Goal: Register for event/course

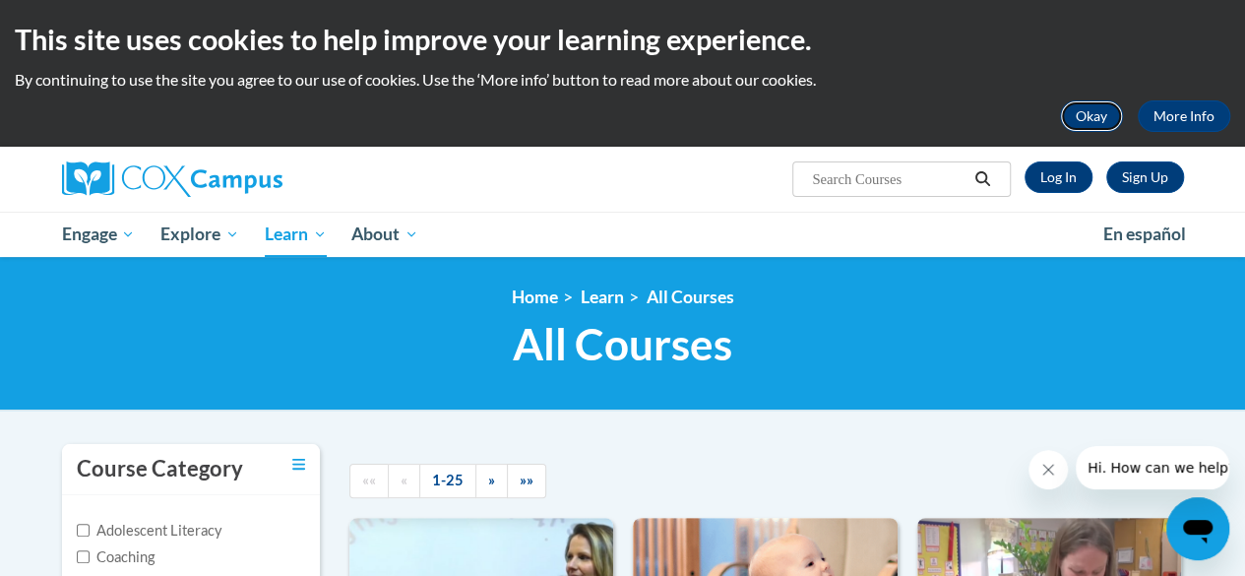
click at [1083, 117] on button "Okay" at bounding box center [1091, 116] width 63 height 32
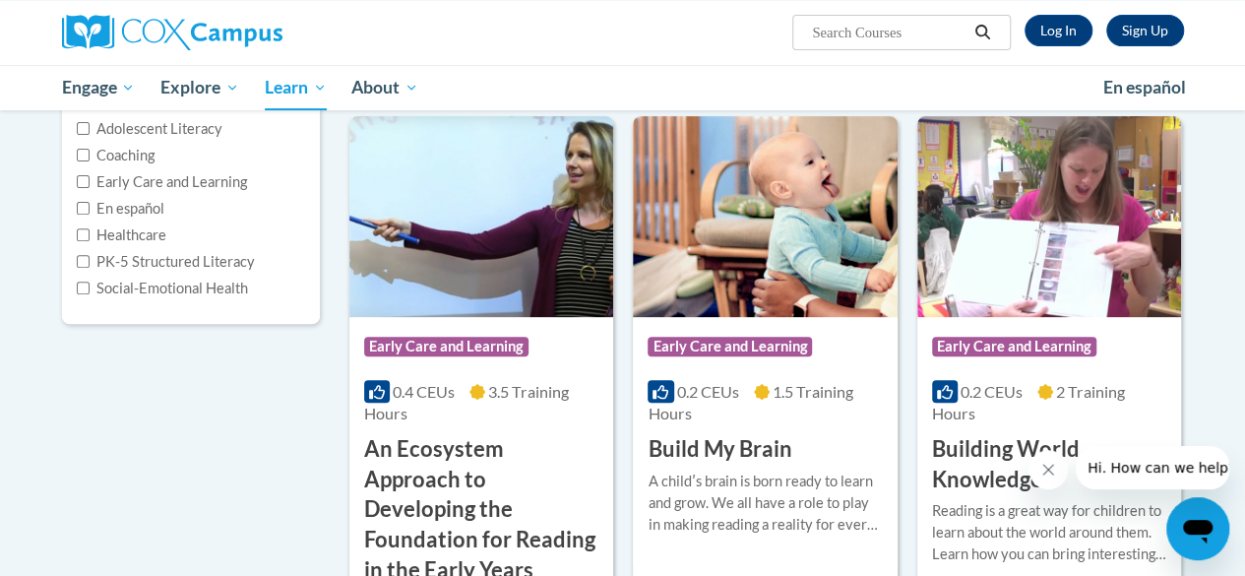
scroll to position [262, 0]
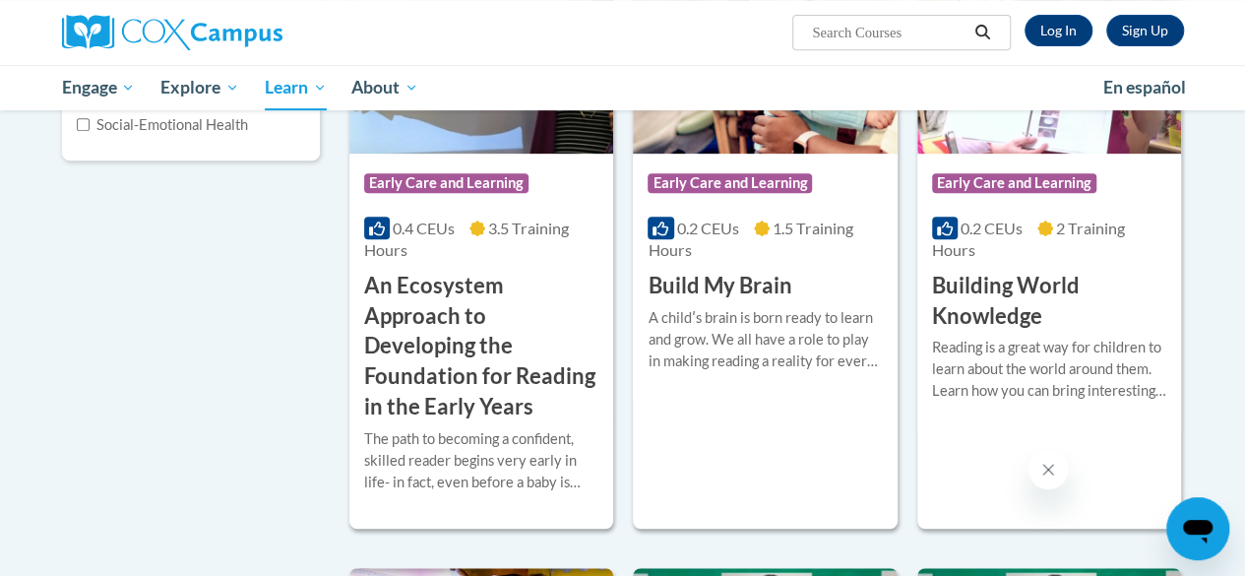
scroll to position [419, 0]
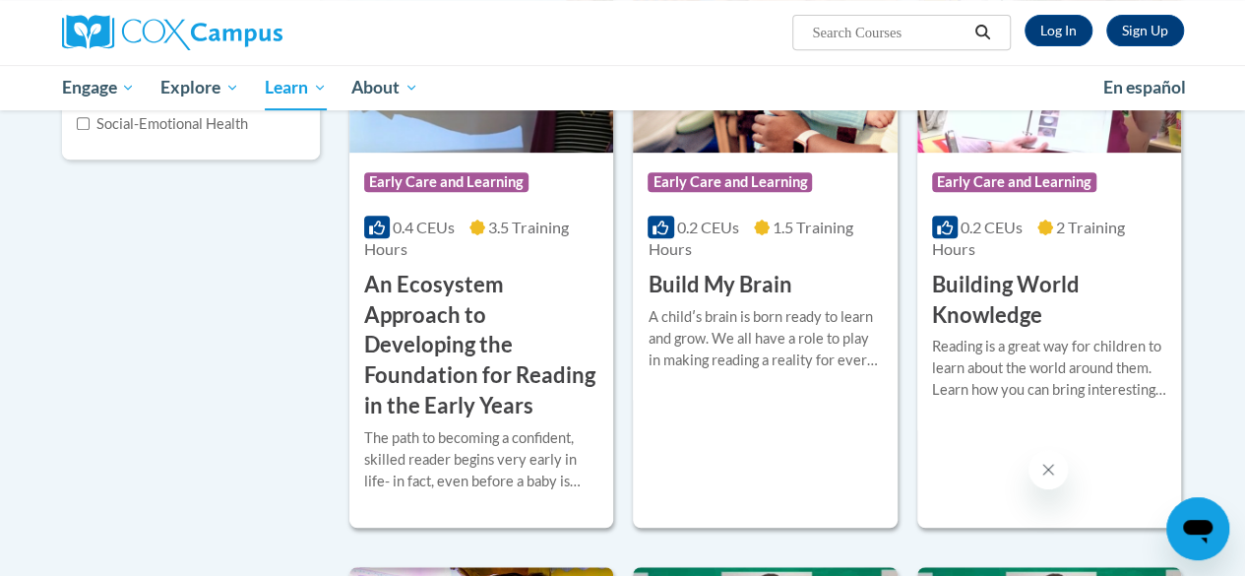
click at [899, 28] on input "Search..." at bounding box center [889, 33] width 158 height 24
type input "gadoe [MEDICAL_DATA]"
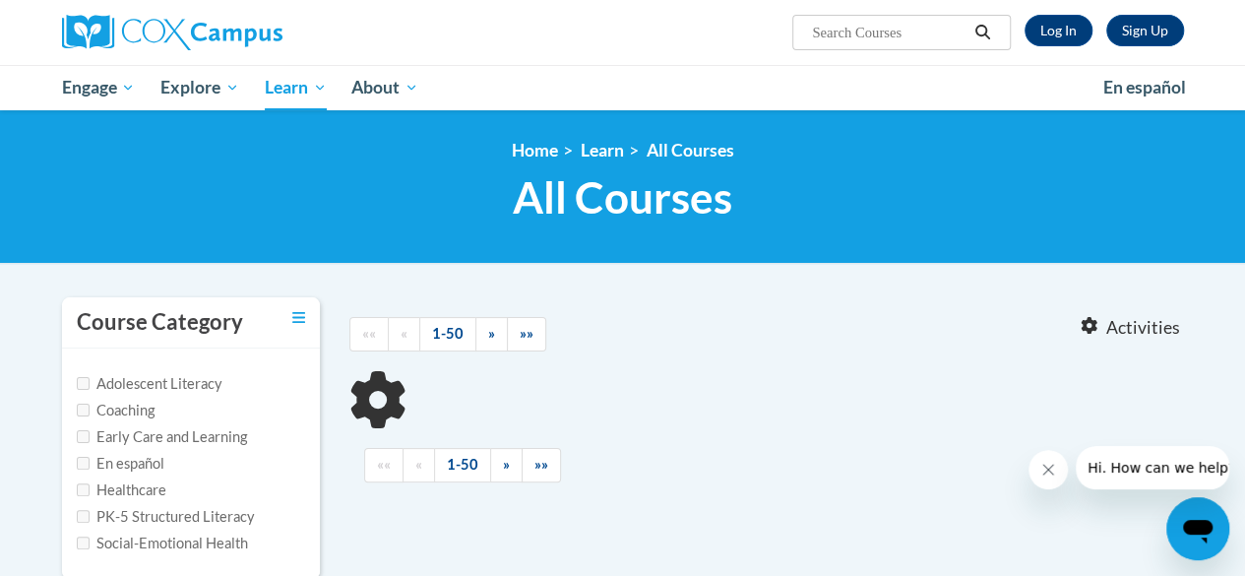
type input "gadoe [MEDICAL_DATA]"
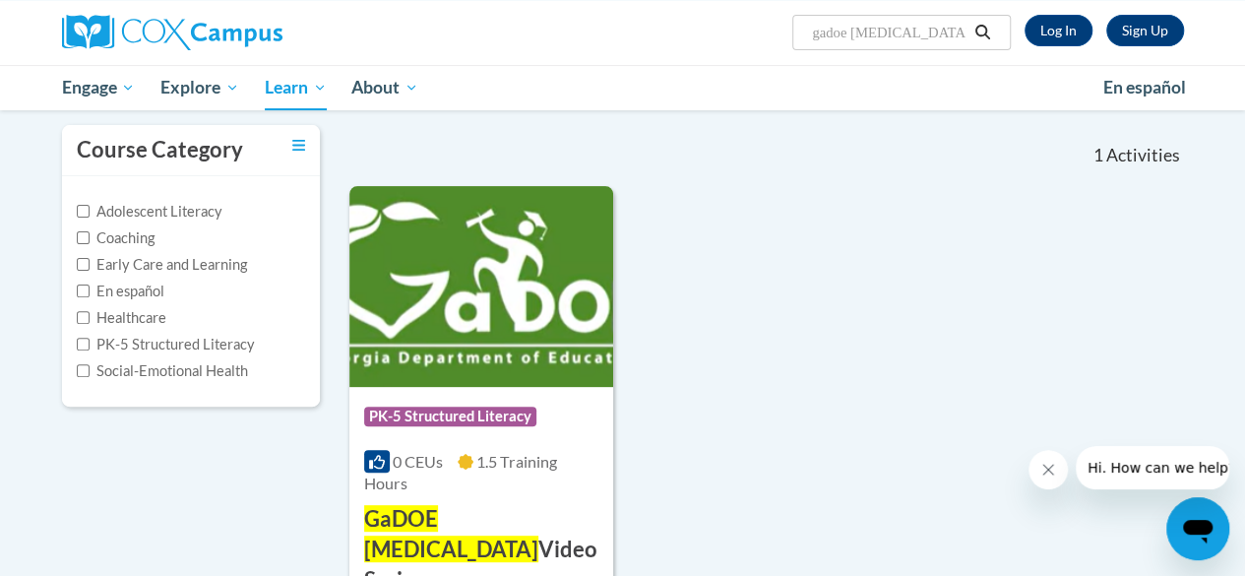
scroll to position [174, 0]
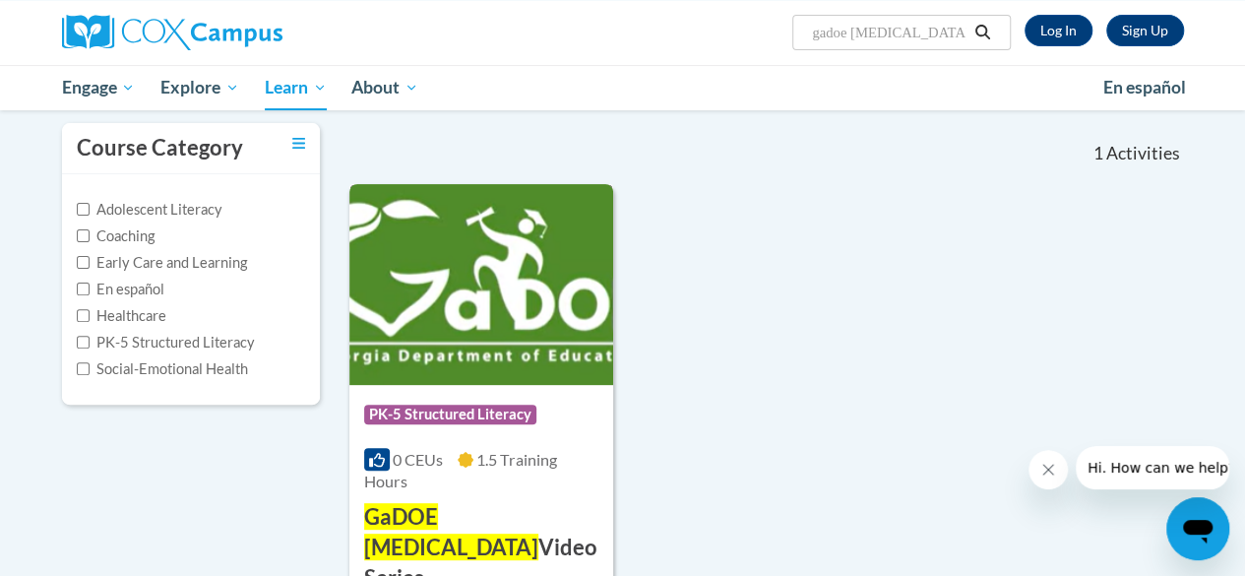
click at [524, 294] on img at bounding box center [481, 284] width 264 height 201
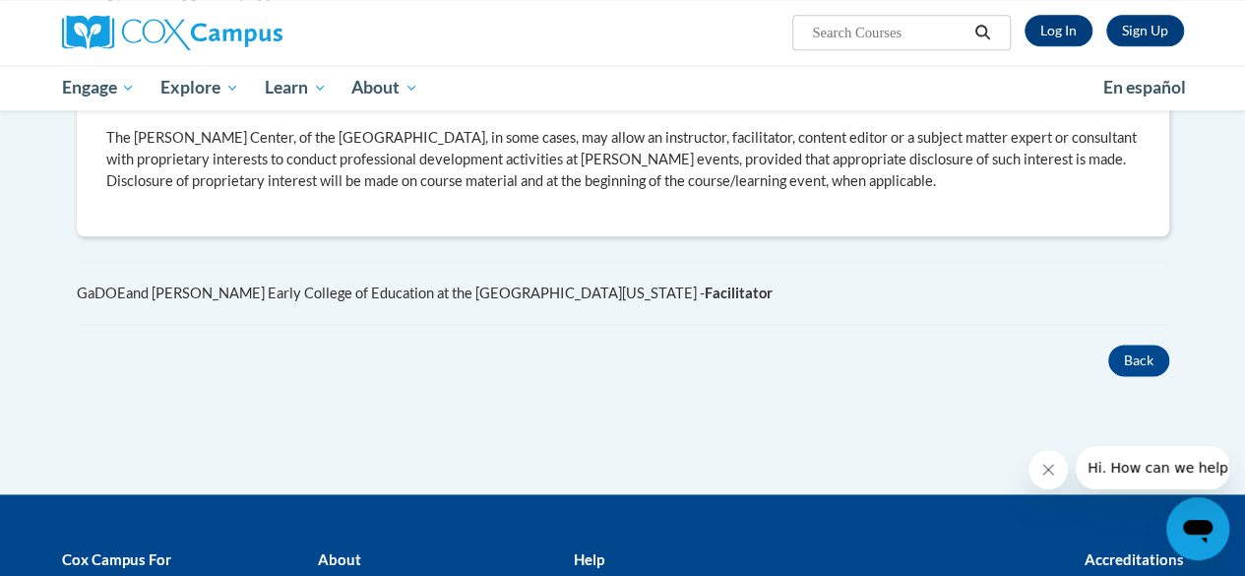
scroll to position [1103, 0]
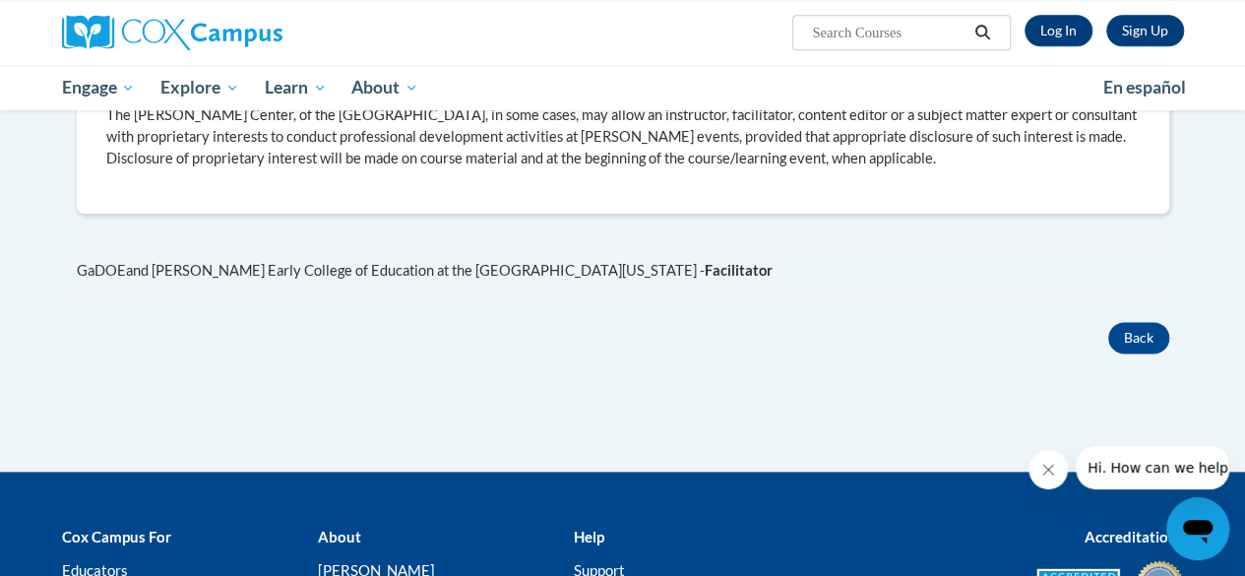
click at [1060, 479] on button "Close message from company" at bounding box center [1048, 469] width 39 height 39
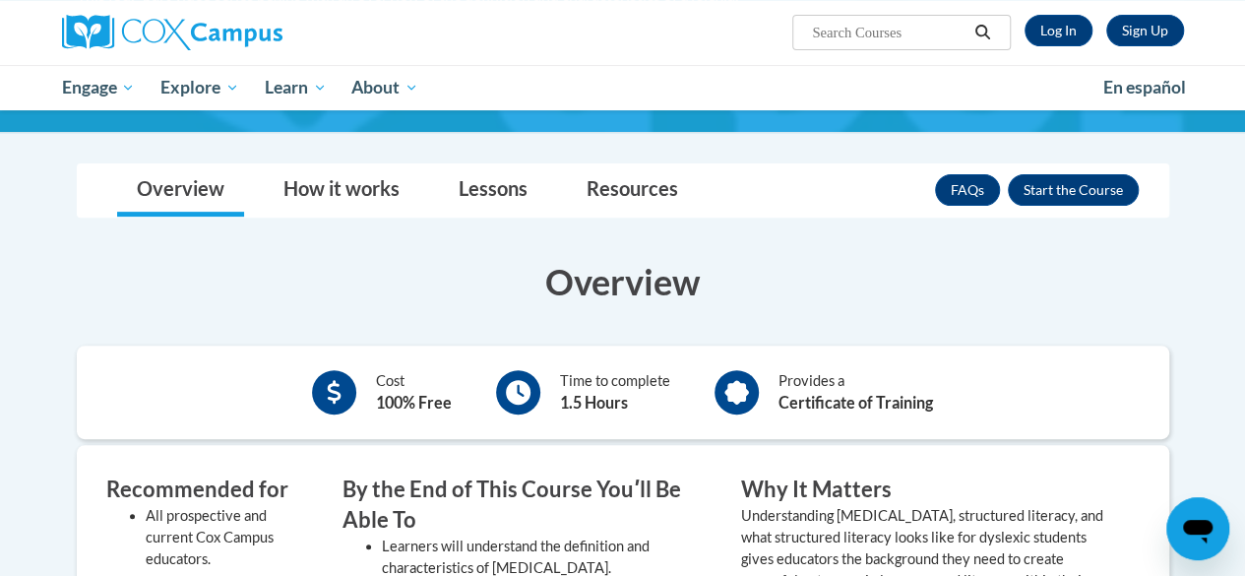
scroll to position [255, 0]
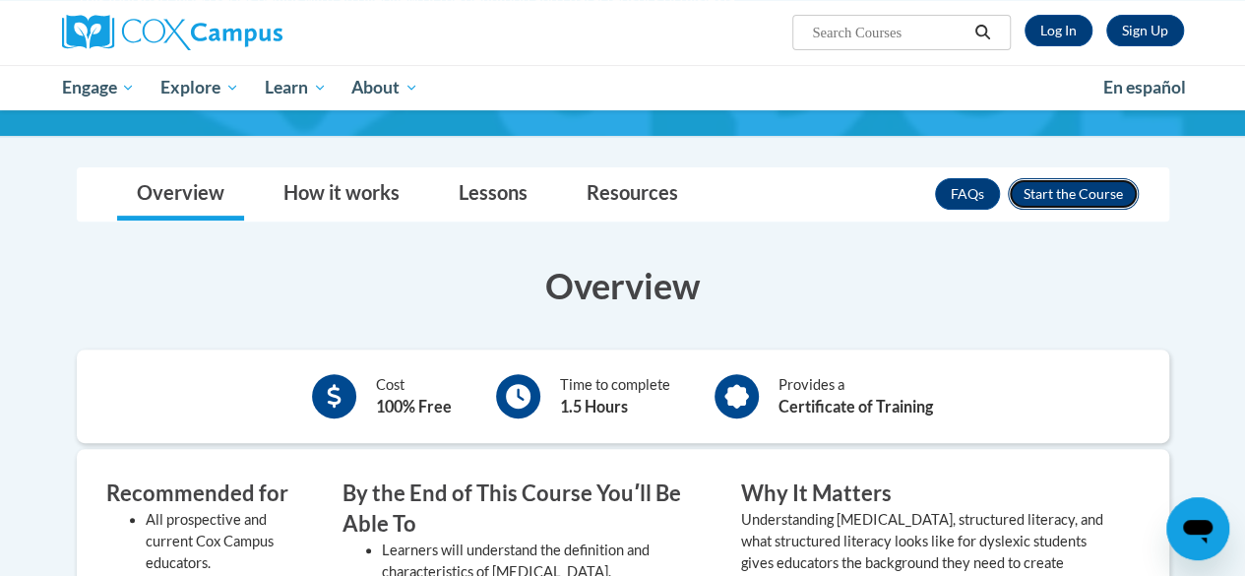
click at [1076, 186] on button "Enroll" at bounding box center [1073, 194] width 131 height 32
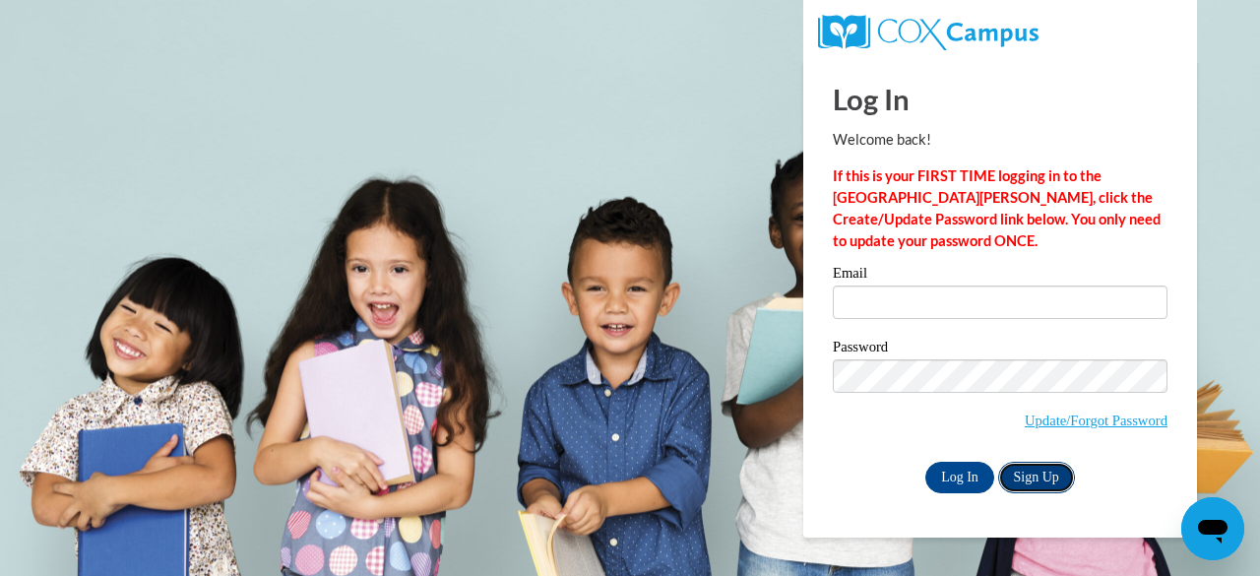
click at [1044, 469] on link "Sign Up" at bounding box center [1036, 478] width 77 height 32
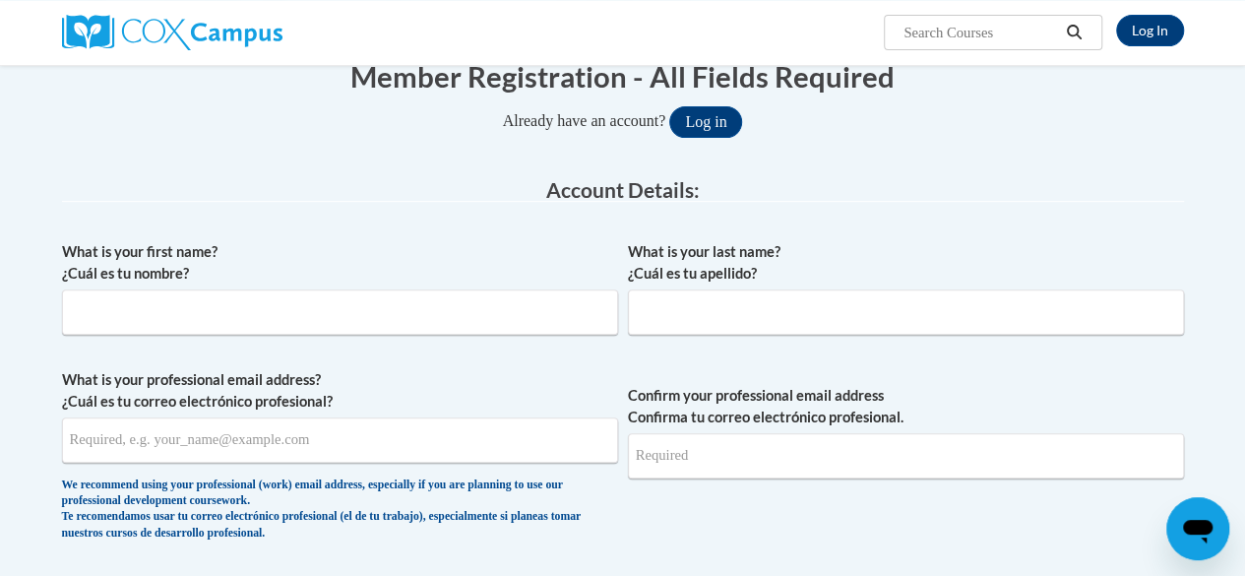
scroll to position [219, 0]
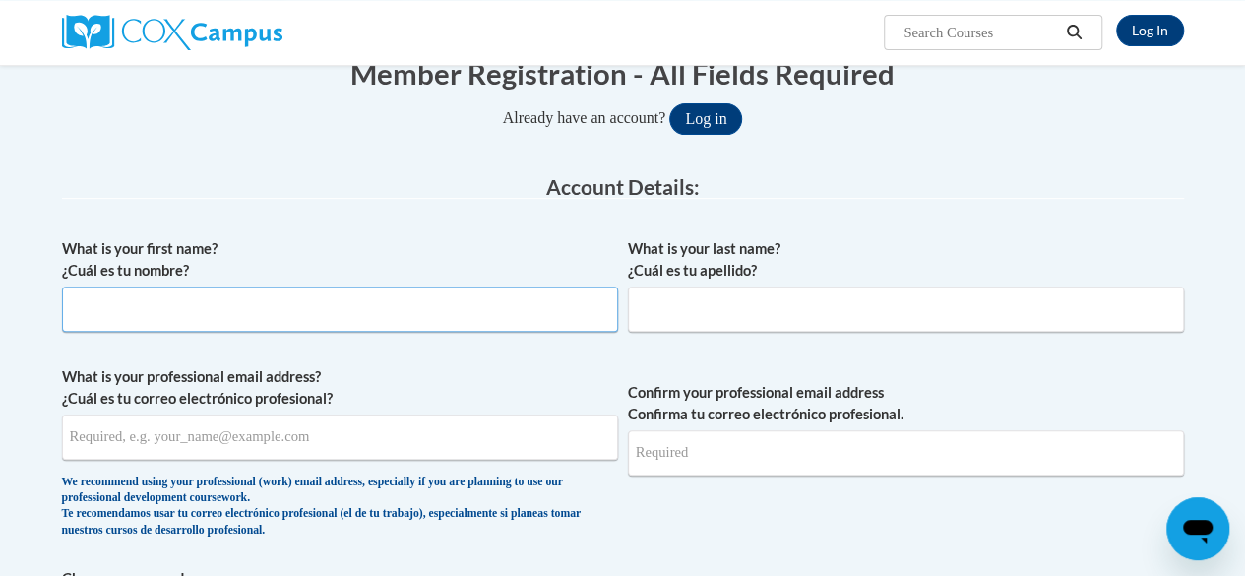
click at [473, 292] on input "What is your first name? ¿Cuál es tu nombre?" at bounding box center [340, 308] width 556 height 45
type input "Aaron"
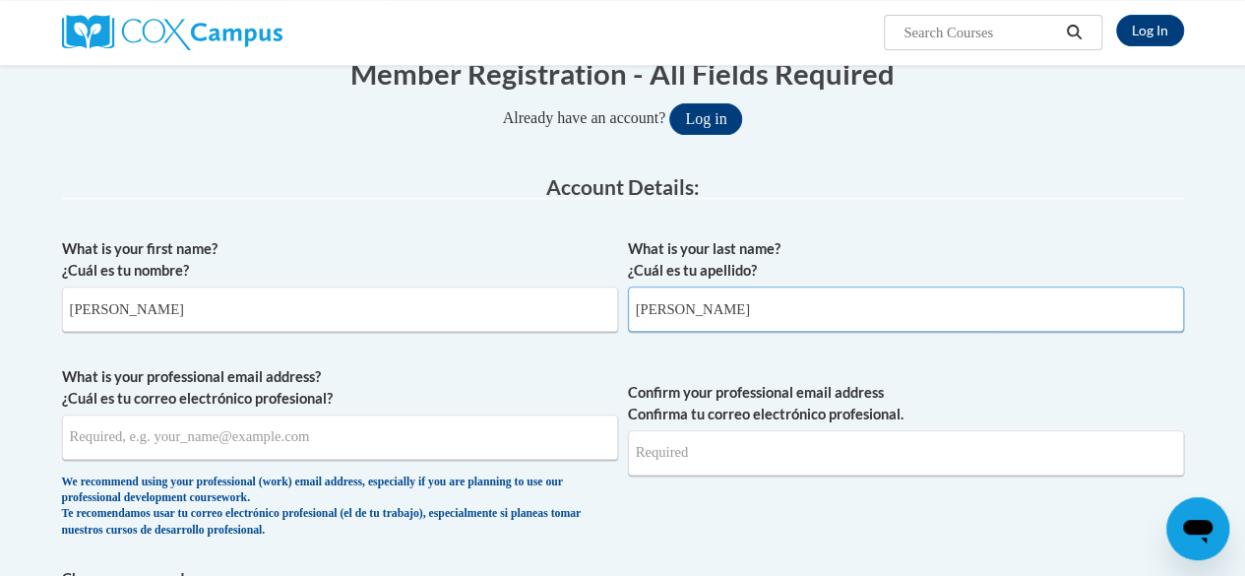
type input "Connor"
click at [460, 420] on input "What is your professional email address? ¿Cuál es tu correo electrónico profesi…" at bounding box center [340, 436] width 556 height 45
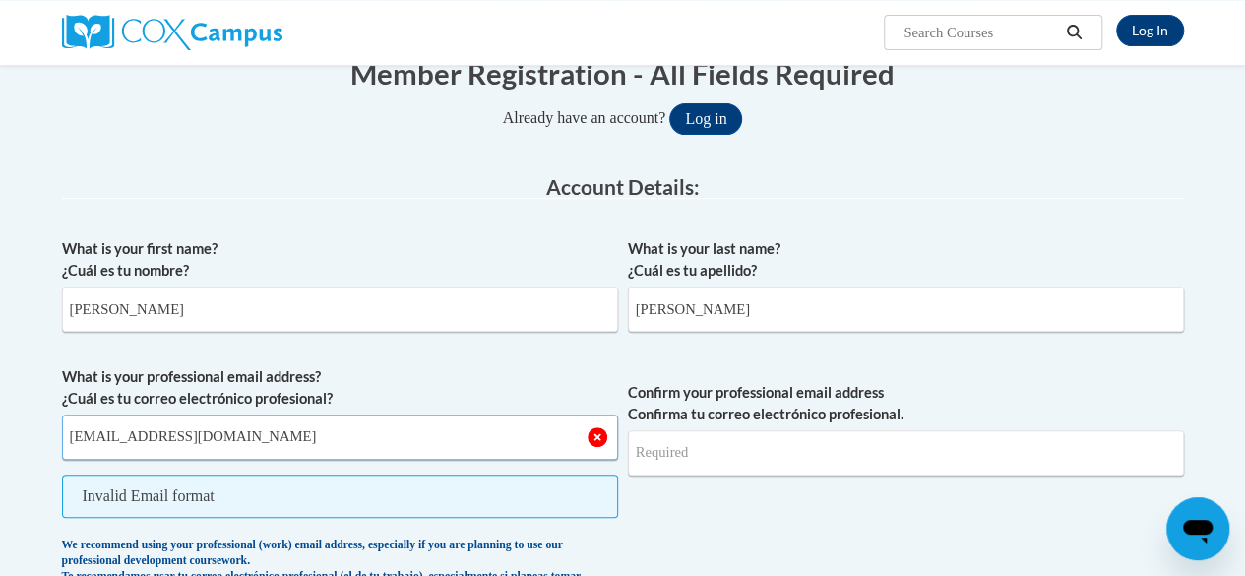
type input "econnor@augusta.edu"
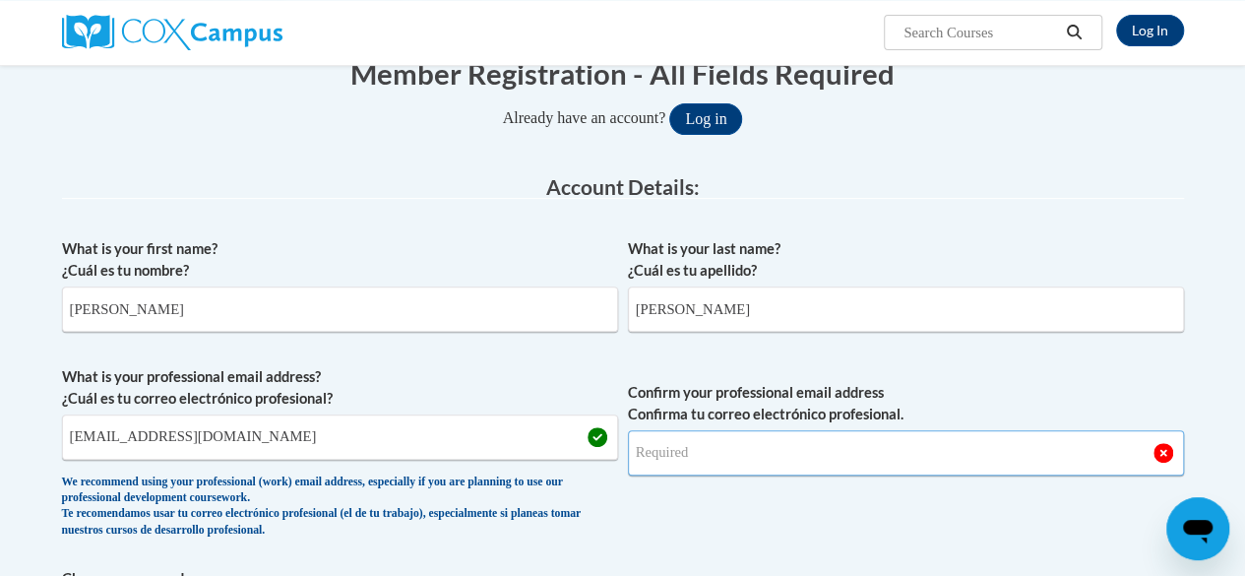
click at [693, 452] on input "Confirm your professional email address Confirma tu correo electrónico profesio…" at bounding box center [906, 452] width 556 height 45
type input "econnor@augusta.edu"
click at [739, 522] on span "Confirm your professional email address Confirma tu correo electrónico profesio…" at bounding box center [906, 457] width 556 height 182
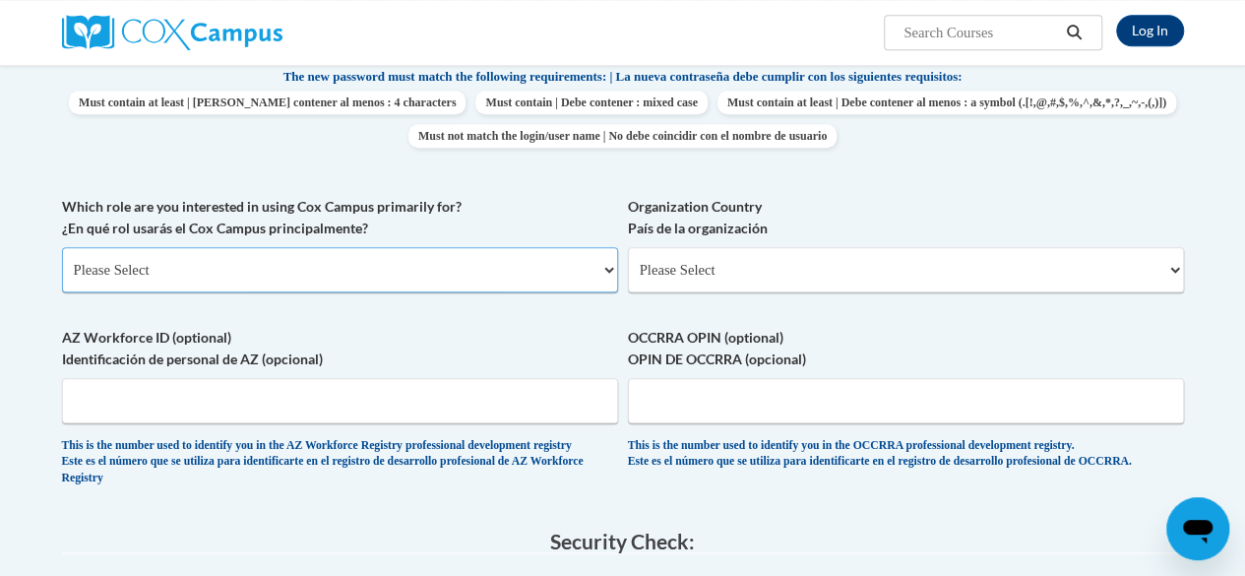
scroll to position [834, 0]
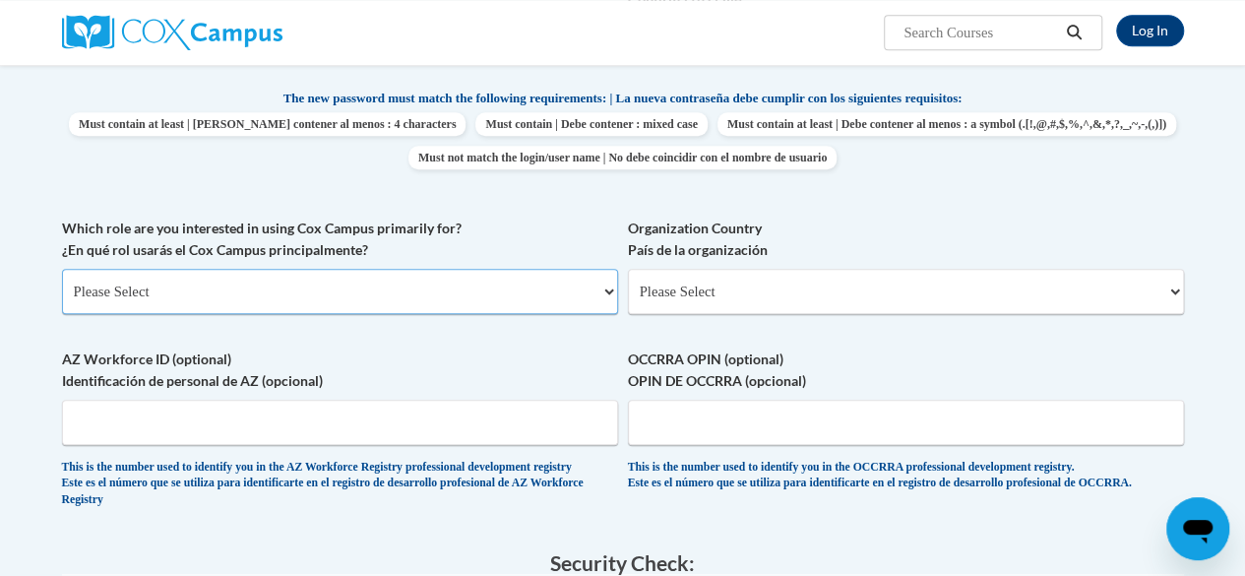
click at [488, 294] on select "Please Select College/University | Colegio/Universidad Community/Nonprofit Part…" at bounding box center [340, 291] width 556 height 45
click at [62, 269] on select "Please Select College/University | Colegio/Universidad Community/Nonprofit Part…" at bounding box center [340, 291] width 556 height 45
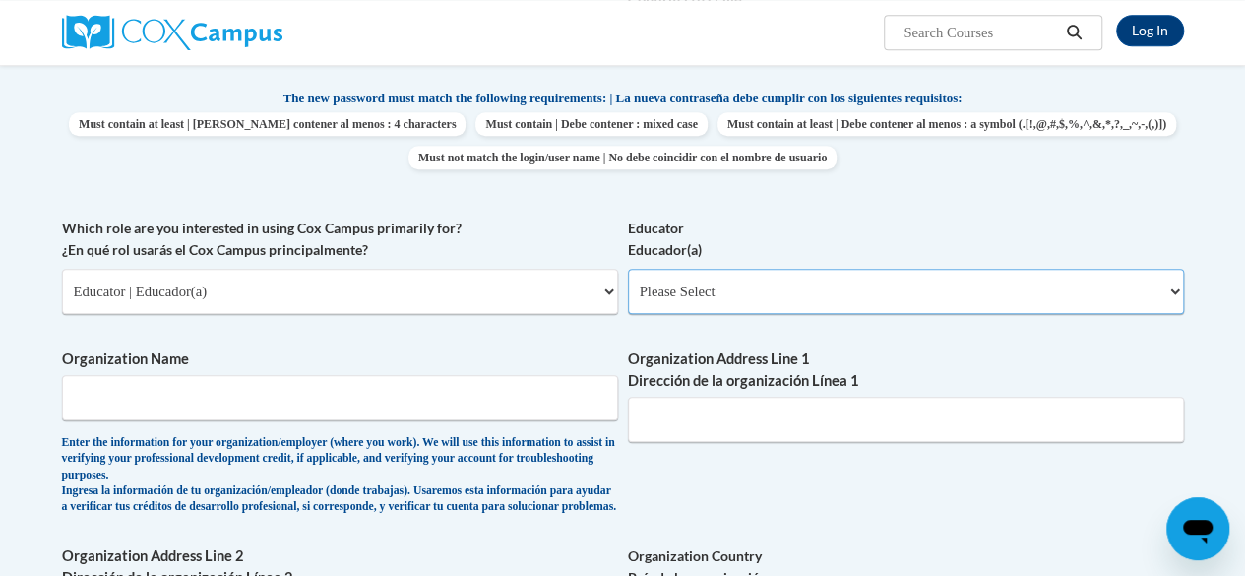
click at [709, 307] on select "Please Select Early Learning/Daycare Teacher/Family Home Care Provider | Maestr…" at bounding box center [906, 291] width 556 height 45
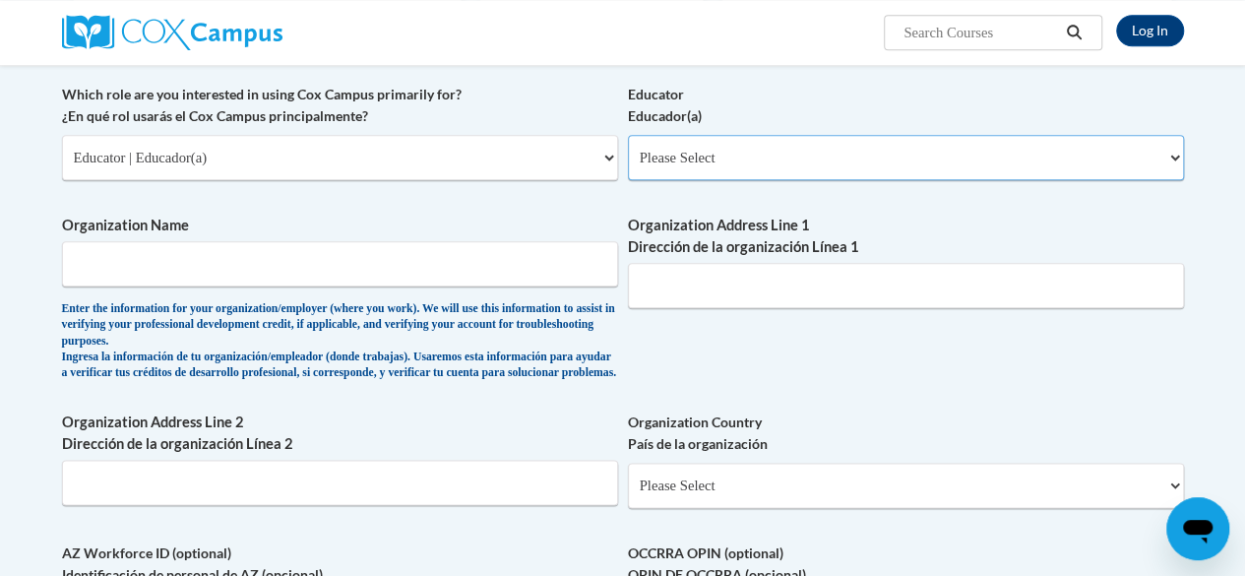
scroll to position [980, 0]
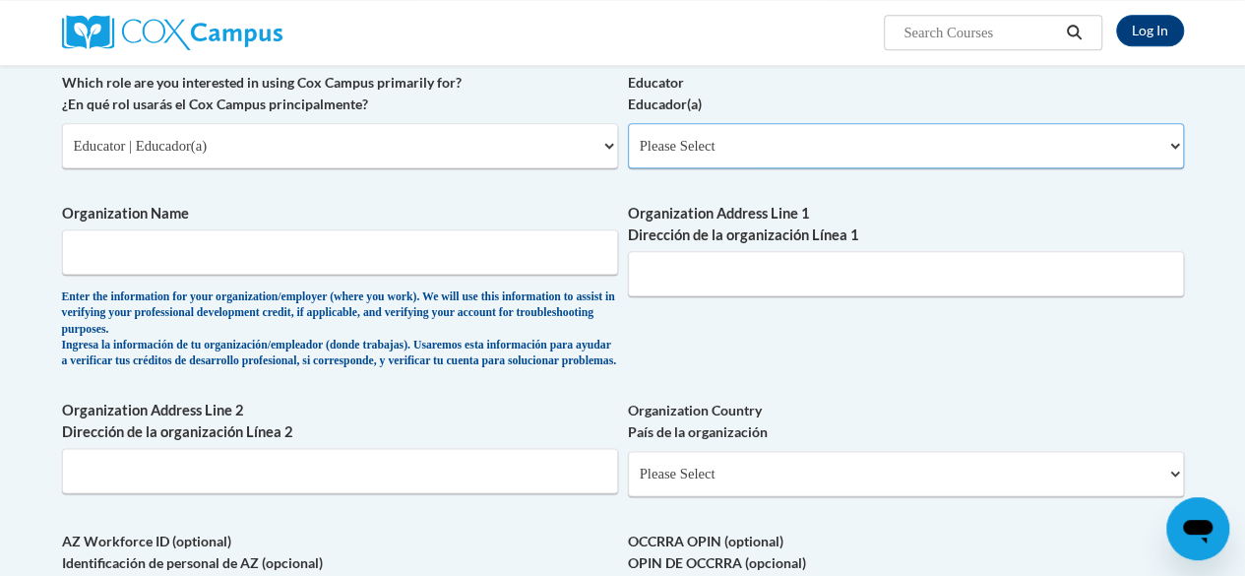
click at [713, 147] on select "Please Select Early Learning/Daycare Teacher/Family Home Care Provider | Maestr…" at bounding box center [906, 145] width 556 height 45
click at [445, 153] on select "Please Select College/University | Colegio/Universidad Community/Nonprofit Part…" at bounding box center [340, 145] width 556 height 45
select select "5a18ea06-2b54-4451-96f2-d152daf9eac5"
click at [62, 123] on select "Please Select College/University | Colegio/Universidad Community/Nonprofit Part…" at bounding box center [340, 145] width 556 height 45
click at [697, 159] on select "Please Select College/University Staff | Empleado universitario College/Univers…" at bounding box center [906, 145] width 556 height 45
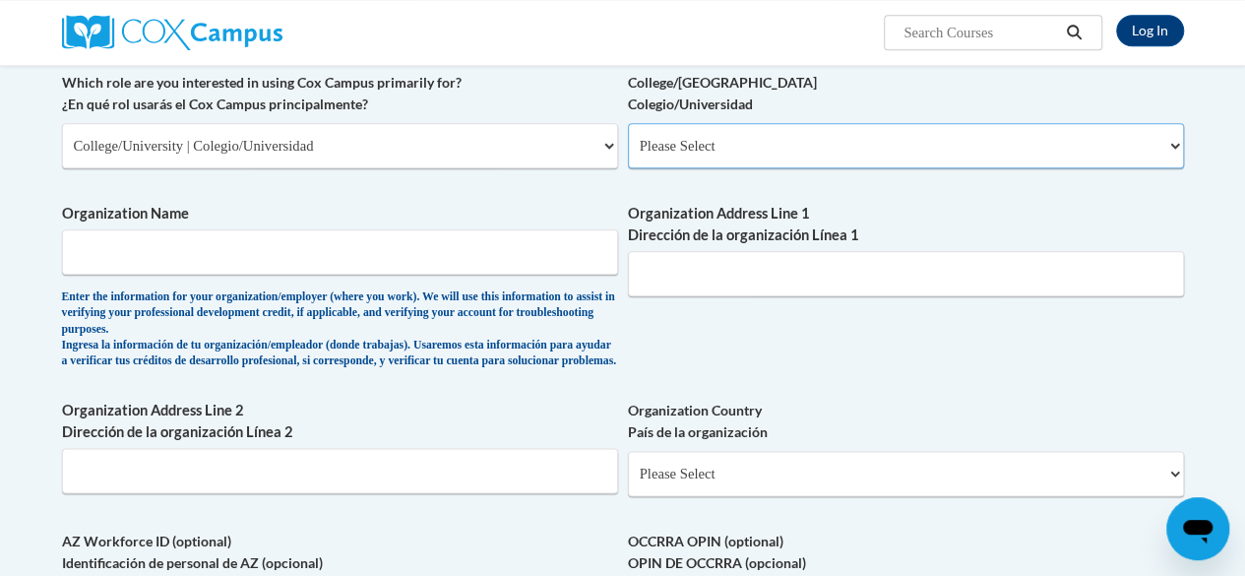
select select "99b32b07-cffc-426c-8bf6-0cd77760d84b"
click at [628, 123] on select "Please Select College/University Staff | Empleado universitario College/Univers…" at bounding box center [906, 145] width 556 height 45
click at [517, 261] on input "Organization Name" at bounding box center [340, 251] width 556 height 45
type input "Augusta University"
click at [691, 281] on input "Organization Address Line 1 Dirección de la organización Línea 1" at bounding box center [906, 273] width 556 height 45
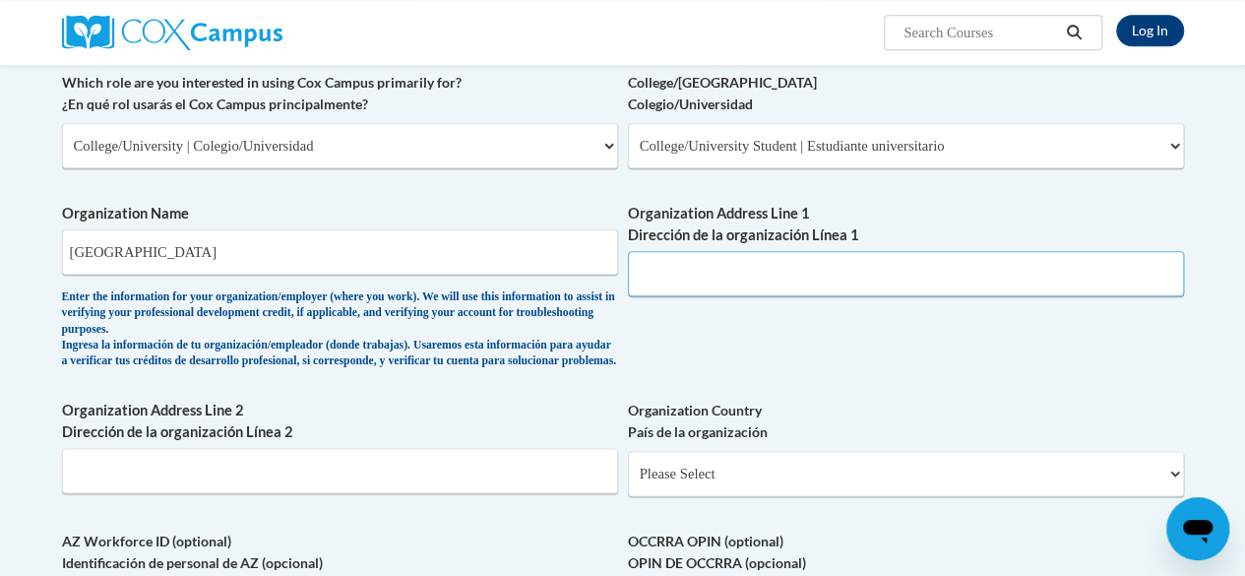
paste input "1120 15th St, Augusta, GA 30912"
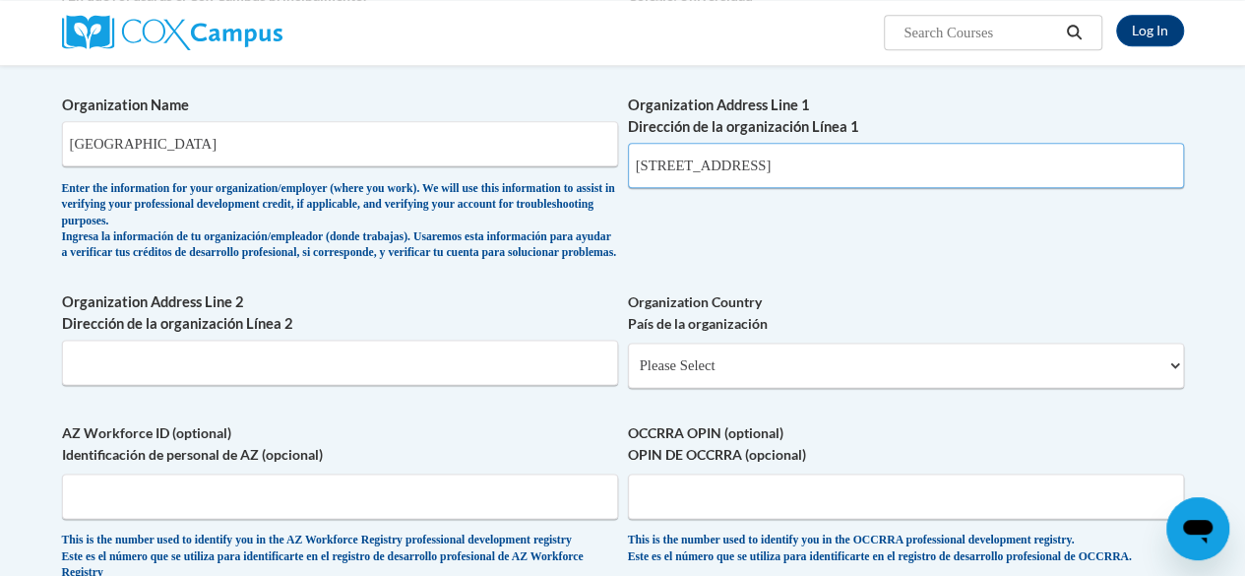
scroll to position [1110, 0]
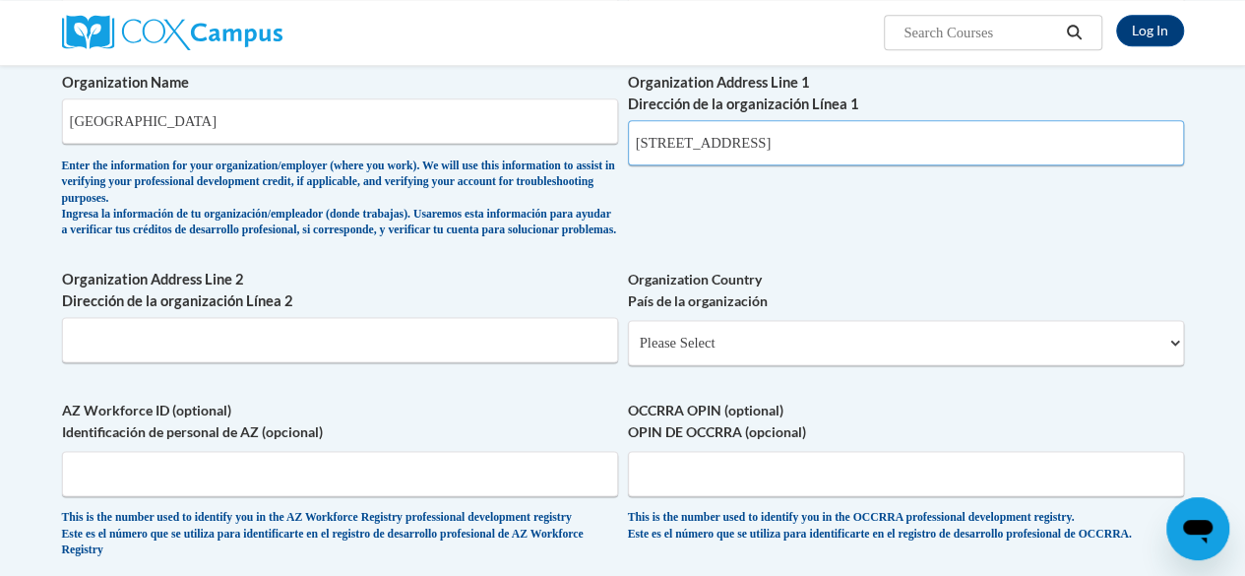
type input "1120 15th St, Augusta, GA 30912"
click at [696, 350] on select "Please Select United States | Estados Unidos Outside of the United States | Fue…" at bounding box center [906, 342] width 556 height 45
select select "ad49bcad-a171-4b2e-b99c-48b446064914"
click at [628, 335] on select "Please Select United States | Estados Unidos Outside of the United States | Fue…" at bounding box center [906, 342] width 556 height 45
select select
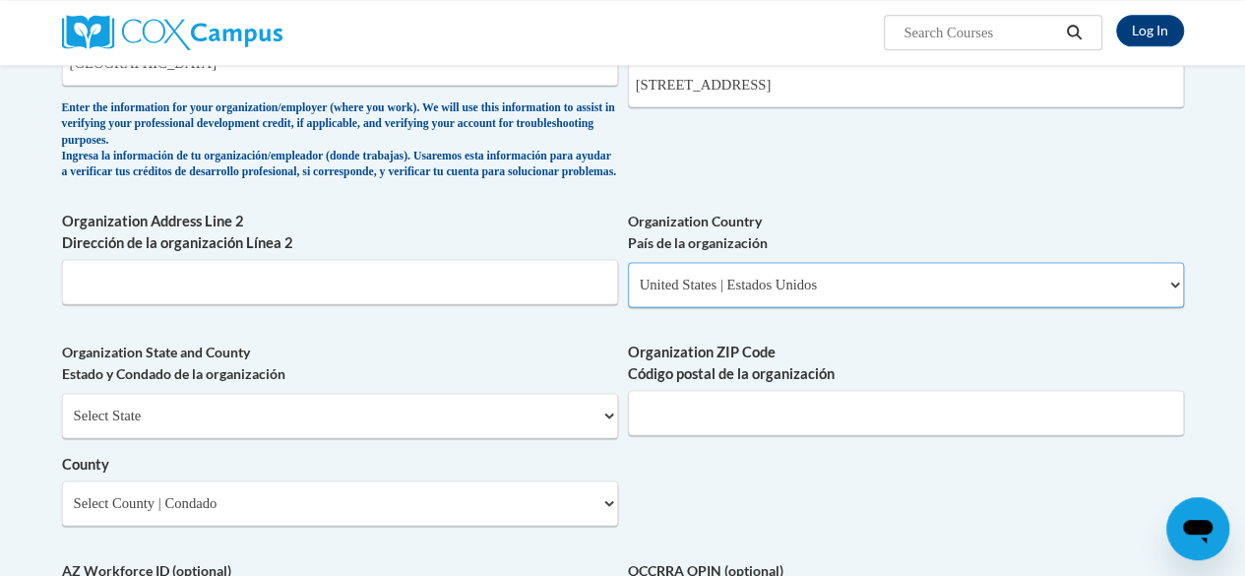
scroll to position [1170, 0]
click at [553, 437] on select "Select State Alabama Alaska Arizona Arkansas California Colorado Connecticut De…" at bounding box center [340, 414] width 556 height 45
select select "Georgia"
click at [62, 407] on select "Select State Alabama Alaska Arizona Arkansas California Colorado Connecticut De…" at bounding box center [340, 414] width 556 height 45
click at [705, 423] on input "Organization ZIP Code Código postal de la organización" at bounding box center [906, 411] width 556 height 45
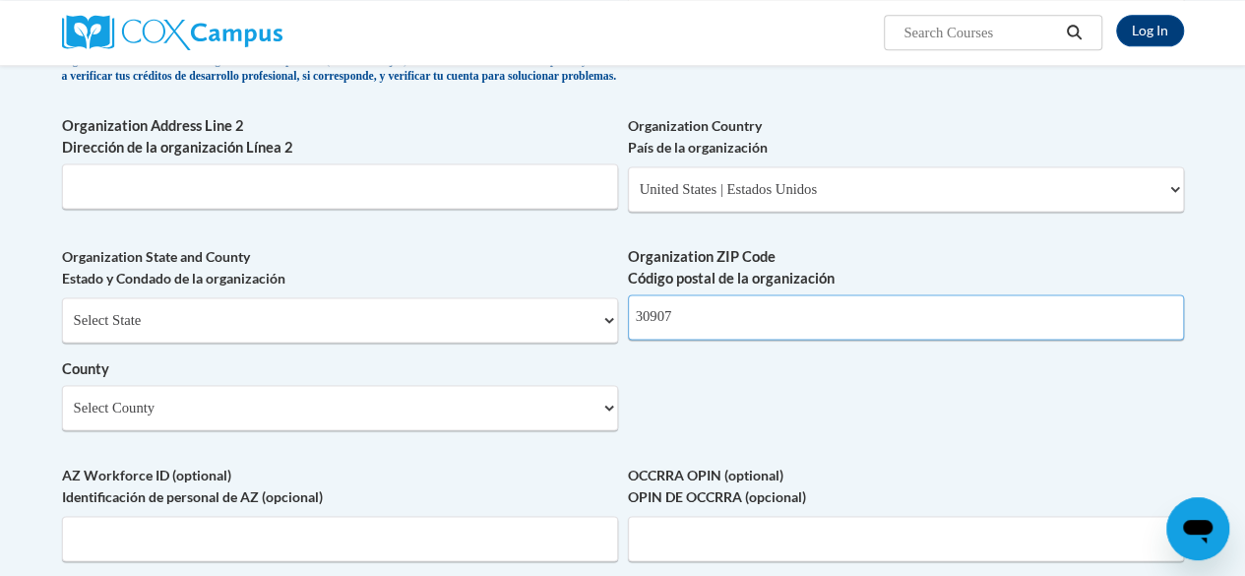
scroll to position [1271, 0]
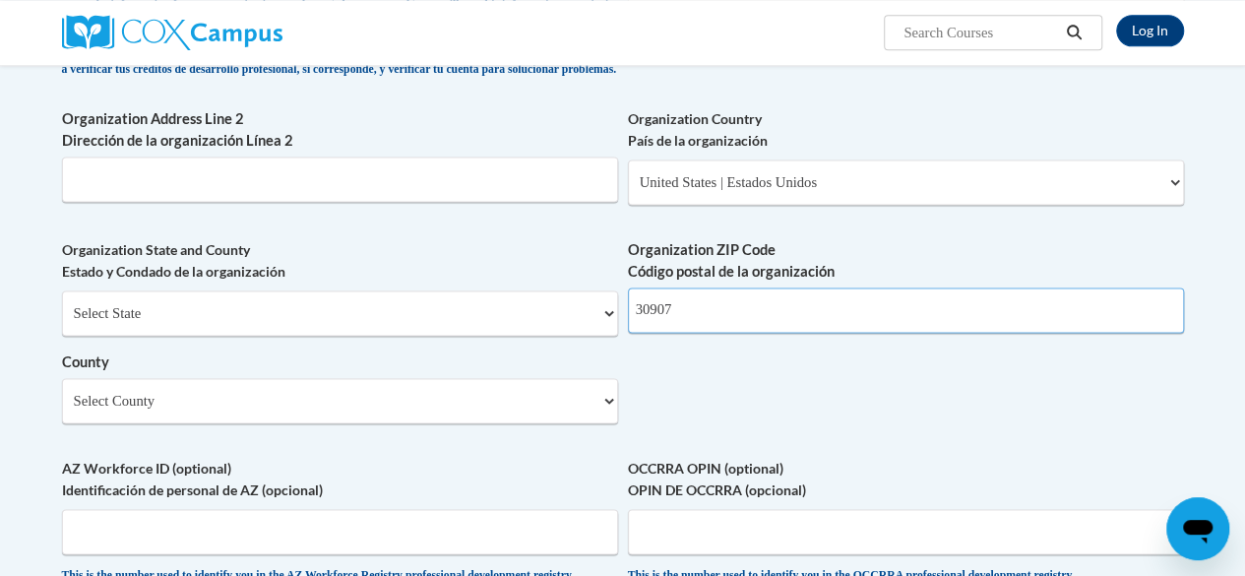
type input "30907"
click at [546, 423] on select "Select County Appling Atkinson Bacon Baker Baldwin Banks Barrow Bartow Ben Hill…" at bounding box center [340, 400] width 556 height 45
select select "Richmond"
click at [62, 393] on select "Select County Appling Atkinson Bacon Baker Baldwin Banks Barrow Bartow Ben Hill…" at bounding box center [340, 400] width 556 height 45
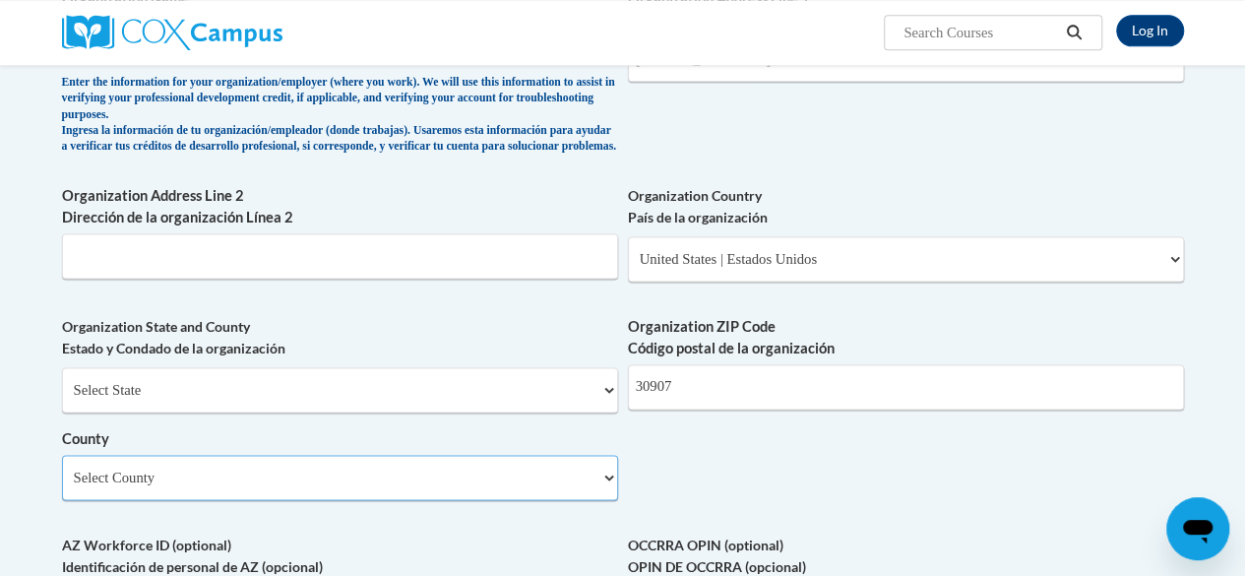
scroll to position [1202, 0]
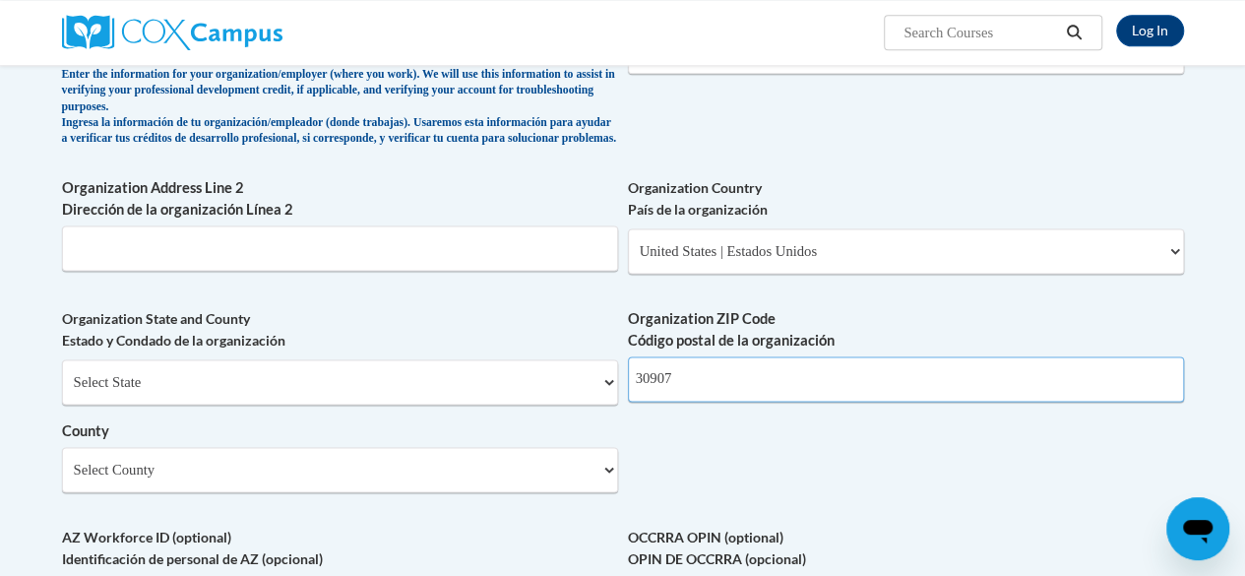
click at [679, 402] on input "30907" at bounding box center [906, 378] width 556 height 45
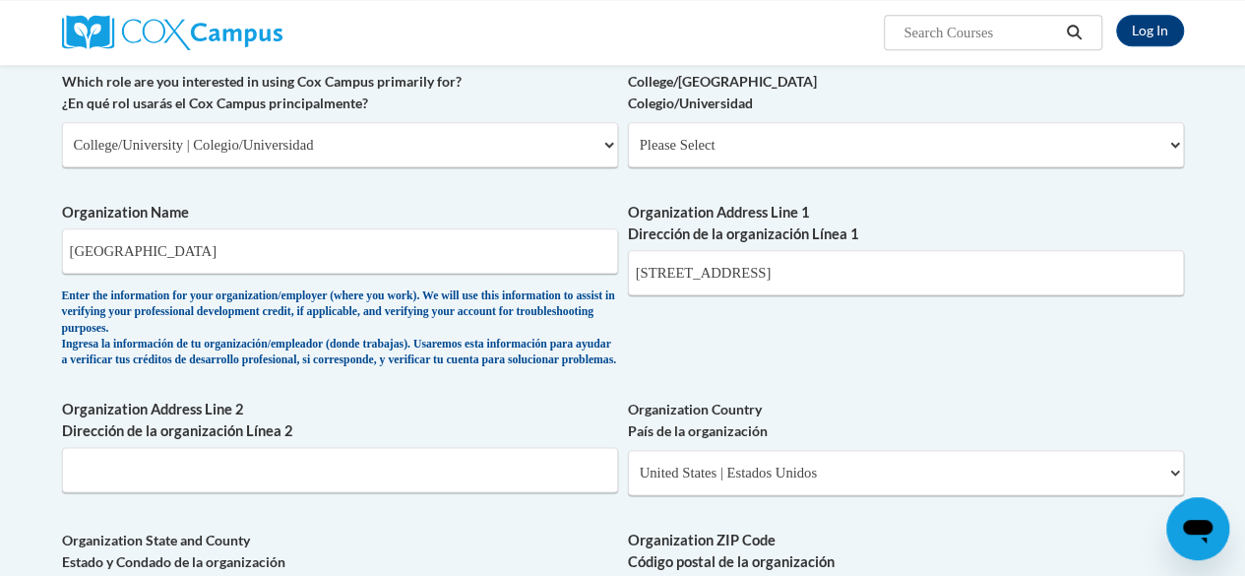
type input "30912"
click at [882, 265] on input "1120 15th St, Augusta, GA 30912" at bounding box center [906, 272] width 556 height 45
drag, startPoint x: 882, startPoint y: 265, endPoint x: 717, endPoint y: 279, distance: 166.0
click at [717, 279] on input "1120 15th St, Augusta, GA 30912" at bounding box center [906, 272] width 556 height 45
type input "1120 15th St"
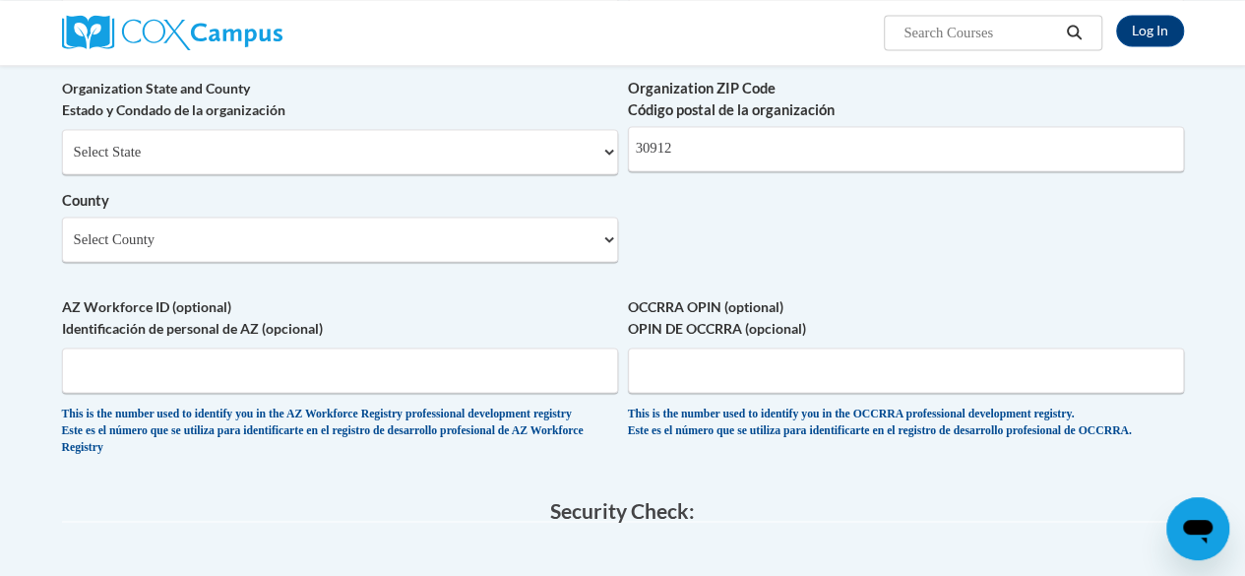
scroll to position [1433, 0]
click at [418, 375] on input "AZ Workforce ID (optional) Identificación de personal de AZ (opcional)" at bounding box center [340, 369] width 556 height 45
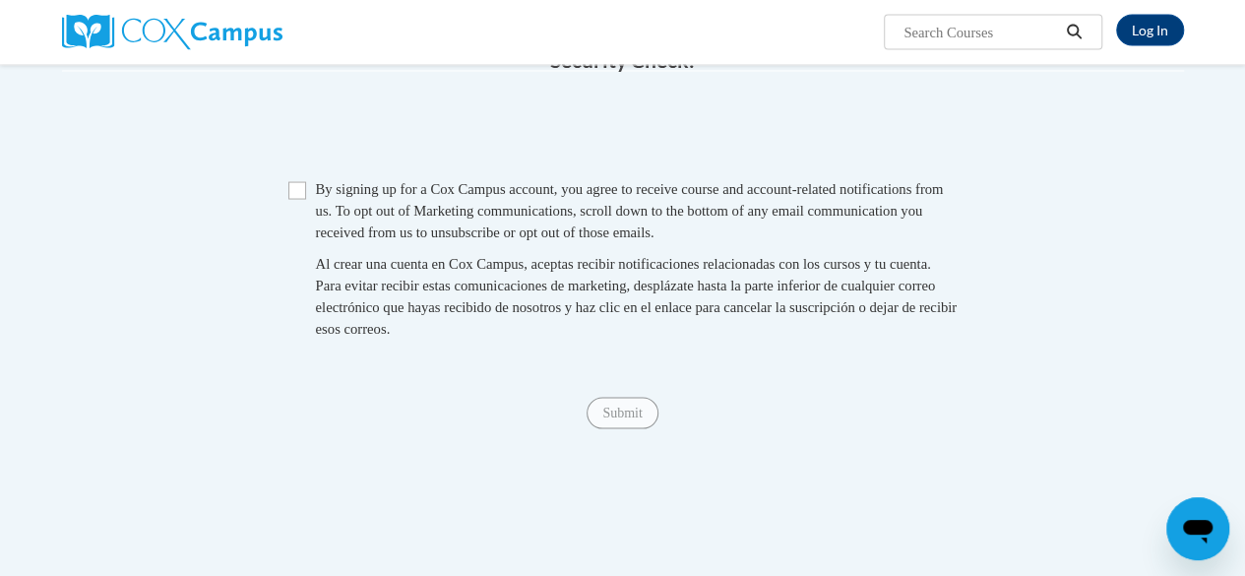
scroll to position [1883, 0]
click at [300, 199] on input "Checkbox" at bounding box center [297, 190] width 18 height 18
checkbox input "true"
click at [638, 428] on input "Submit" at bounding box center [622, 413] width 71 height 32
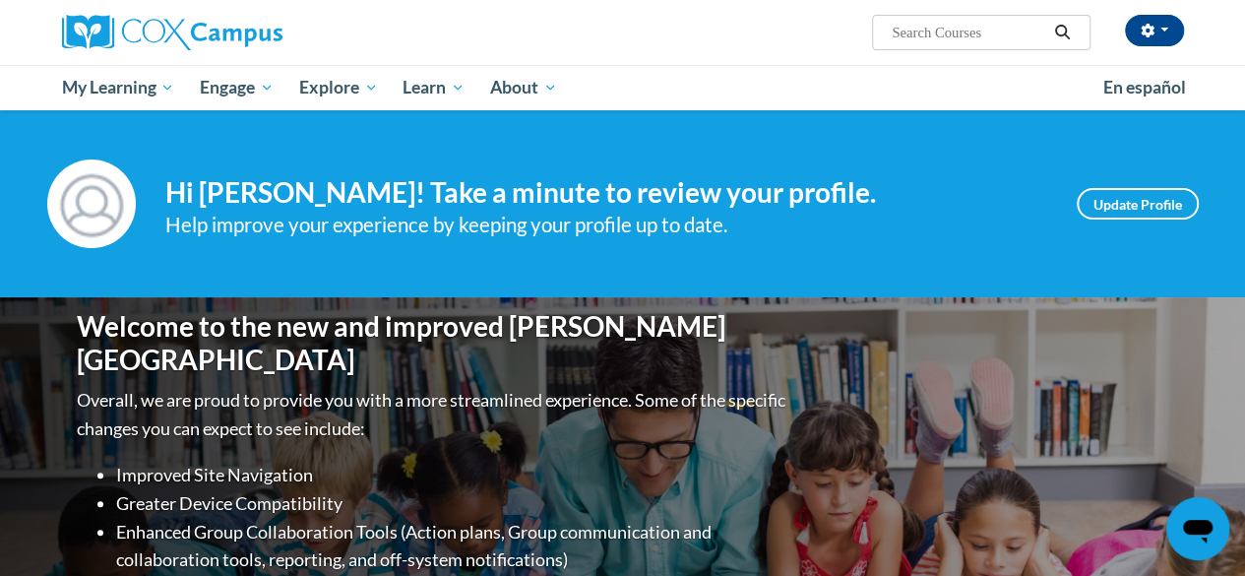
click at [980, 25] on input "Search..." at bounding box center [969, 33] width 158 height 24
type input "gadoe [MEDICAL_DATA]"
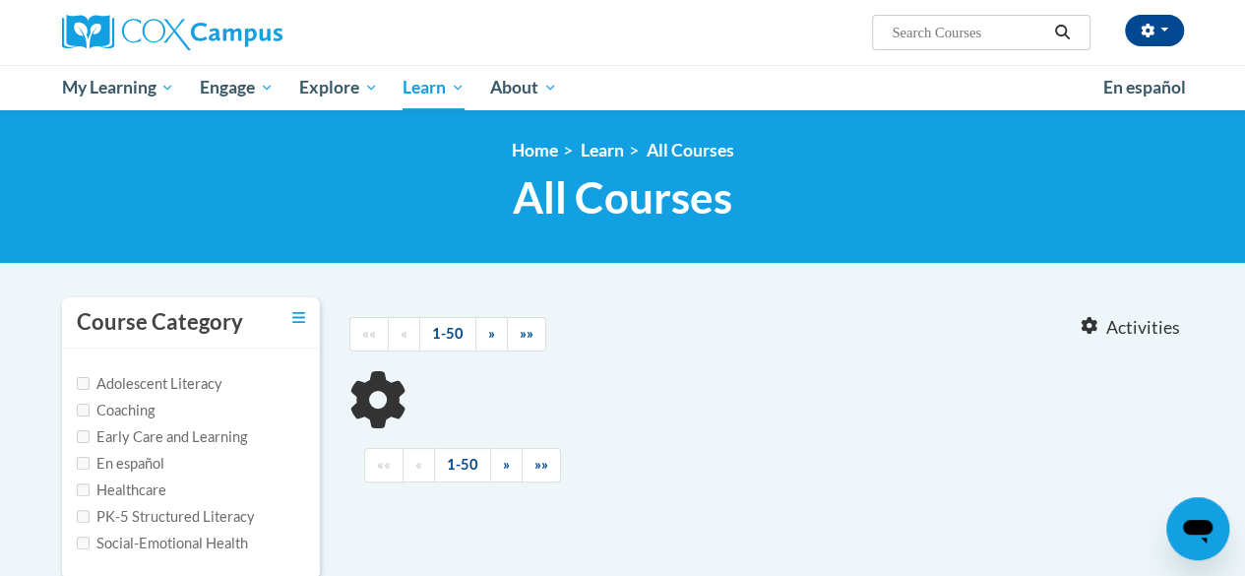
type input "gadoe [MEDICAL_DATA]"
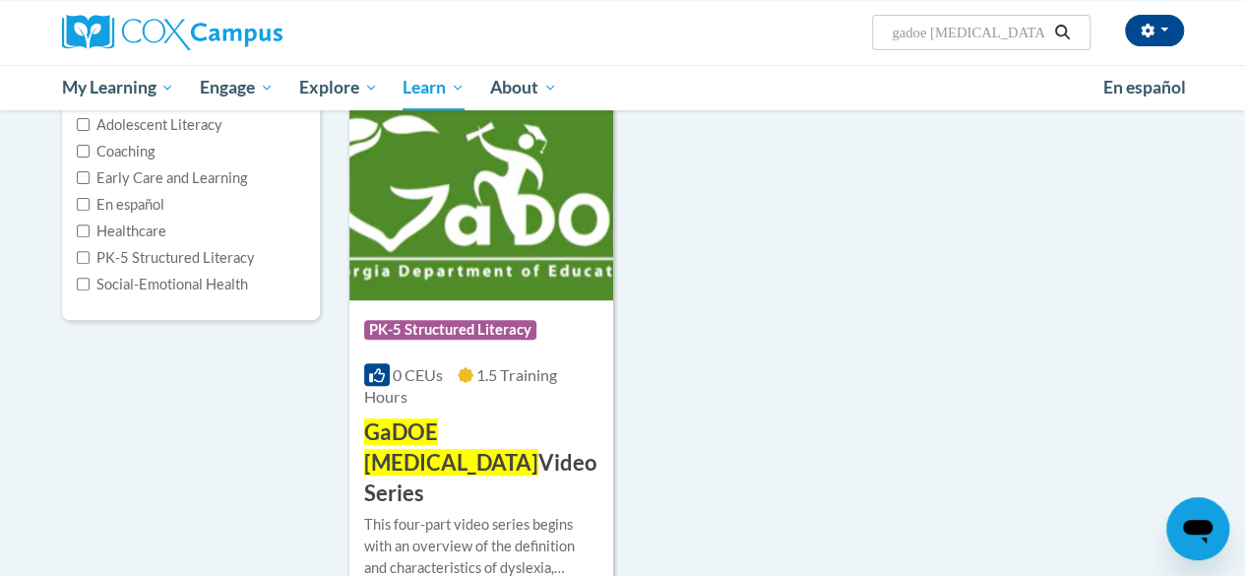
scroll to position [262, 0]
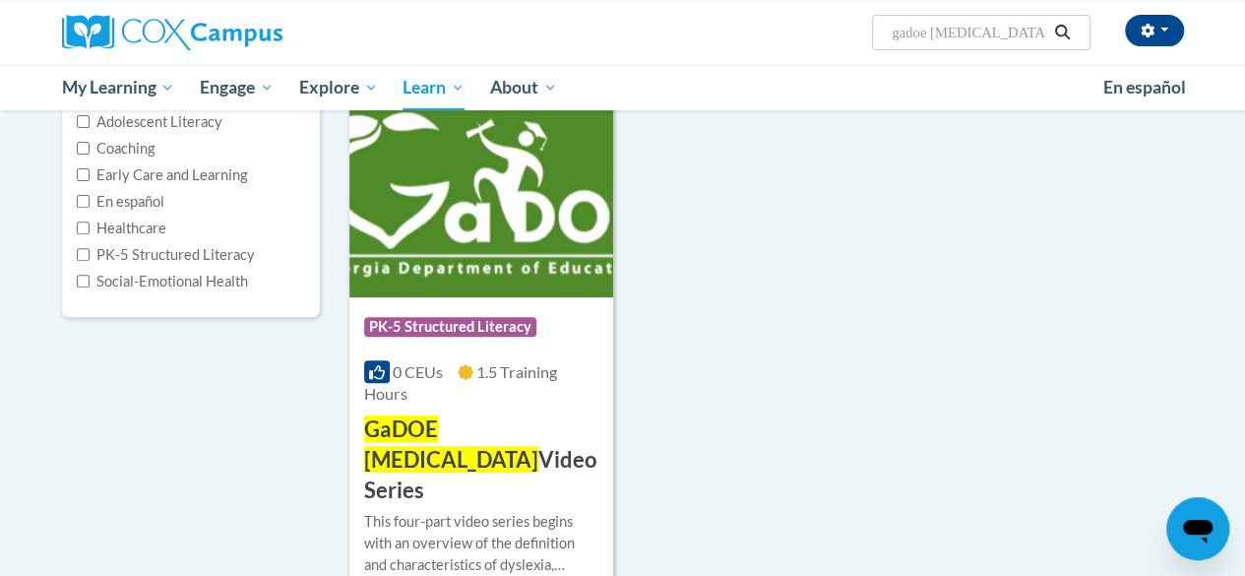
click at [499, 269] on img at bounding box center [481, 196] width 264 height 201
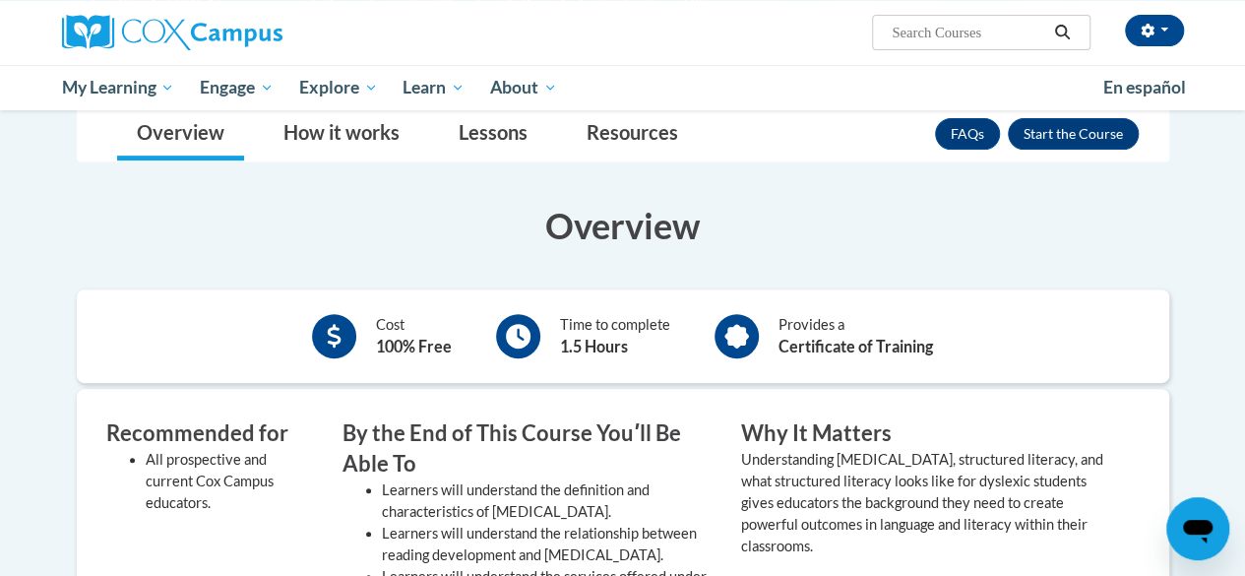
scroll to position [288, 0]
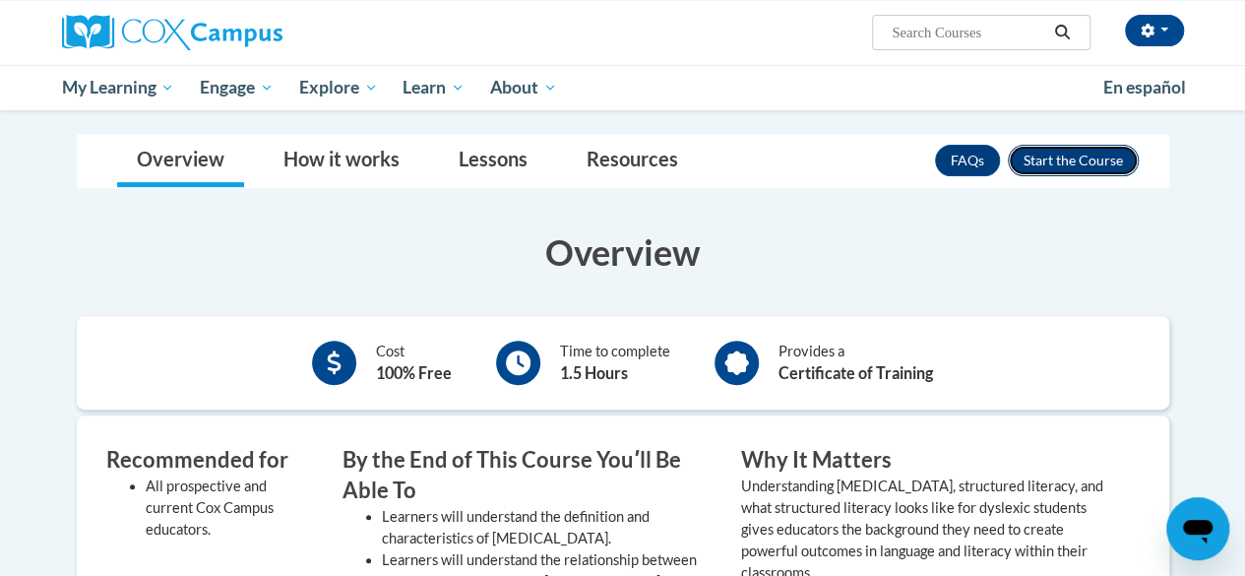
click at [1040, 158] on button "Enroll" at bounding box center [1073, 161] width 131 height 32
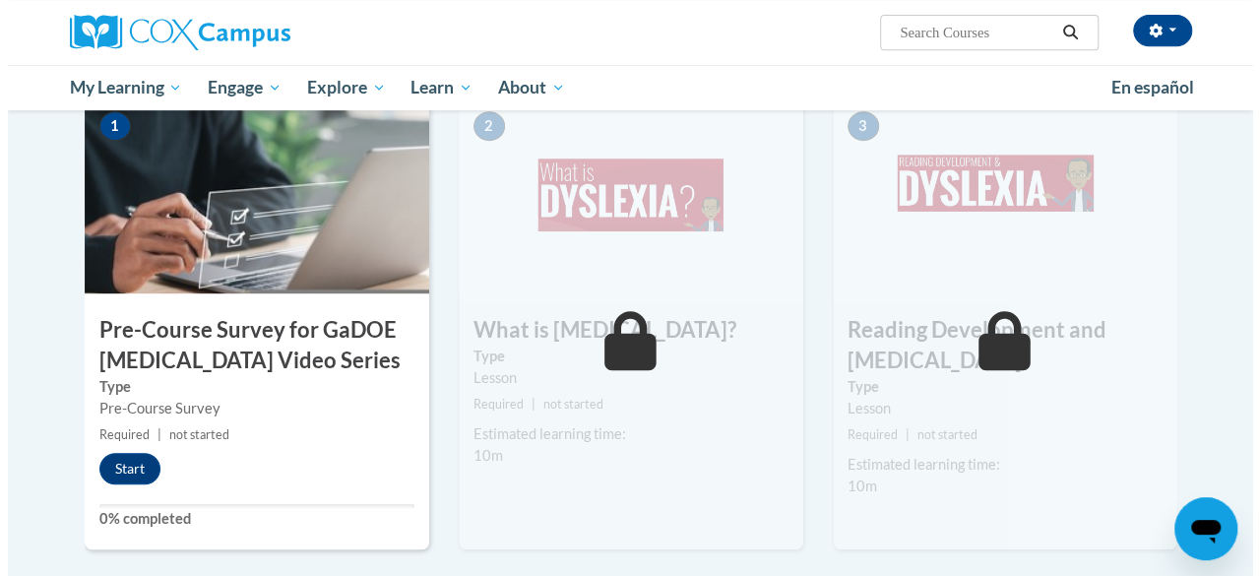
scroll to position [449, 0]
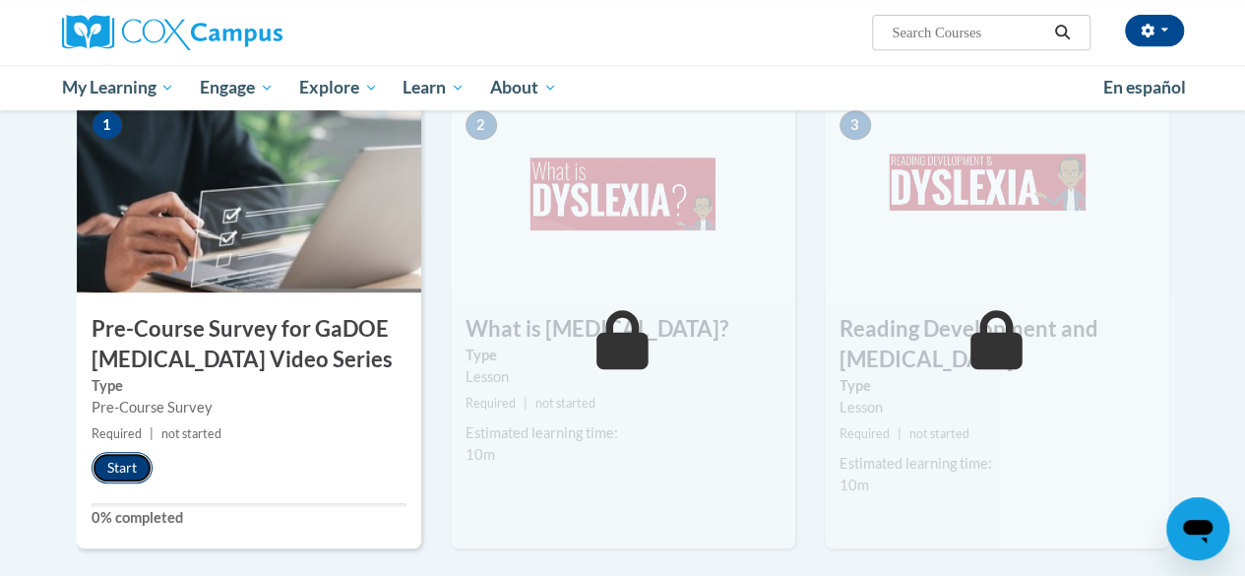
click at [120, 466] on button "Start" at bounding box center [122, 468] width 61 height 32
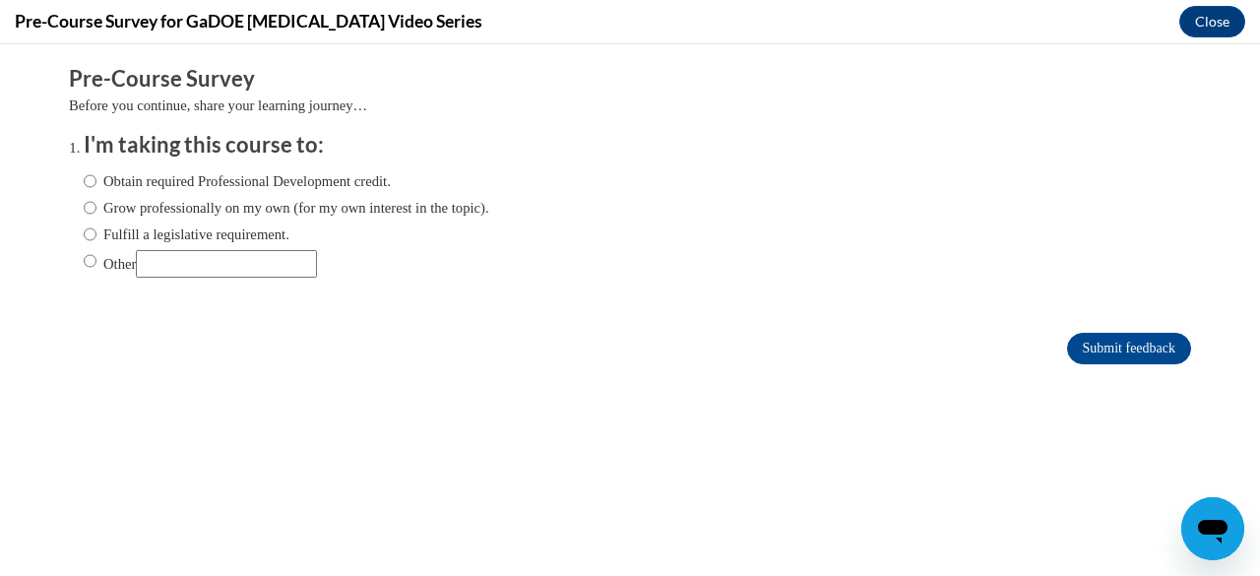
scroll to position [0, 0]
click at [196, 177] on label "Obtain required Professional Development credit." at bounding box center [237, 181] width 307 height 22
click at [96, 177] on input "Obtain required Professional Development credit." at bounding box center [90, 181] width 13 height 22
radio input "true"
click at [1119, 335] on input "Submit feedback" at bounding box center [1129, 349] width 124 height 32
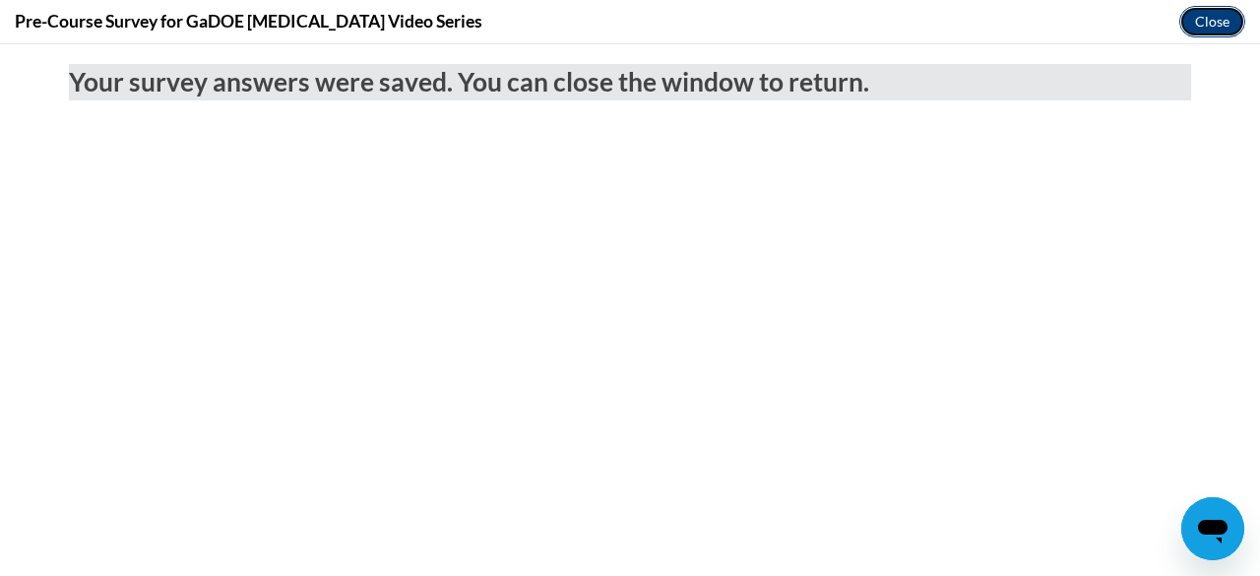
click at [1217, 22] on button "Close" at bounding box center [1212, 22] width 66 height 32
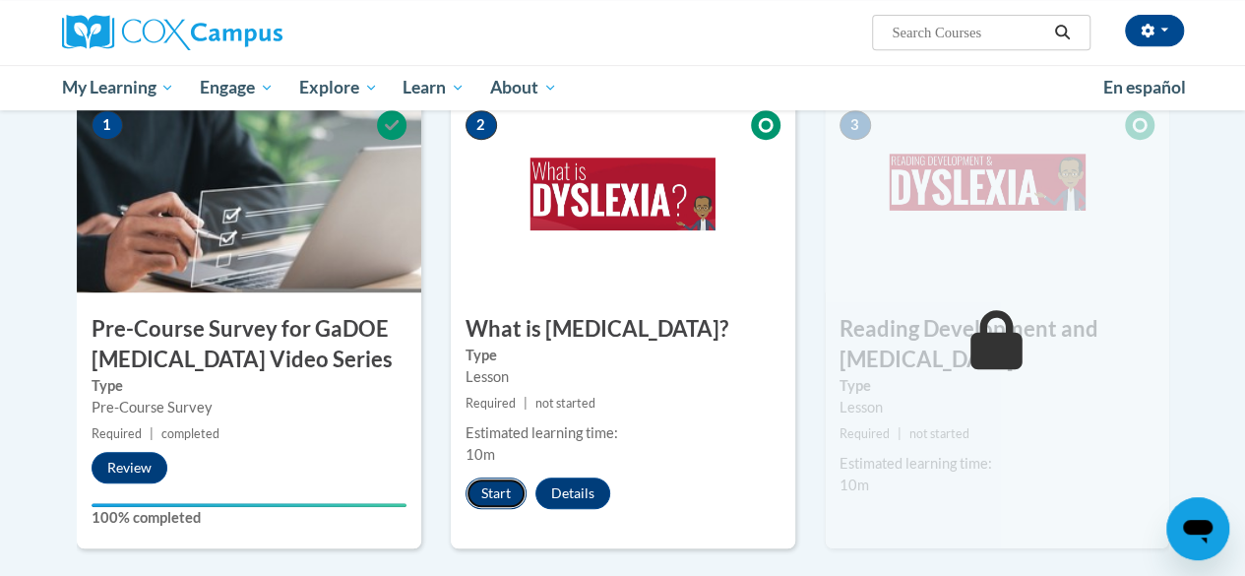
click at [492, 486] on button "Start" at bounding box center [496, 493] width 61 height 32
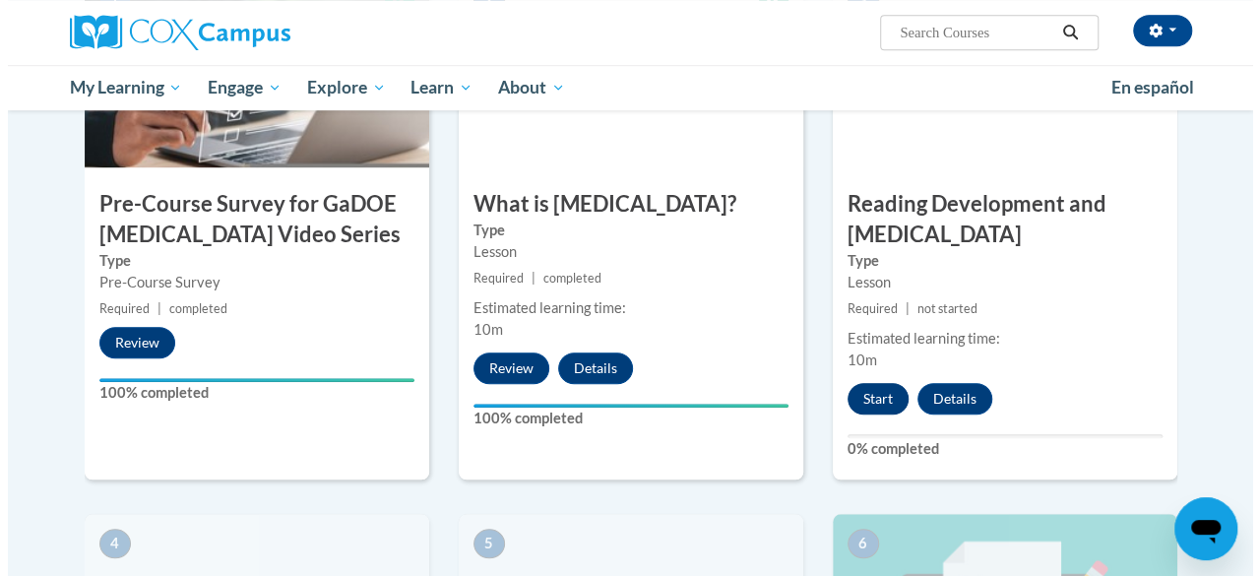
scroll to position [573, 0]
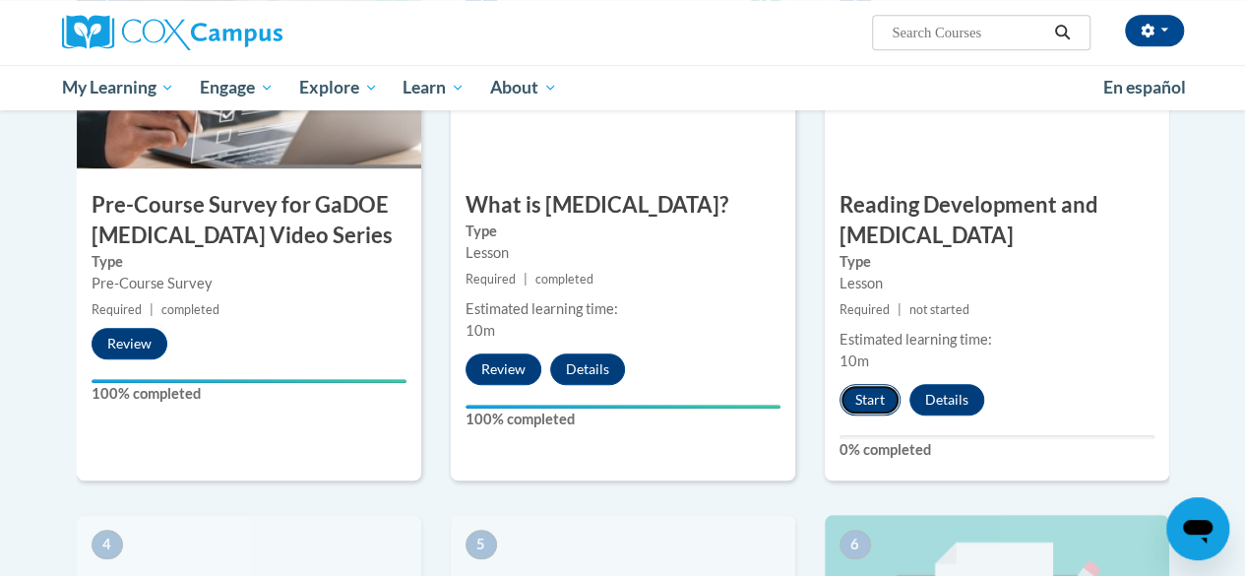
click at [874, 395] on button "Start" at bounding box center [870, 400] width 61 height 32
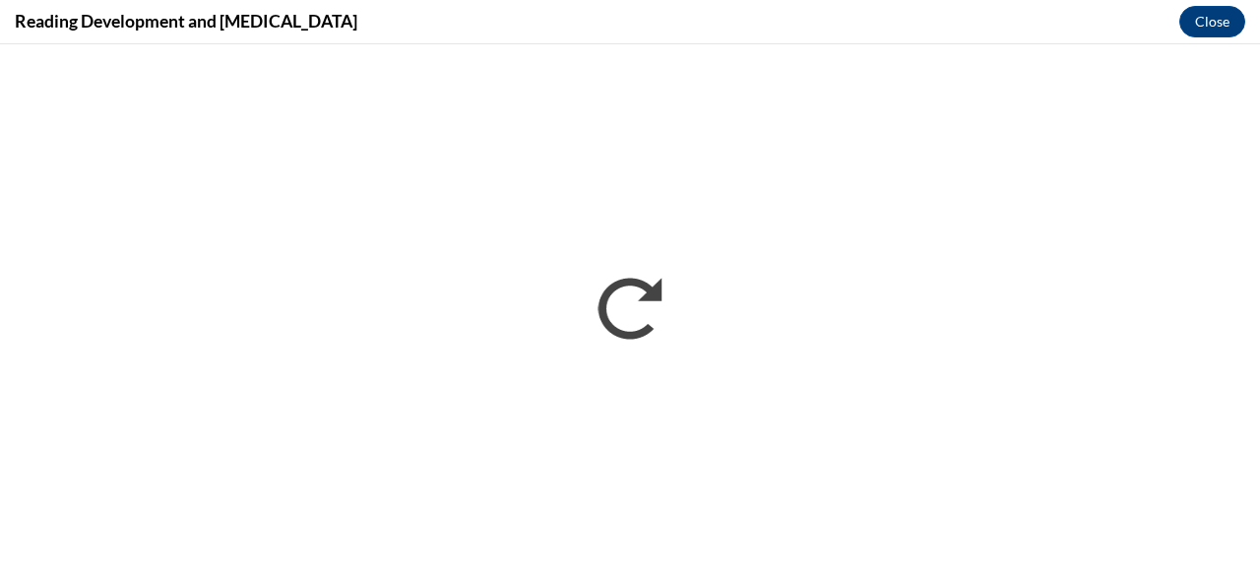
scroll to position [0, 0]
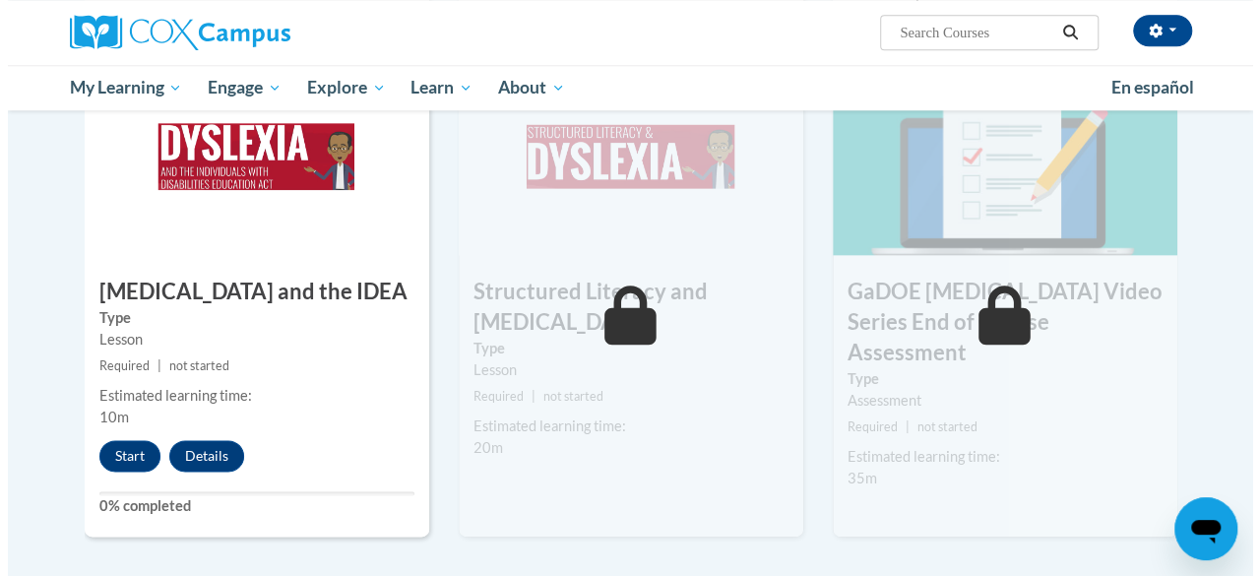
scroll to position [1037, 0]
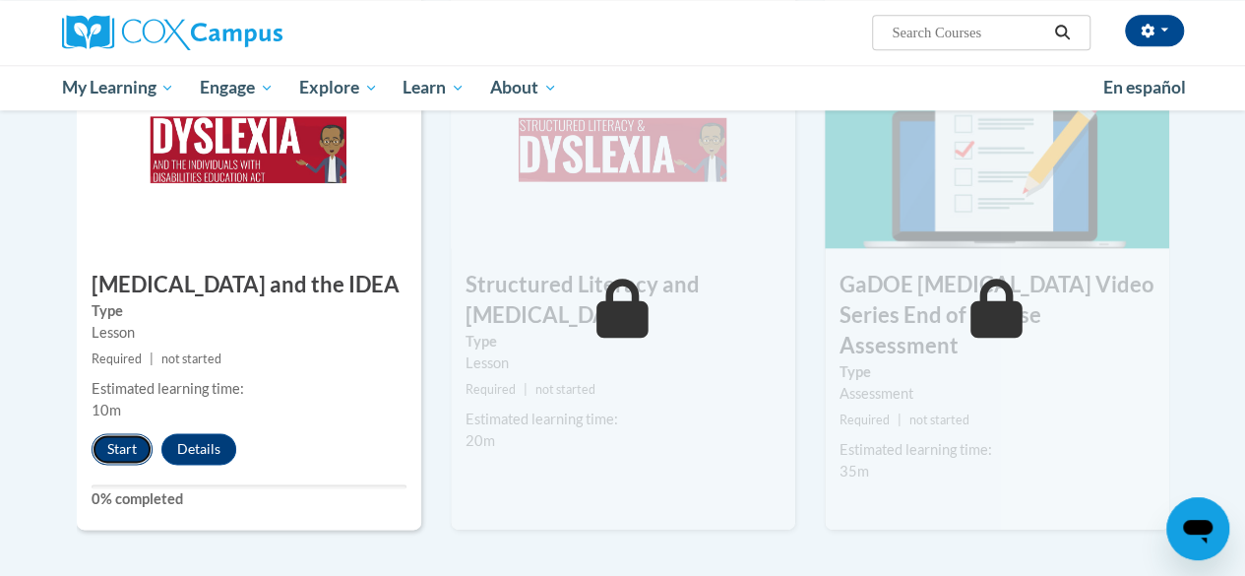
click at [114, 449] on button "Start" at bounding box center [122, 449] width 61 height 32
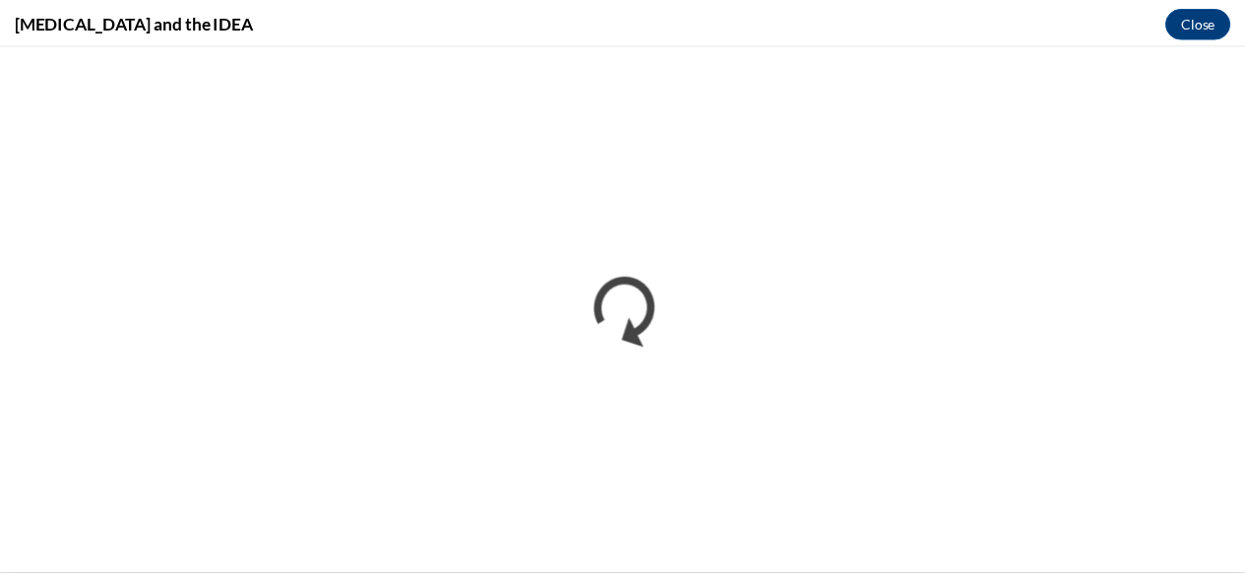
scroll to position [0, 0]
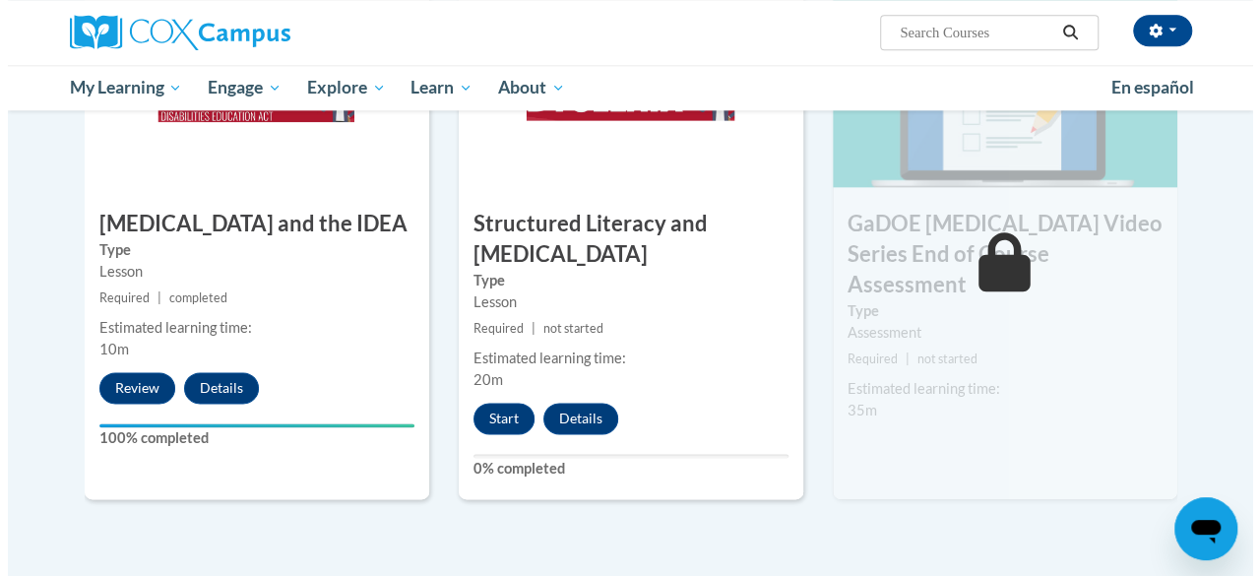
scroll to position [1099, 0]
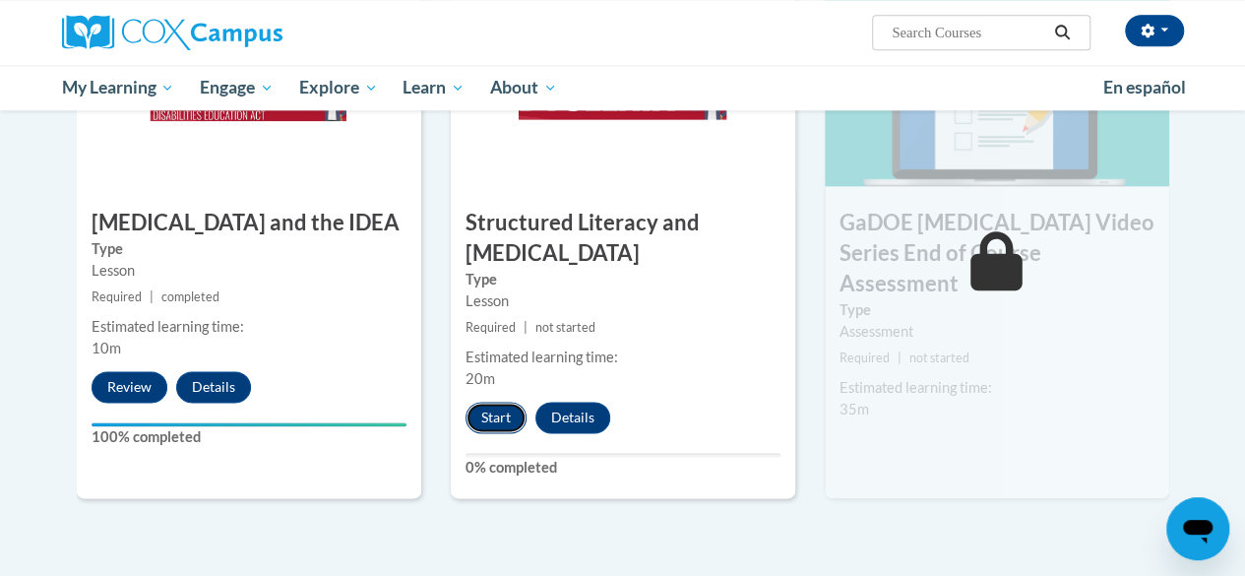
click at [502, 414] on button "Start" at bounding box center [496, 418] width 61 height 32
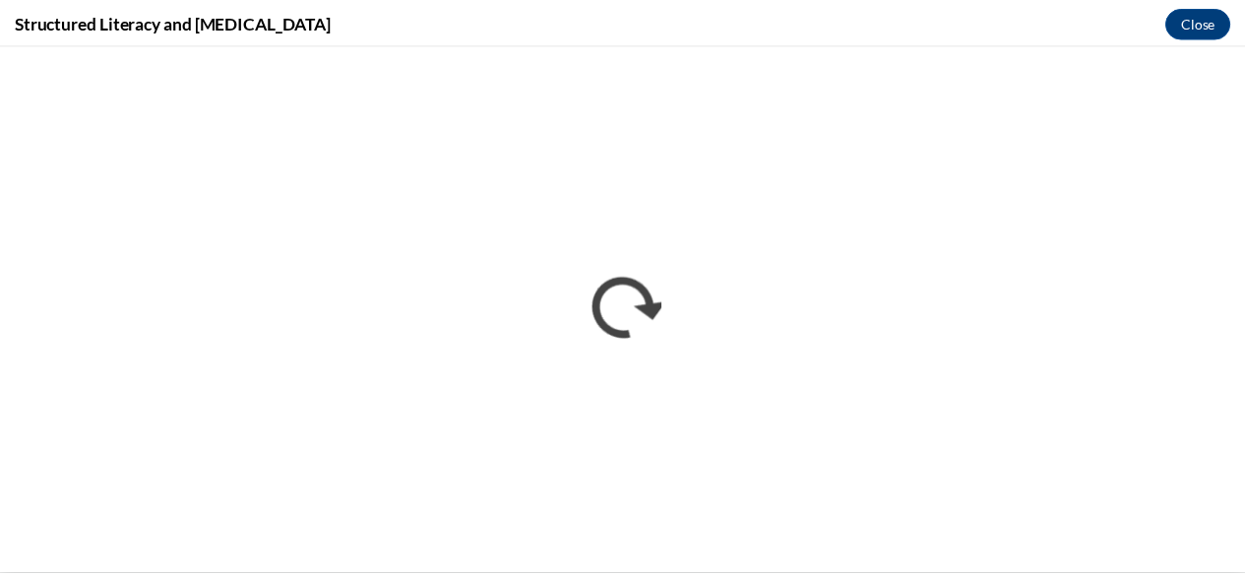
scroll to position [0, 0]
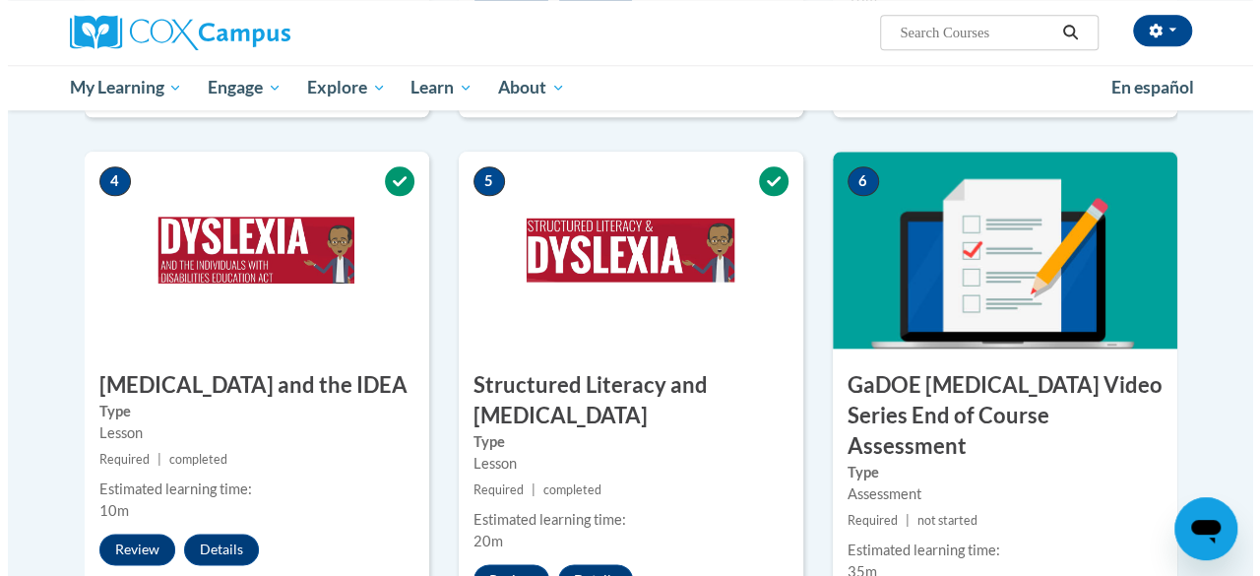
scroll to position [1018, 0]
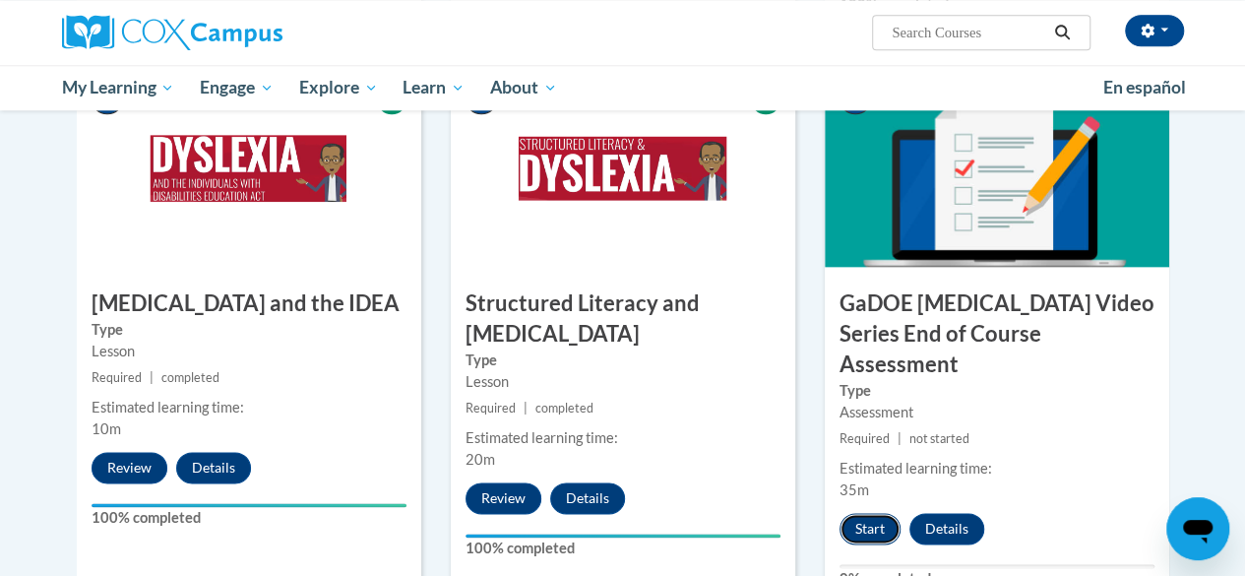
click at [876, 513] on button "Start" at bounding box center [870, 529] width 61 height 32
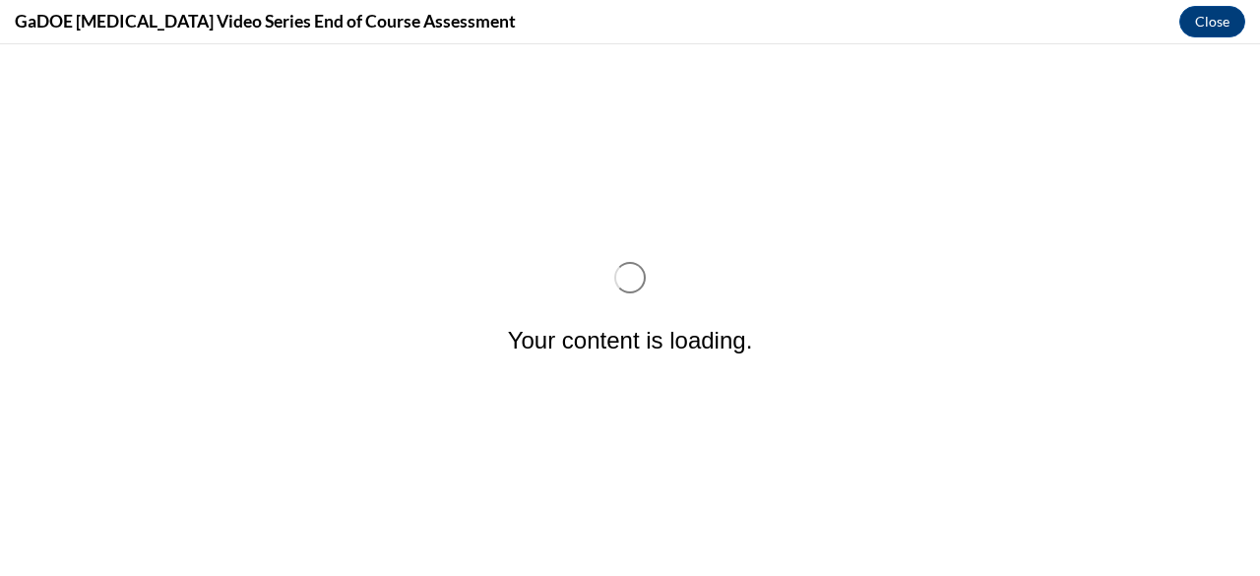
scroll to position [0, 0]
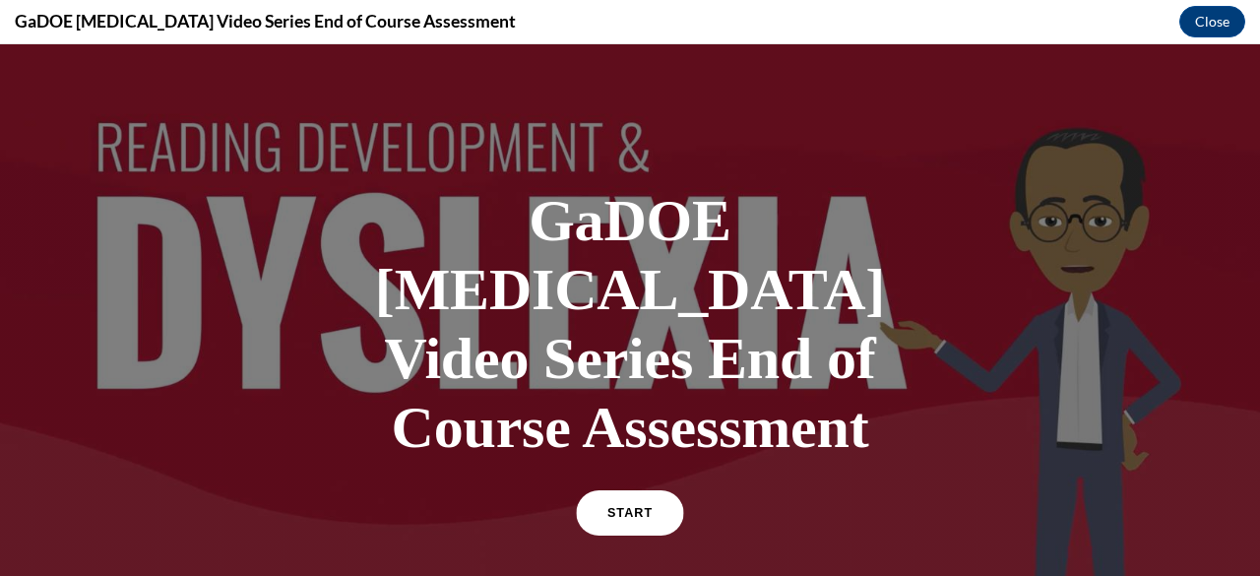
click at [622, 506] on span "START" at bounding box center [629, 513] width 45 height 15
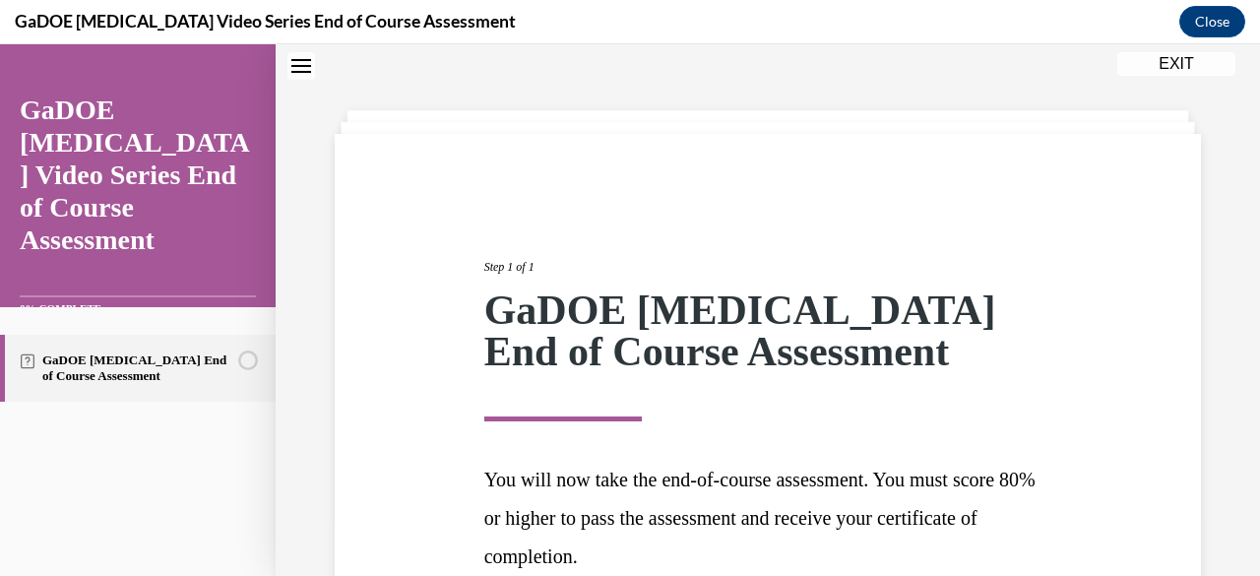
scroll to position [256, 0]
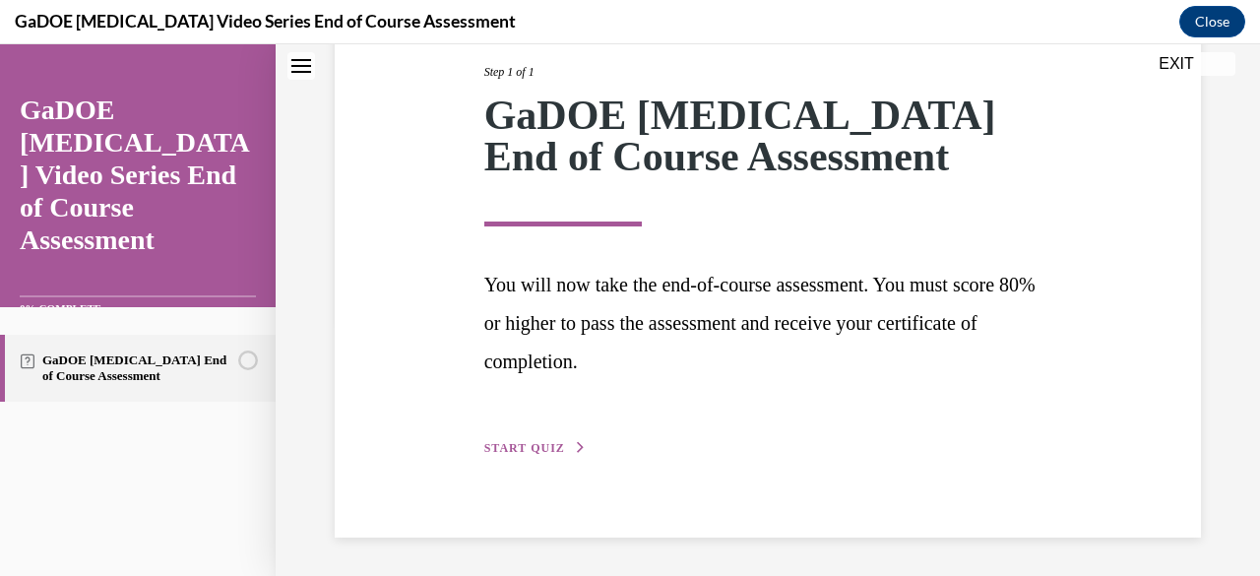
click at [545, 445] on span "START QUIZ" at bounding box center [524, 448] width 81 height 14
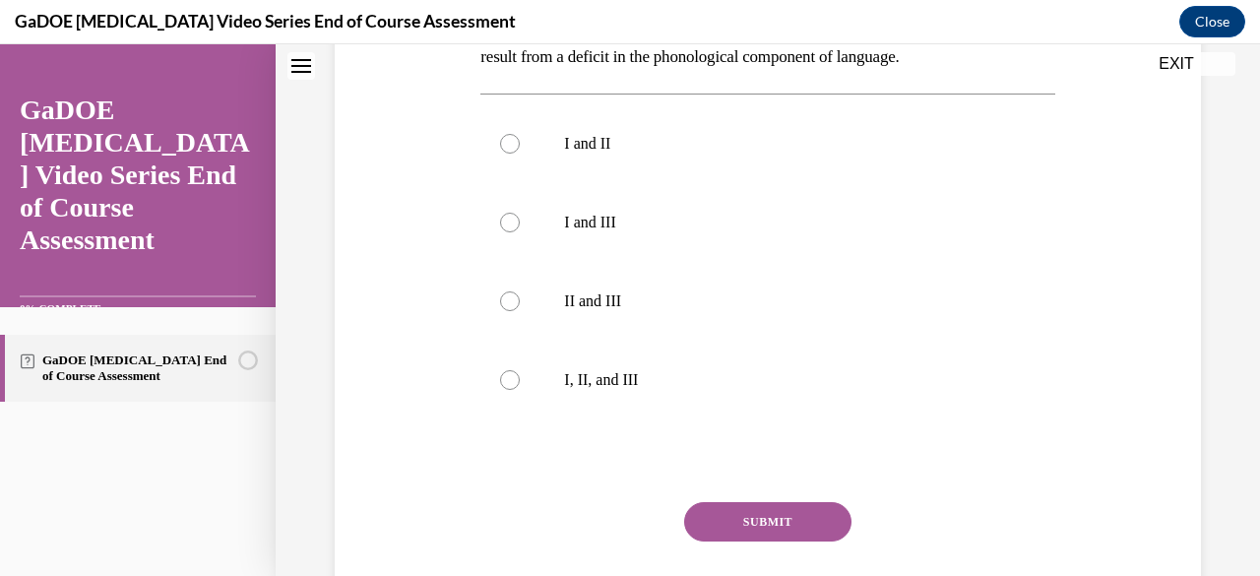
scroll to position [638, 0]
click at [606, 368] on p "I, II, and III" at bounding box center [784, 378] width 441 height 20
click at [520, 368] on input "I, II, and III" at bounding box center [510, 378] width 20 height 20
radio input "true"
click at [742, 500] on button "SUBMIT" at bounding box center [767, 519] width 167 height 39
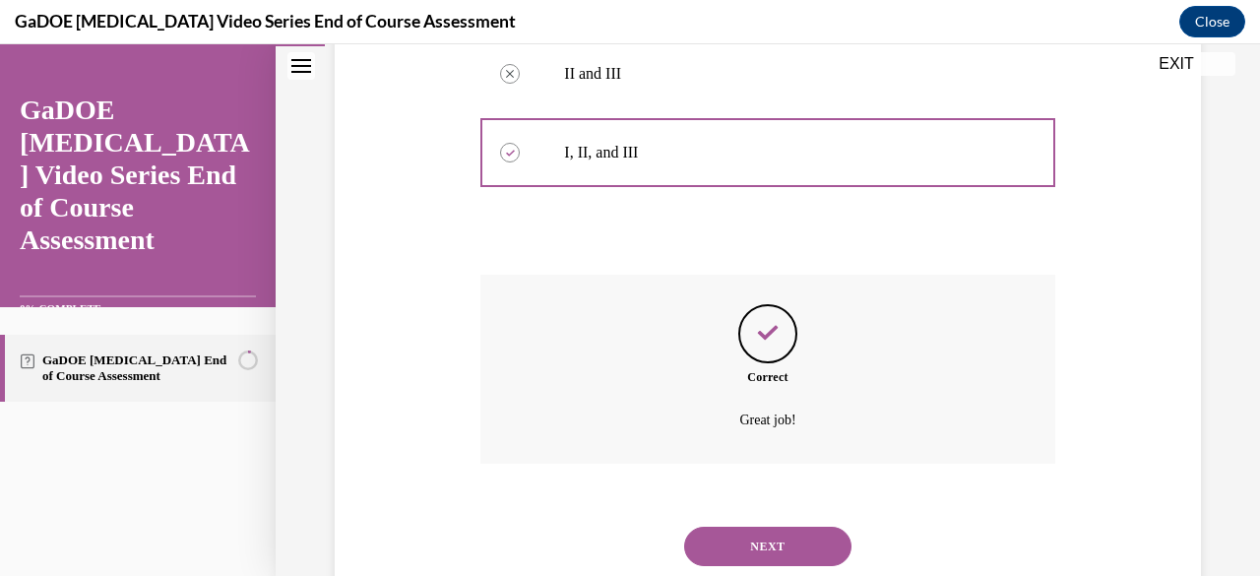
scroll to position [888, 0]
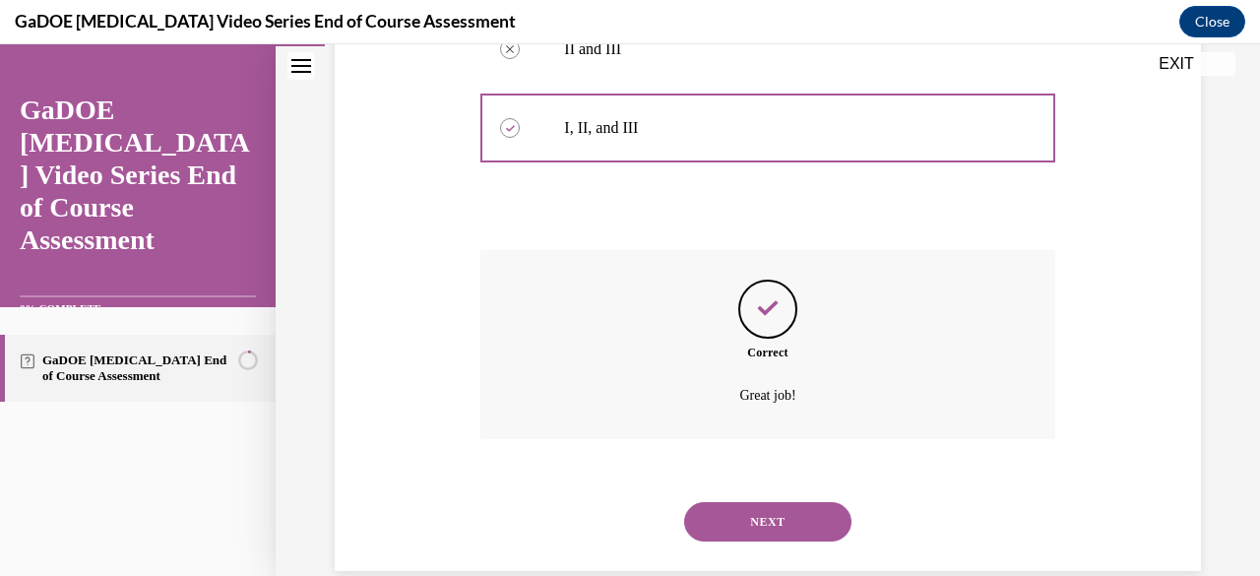
click at [765, 502] on button "NEXT" at bounding box center [767, 521] width 167 height 39
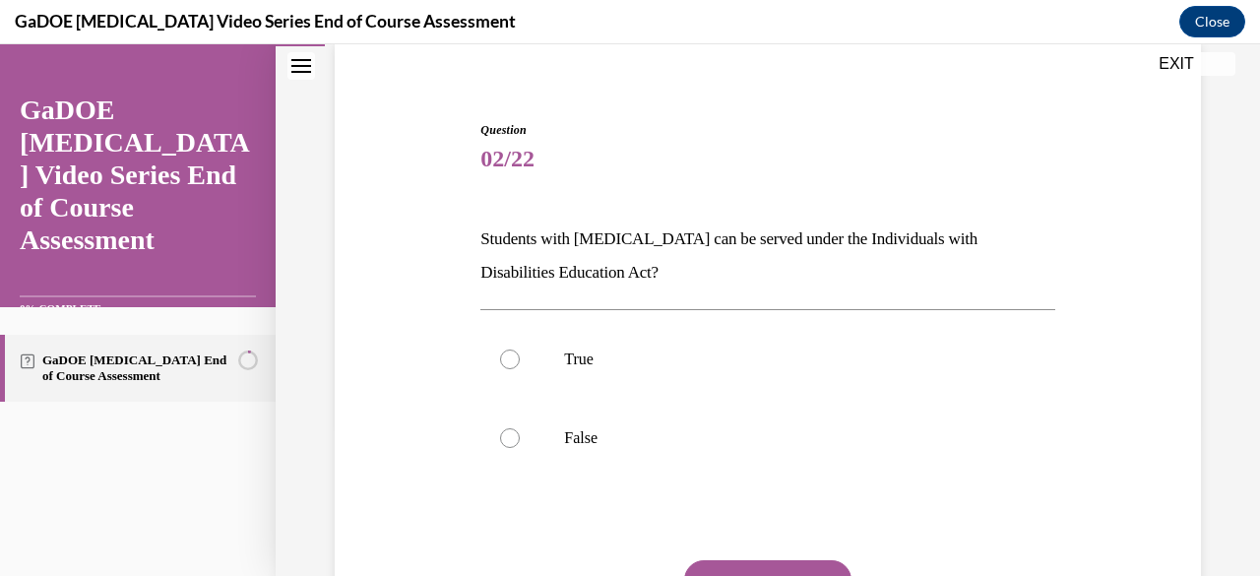
scroll to position [154, 0]
click at [688, 330] on label "True" at bounding box center [767, 358] width 574 height 79
click at [520, 348] on input "True" at bounding box center [510, 358] width 20 height 20
radio input "true"
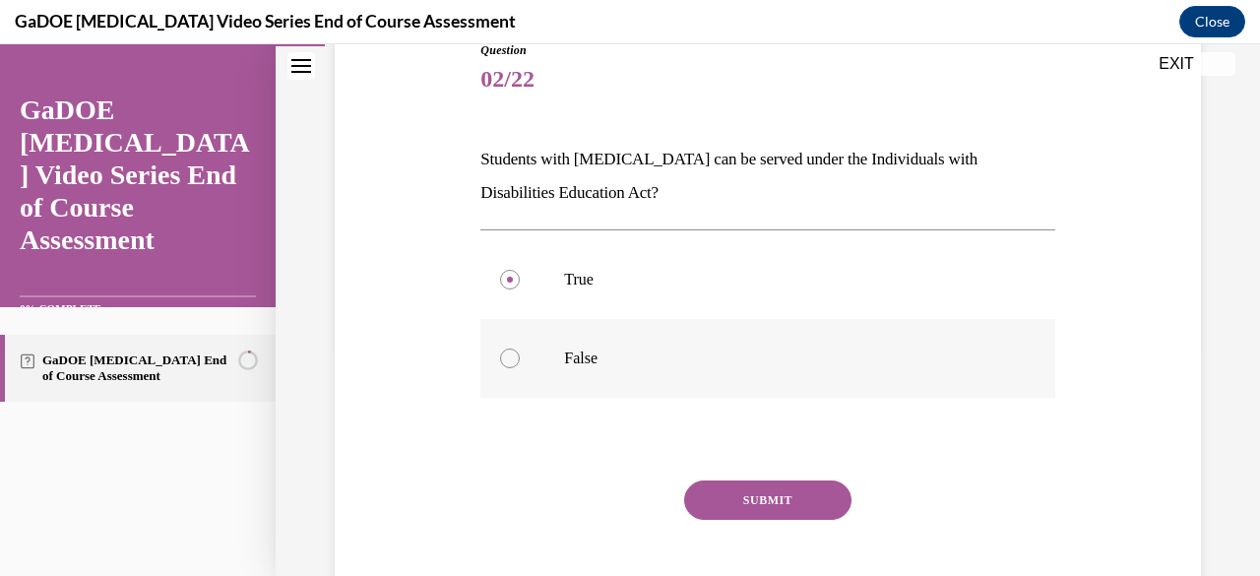
scroll to position [237, 0]
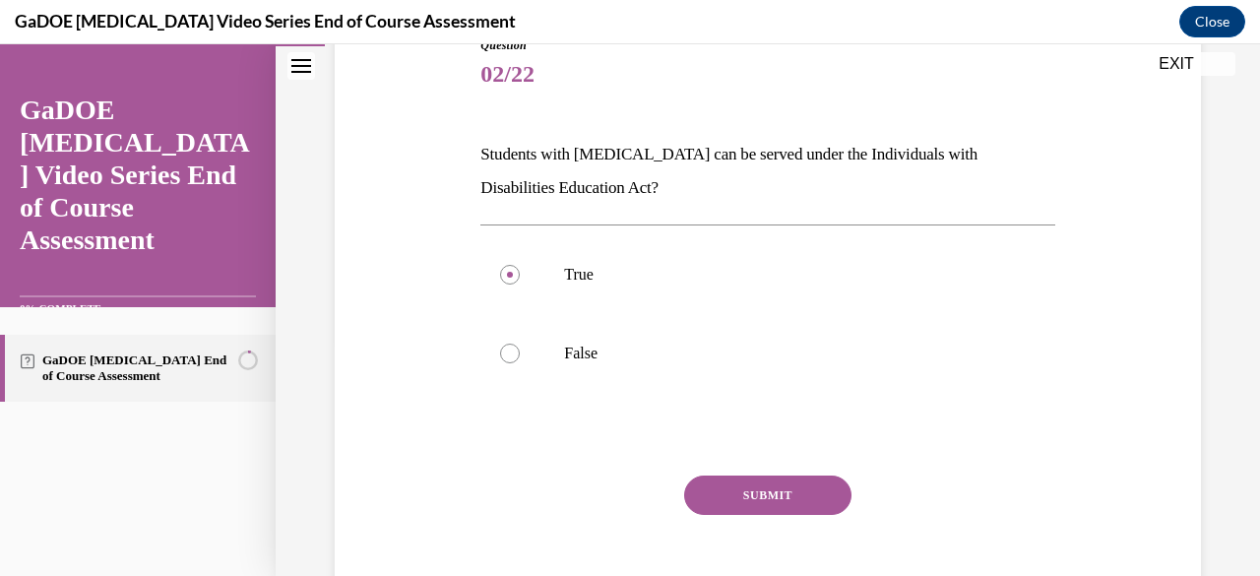
click at [753, 492] on button "SUBMIT" at bounding box center [767, 494] width 167 height 39
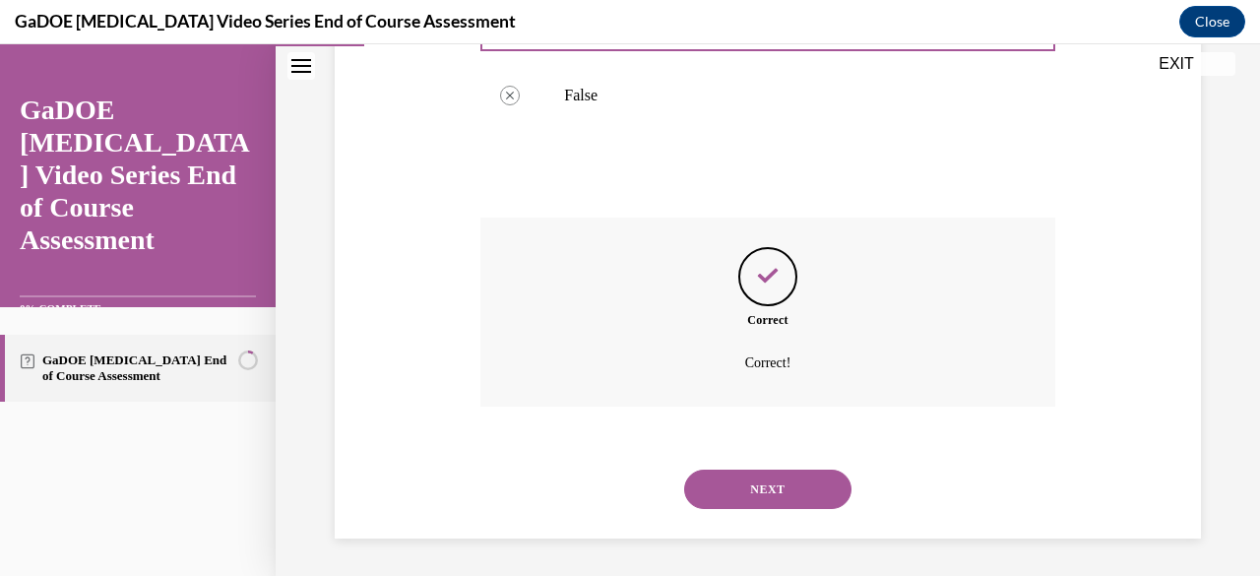
scroll to position [496, 0]
click at [744, 476] on button "NEXT" at bounding box center [767, 488] width 167 height 39
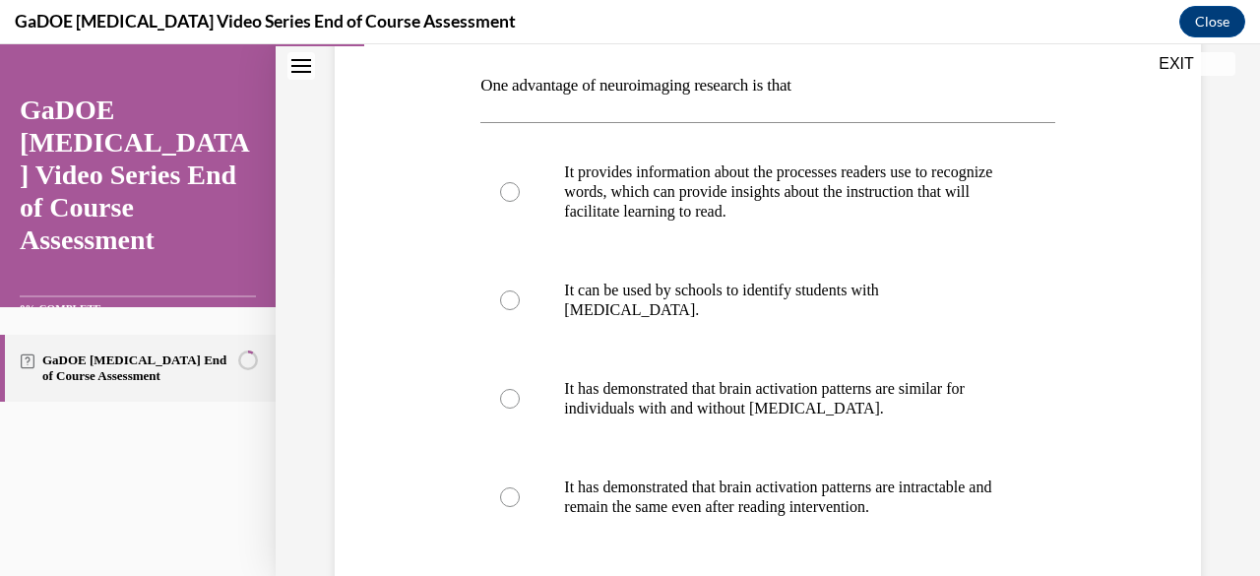
scroll to position [307, 0]
click at [828, 221] on label "It provides information about the processes readers use to recognize words, whi…" at bounding box center [767, 191] width 574 height 118
click at [520, 201] on input "It provides information about the processes readers use to recognize words, whi…" at bounding box center [510, 191] width 20 height 20
radio input "true"
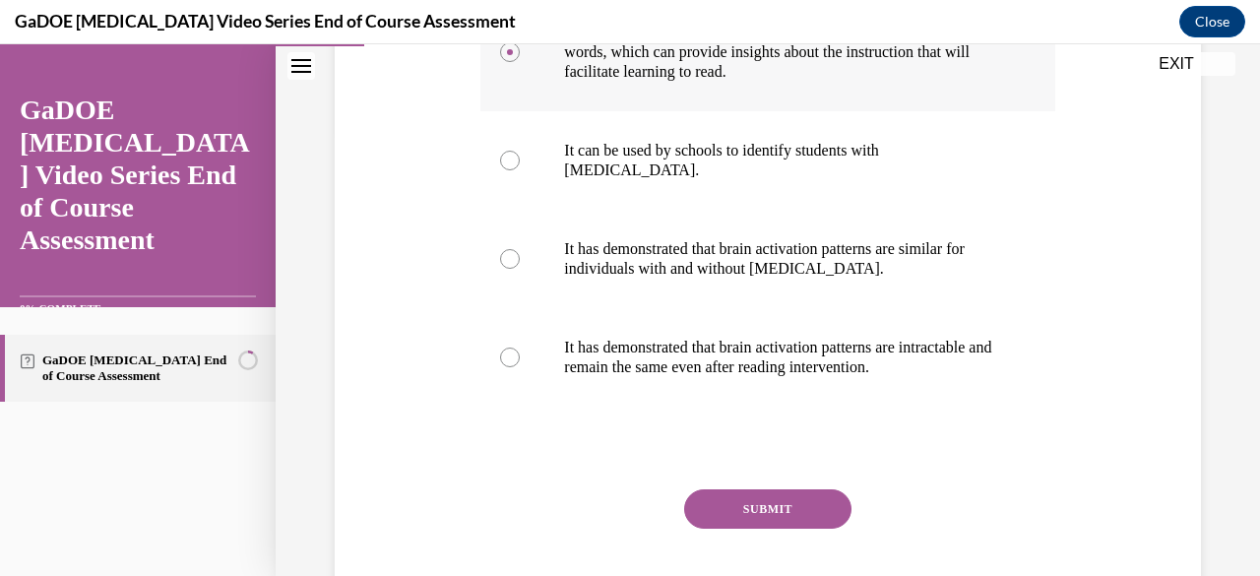
scroll to position [447, 0]
click at [749, 500] on button "SUBMIT" at bounding box center [767, 507] width 167 height 39
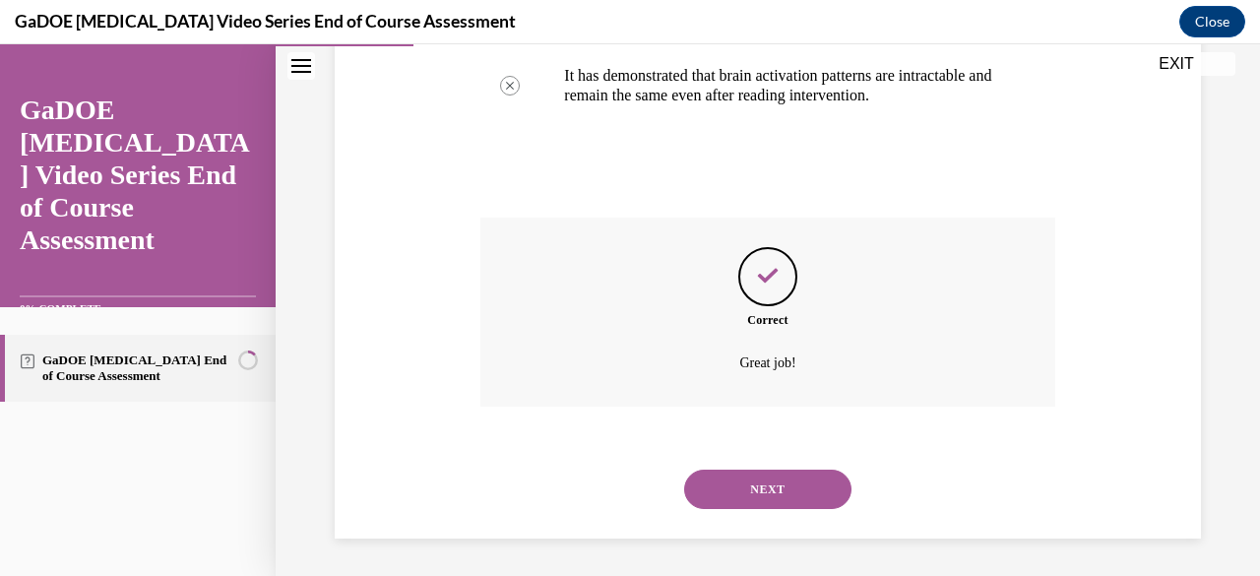
scroll to position [719, 0]
click at [755, 484] on button "NEXT" at bounding box center [767, 488] width 167 height 39
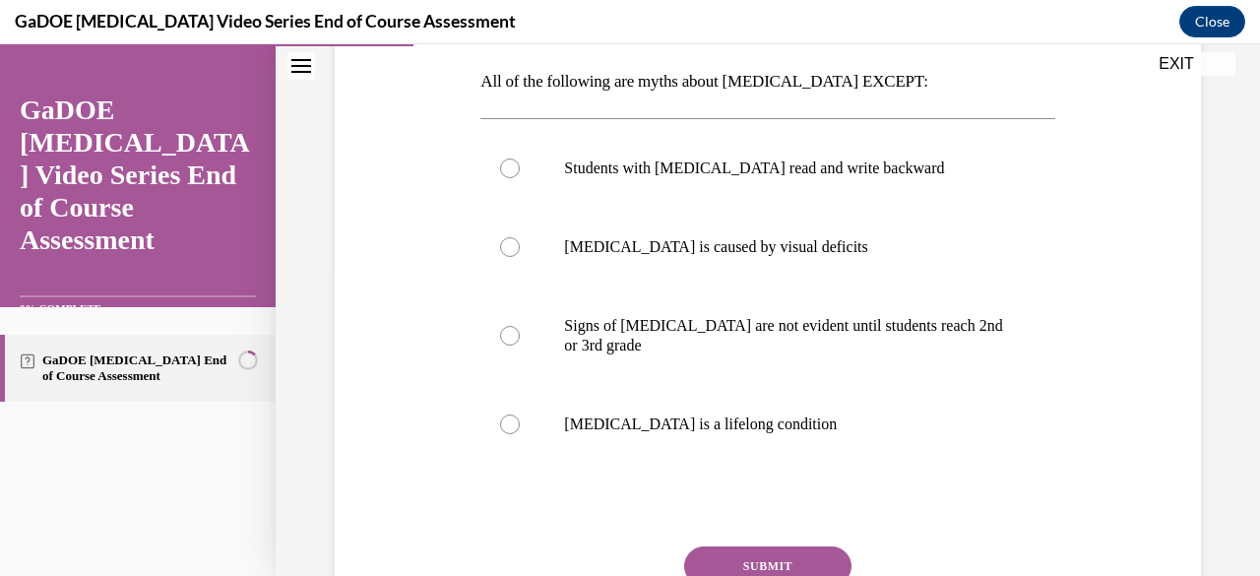
scroll to position [311, 0]
click at [715, 180] on label "Students with dyslexia read and write backward" at bounding box center [767, 167] width 574 height 79
click at [520, 177] on input "Students with dyslexia read and write backward" at bounding box center [510, 168] width 20 height 20
radio input "true"
click at [782, 428] on p "Dyslexia is a lifelong condition" at bounding box center [784, 423] width 441 height 20
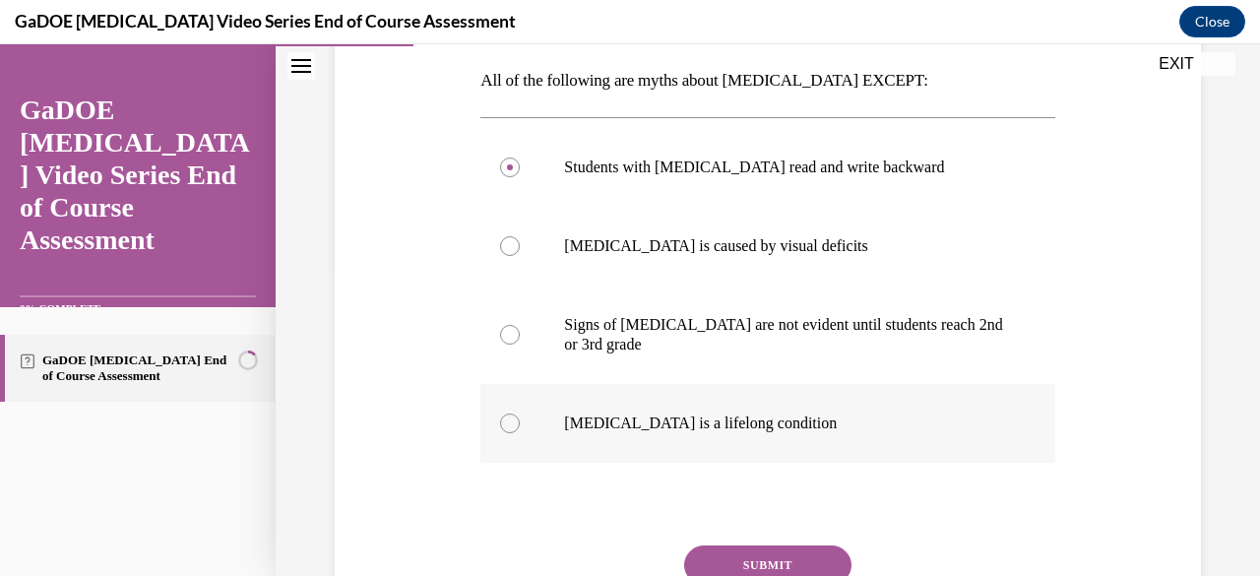
click at [520, 428] on input "Dyslexia is a lifelong condition" at bounding box center [510, 423] width 20 height 20
radio input "true"
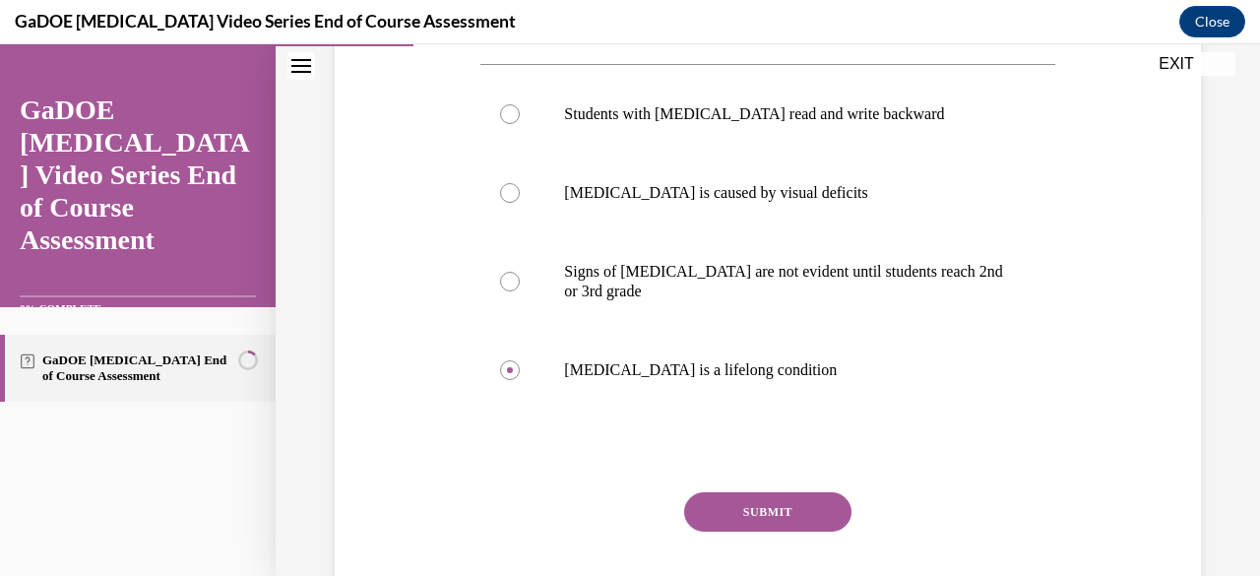
click at [780, 504] on button "SUBMIT" at bounding box center [767, 511] width 167 height 39
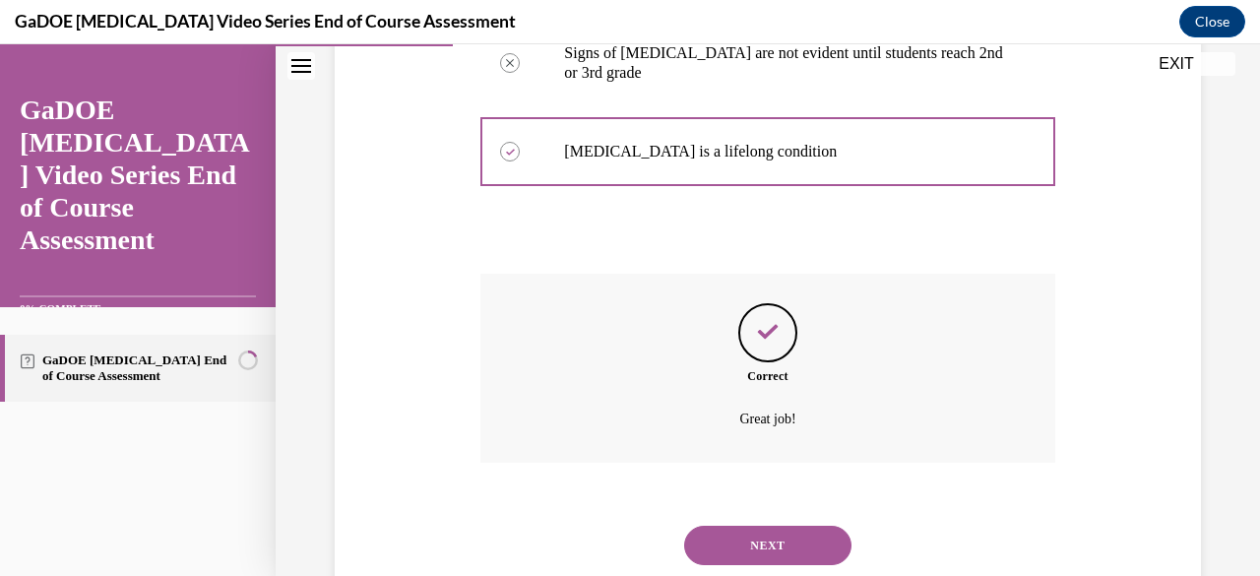
scroll to position [640, 0]
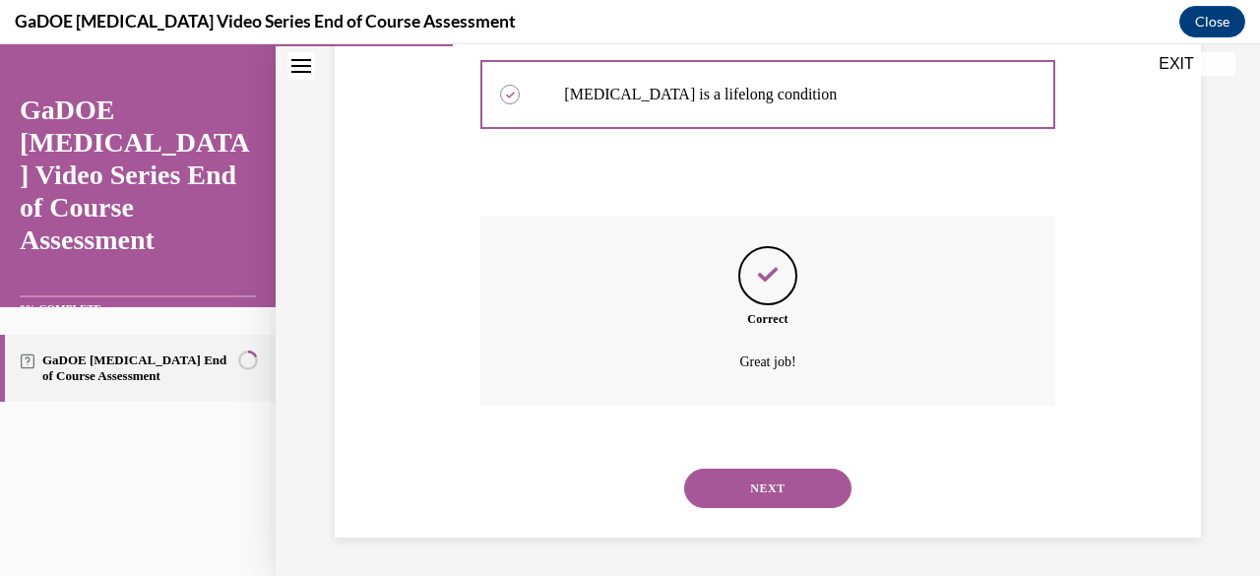
click at [770, 484] on button "NEXT" at bounding box center [767, 488] width 167 height 39
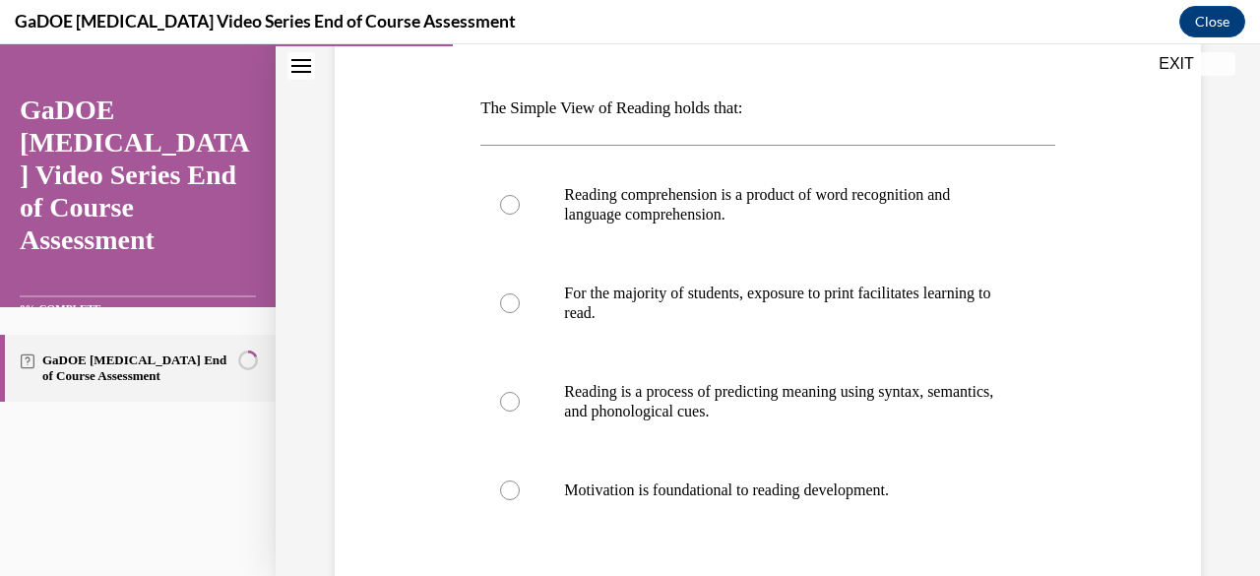
scroll to position [285, 0]
click at [874, 207] on p "Reading comprehension is a product of word recognition and language comprehensi…" at bounding box center [784, 203] width 441 height 39
click at [520, 207] on input "Reading comprehension is a product of word recognition and language comprehensi…" at bounding box center [510, 204] width 20 height 20
radio input "true"
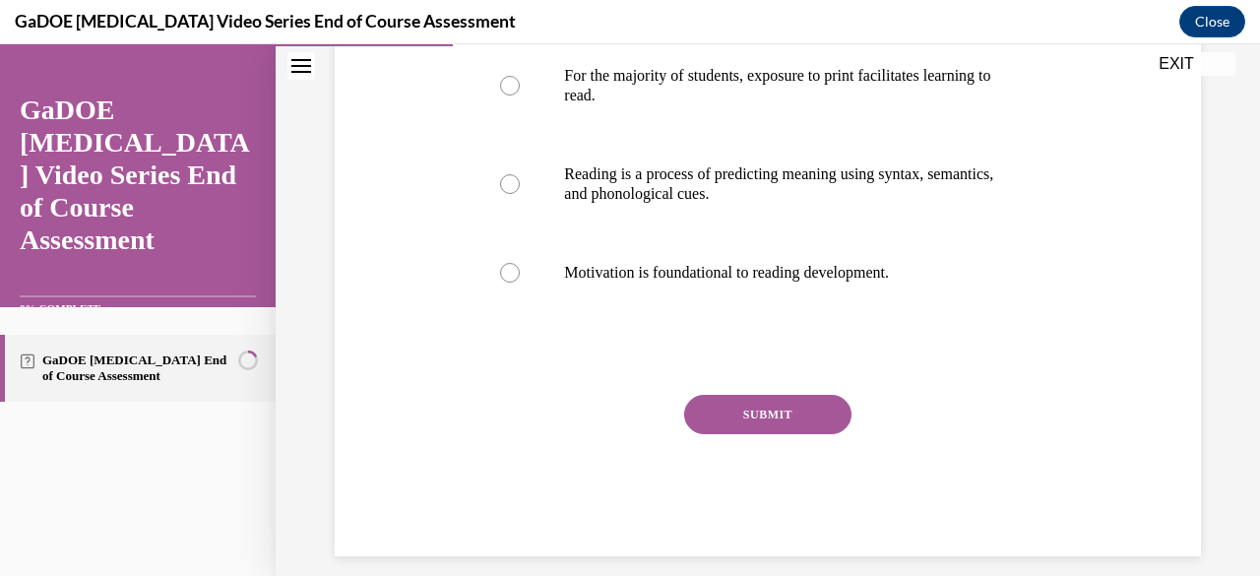
scroll to position [520, 0]
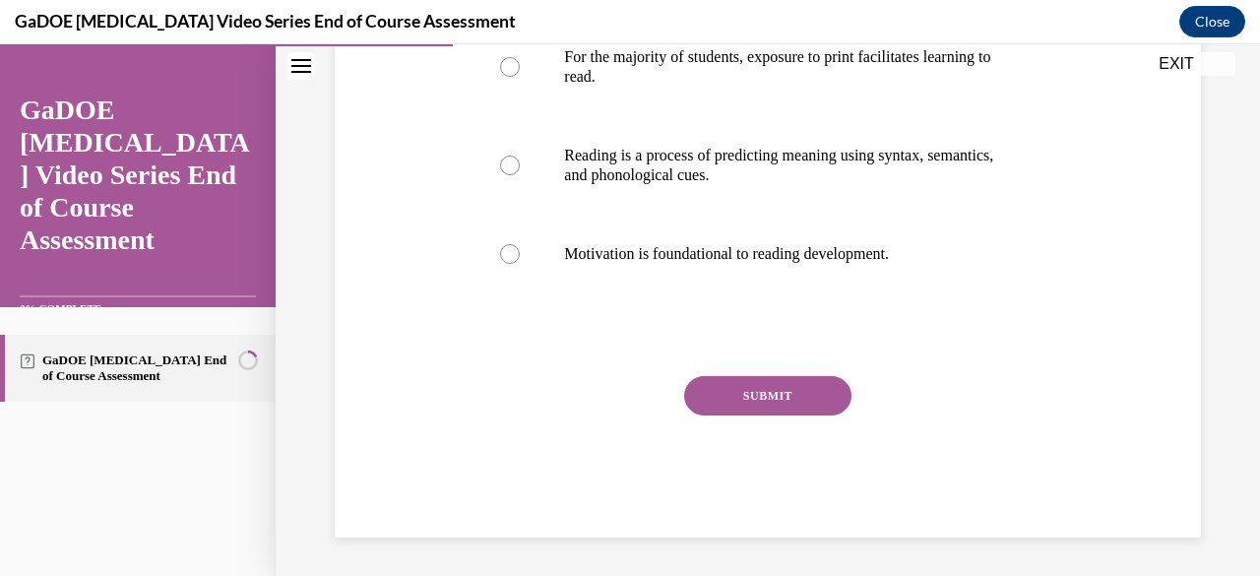
click at [789, 376] on button "SUBMIT" at bounding box center [767, 395] width 167 height 39
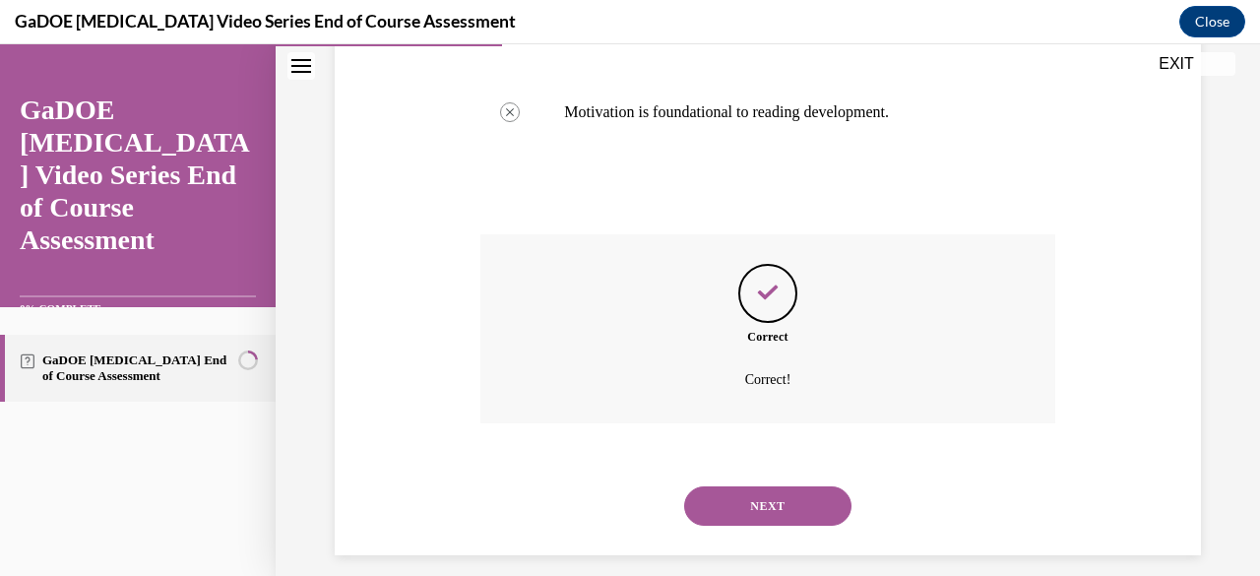
scroll to position [679, 0]
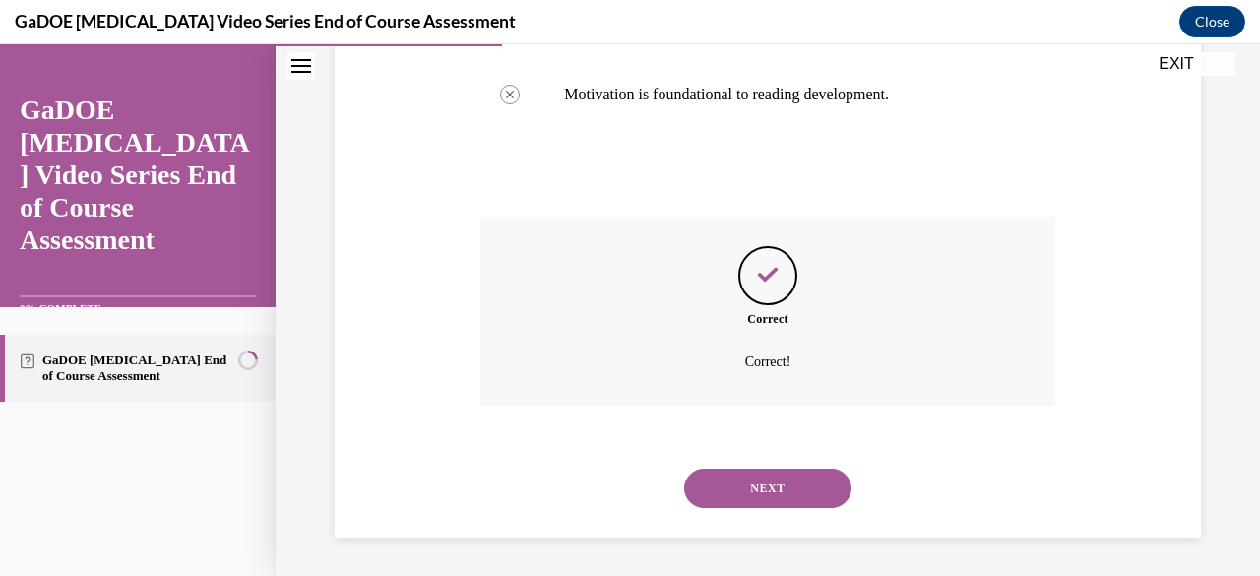
click at [764, 489] on button "NEXT" at bounding box center [767, 488] width 167 height 39
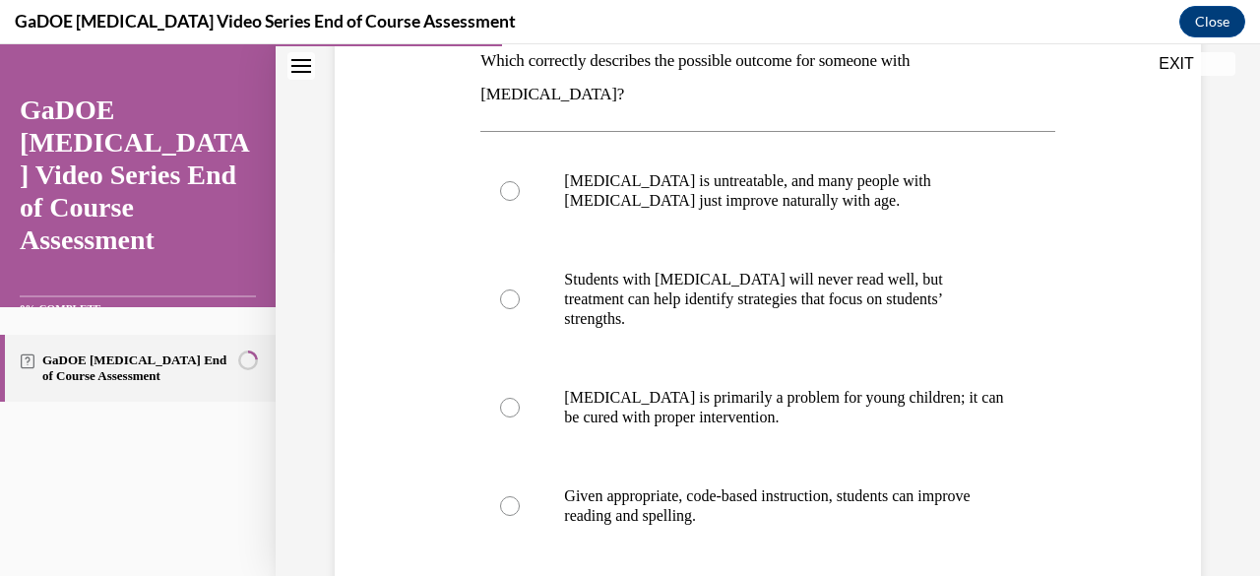
scroll to position [337, 0]
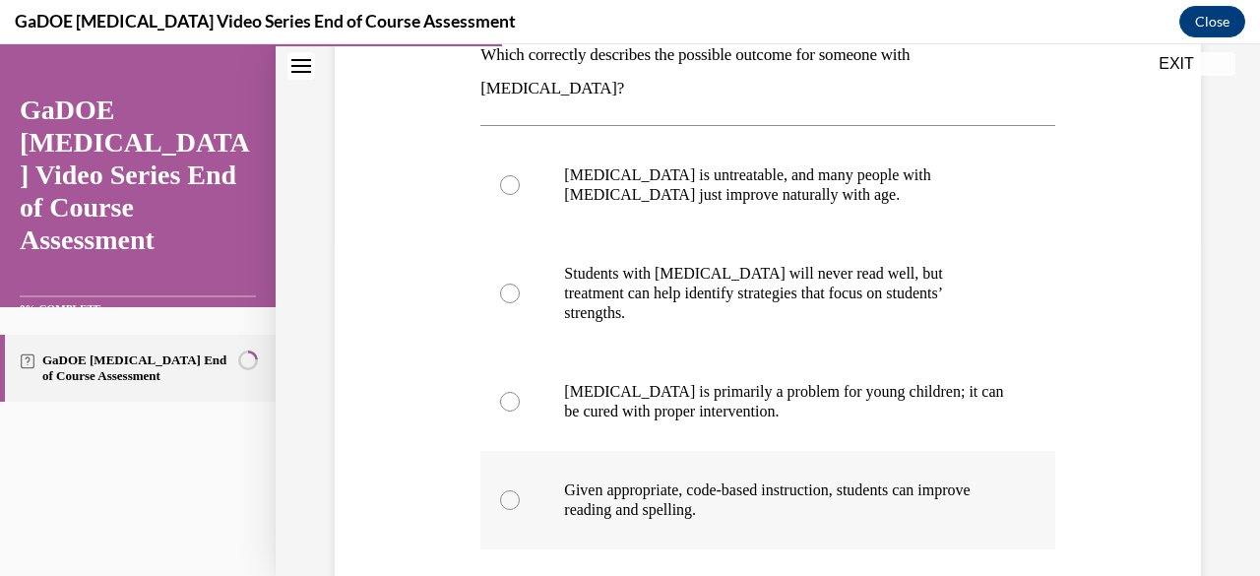
click at [883, 480] on p "Given appropriate, code-based instruction, students can improve reading and spe…" at bounding box center [784, 499] width 441 height 39
click at [520, 490] on input "Given appropriate, code-based instruction, students can improve reading and spe…" at bounding box center [510, 500] width 20 height 20
radio input "true"
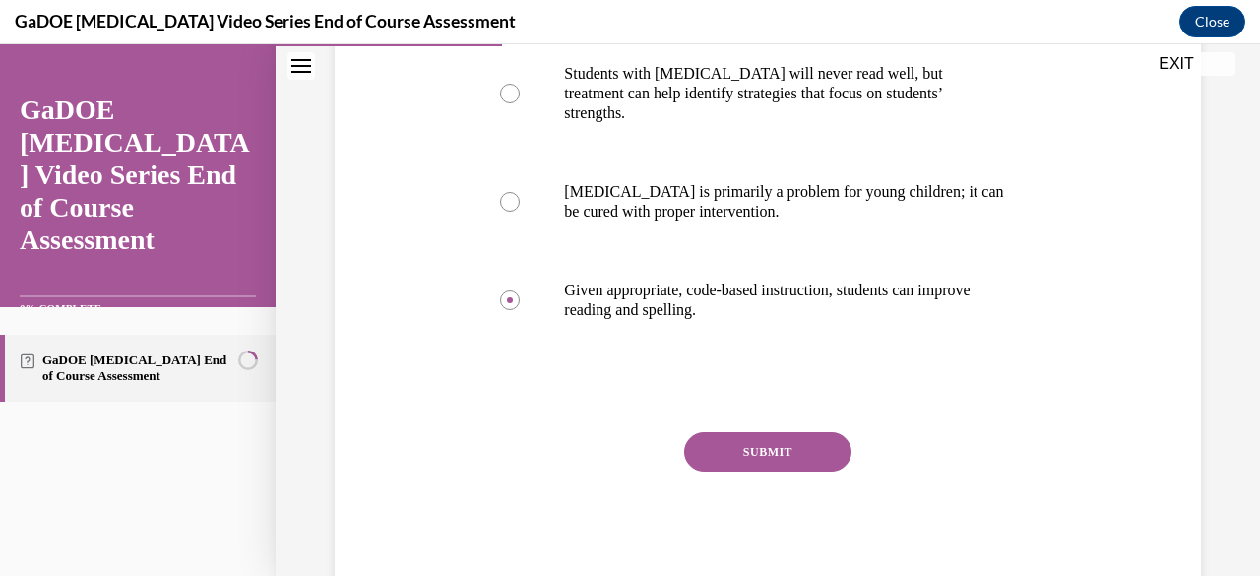
click at [791, 432] on button "SUBMIT" at bounding box center [767, 451] width 167 height 39
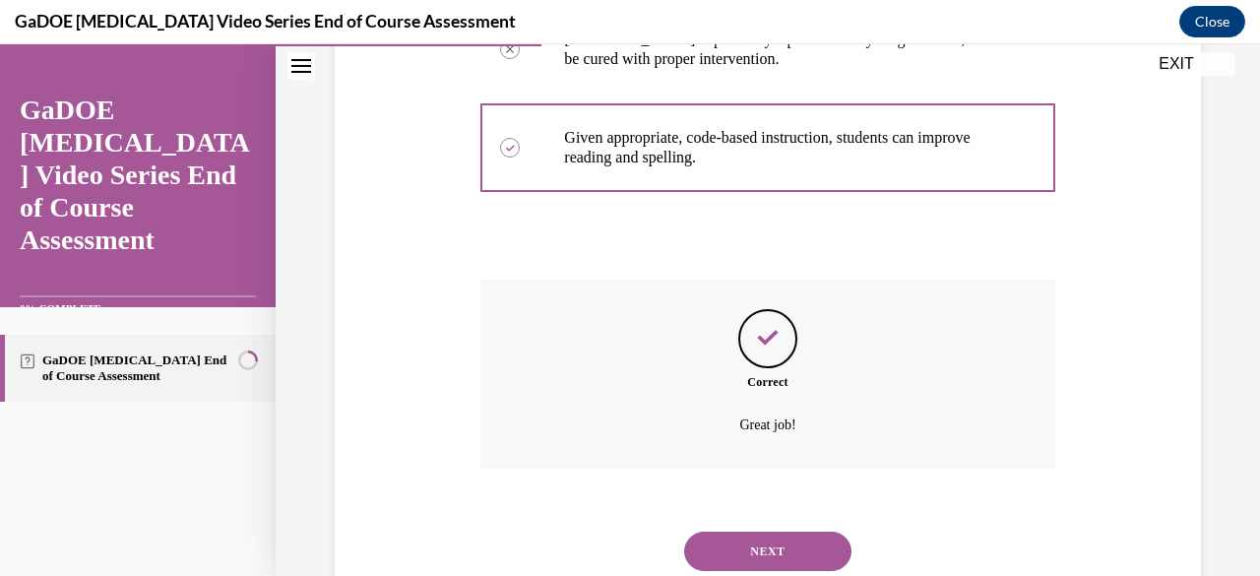
scroll to position [699, 0]
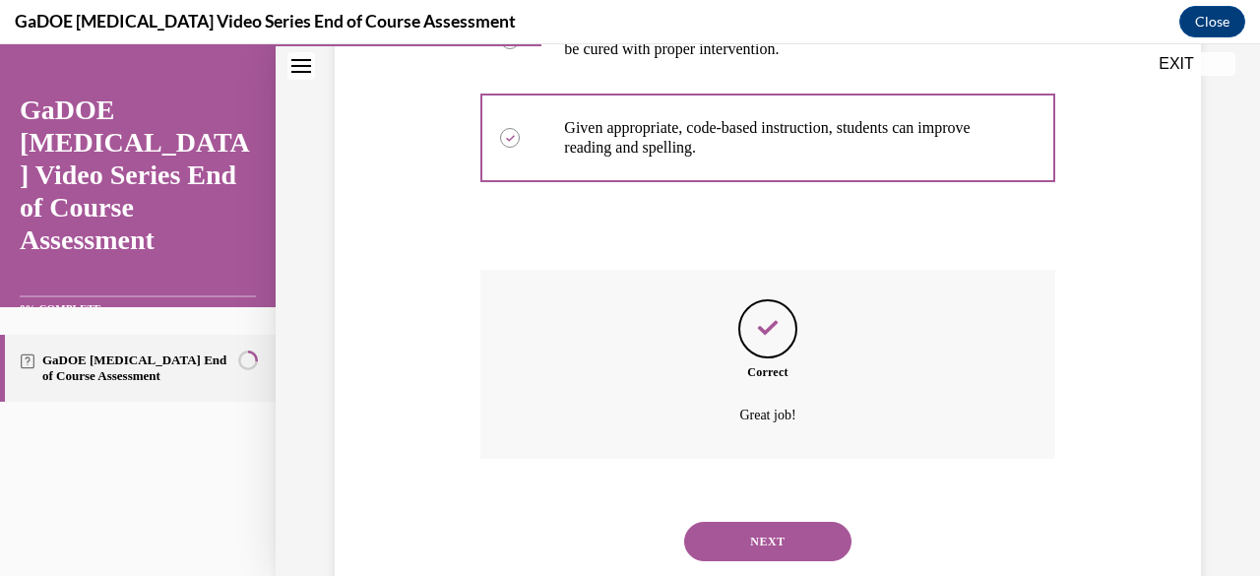
click at [786, 522] on button "NEXT" at bounding box center [767, 541] width 167 height 39
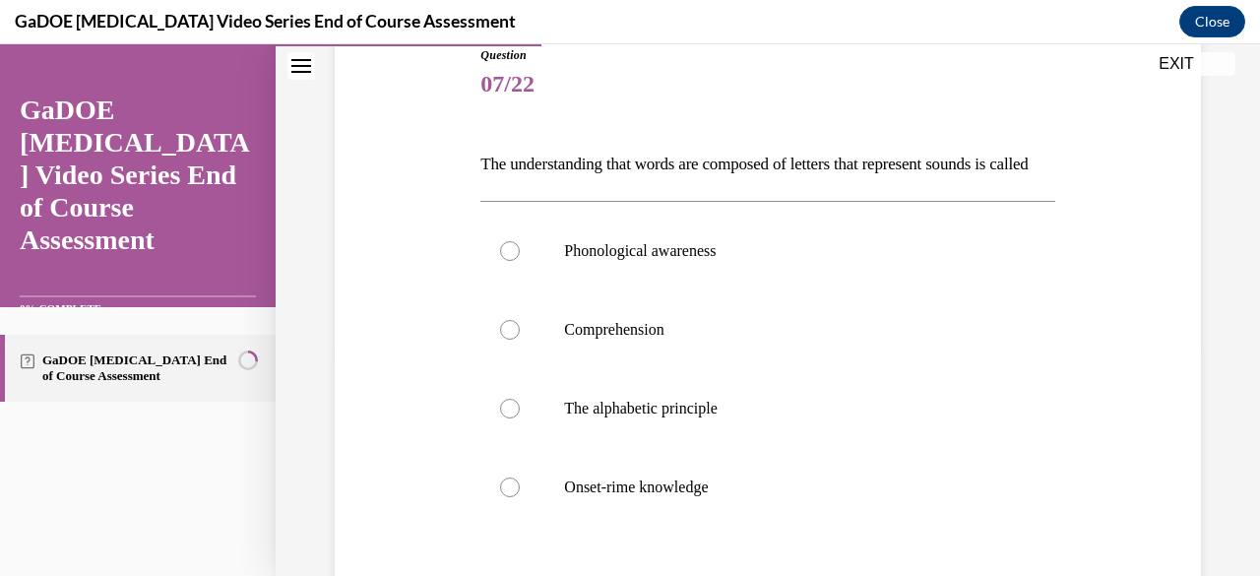
scroll to position [244, 0]
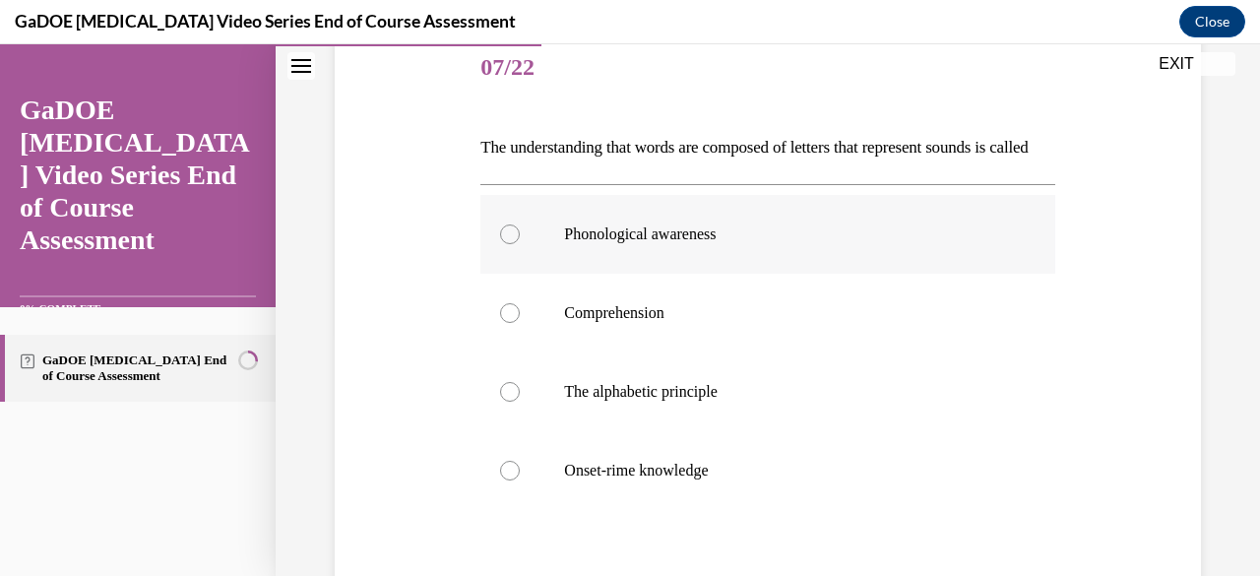
click at [920, 244] on p "Phonological awareness" at bounding box center [784, 234] width 441 height 20
click at [520, 244] on input "Phonological awareness" at bounding box center [510, 234] width 20 height 20
radio input "true"
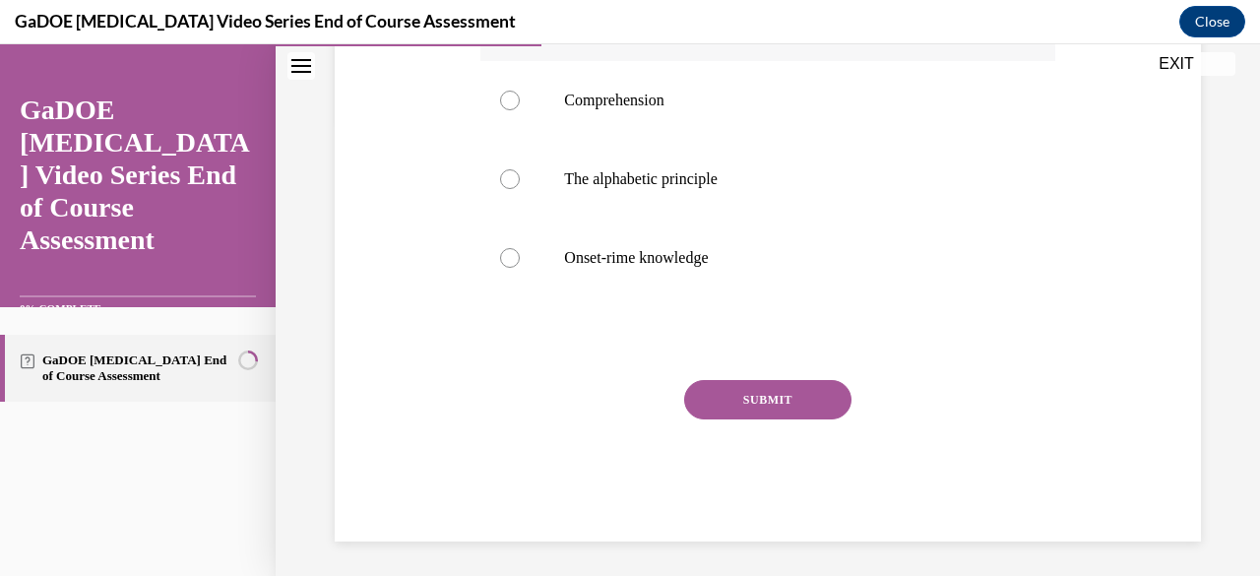
scroll to position [458, 0]
click at [789, 418] on button "SUBMIT" at bounding box center [767, 398] width 167 height 39
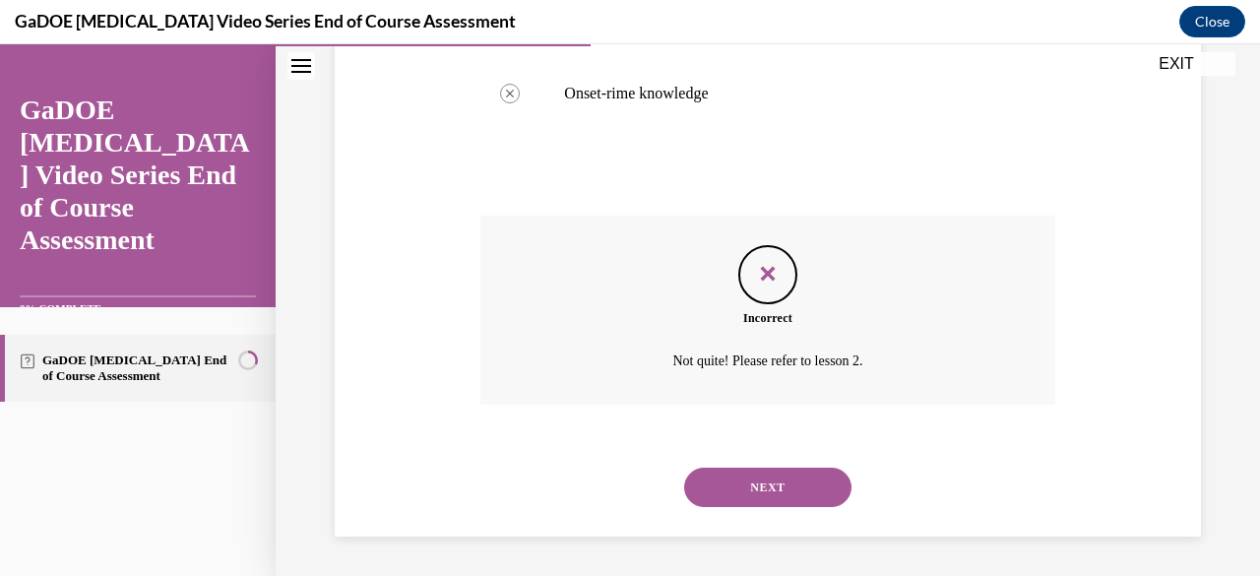
scroll to position [654, 0]
click at [748, 478] on button "NEXT" at bounding box center [767, 487] width 167 height 39
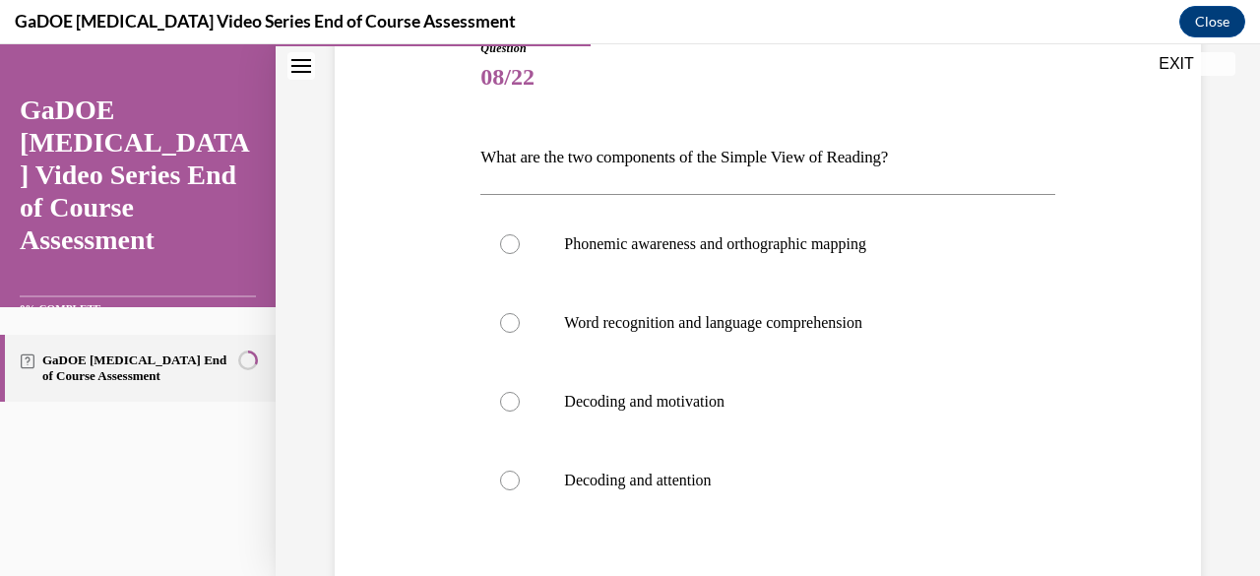
scroll to position [249, 0]
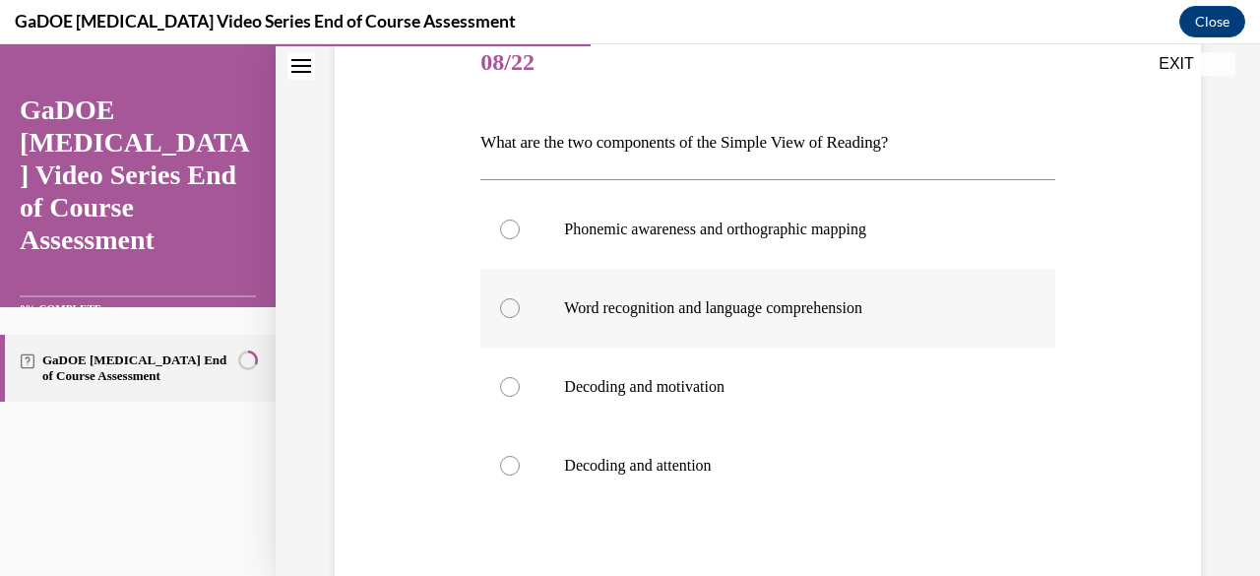
click at [746, 311] on p "Word recognition and language comprehension" at bounding box center [784, 308] width 441 height 20
click at [520, 311] on input "Word recognition and language comprehension" at bounding box center [510, 308] width 20 height 20
radio input "true"
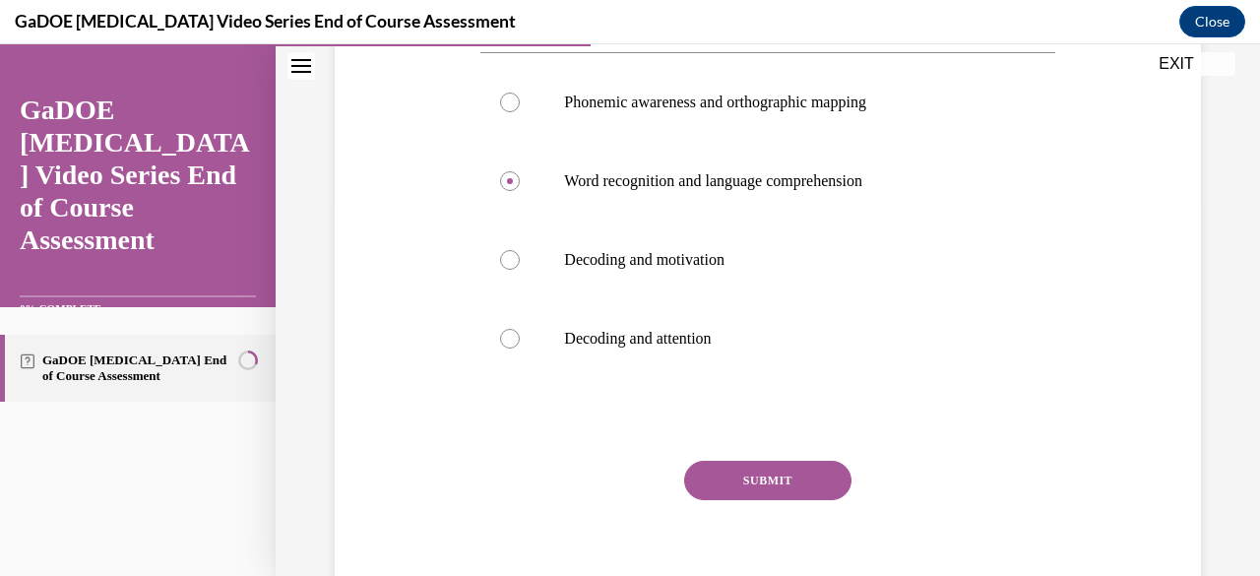
scroll to position [377, 0]
click at [762, 477] on button "SUBMIT" at bounding box center [767, 479] width 167 height 39
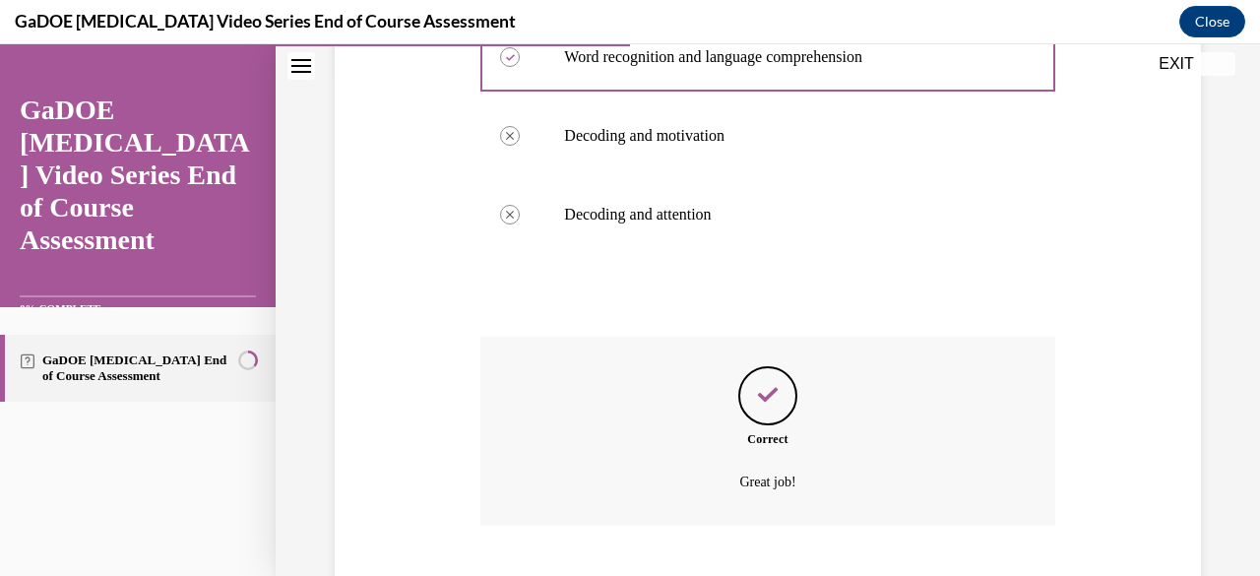
scroll to position [620, 0]
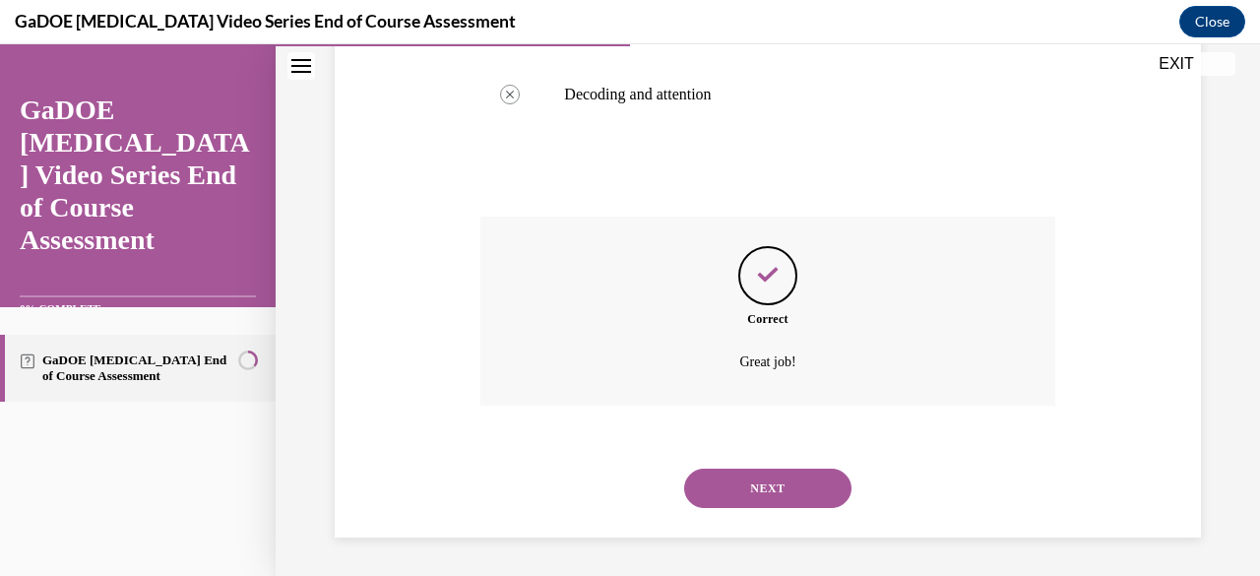
click at [757, 489] on button "NEXT" at bounding box center [767, 488] width 167 height 39
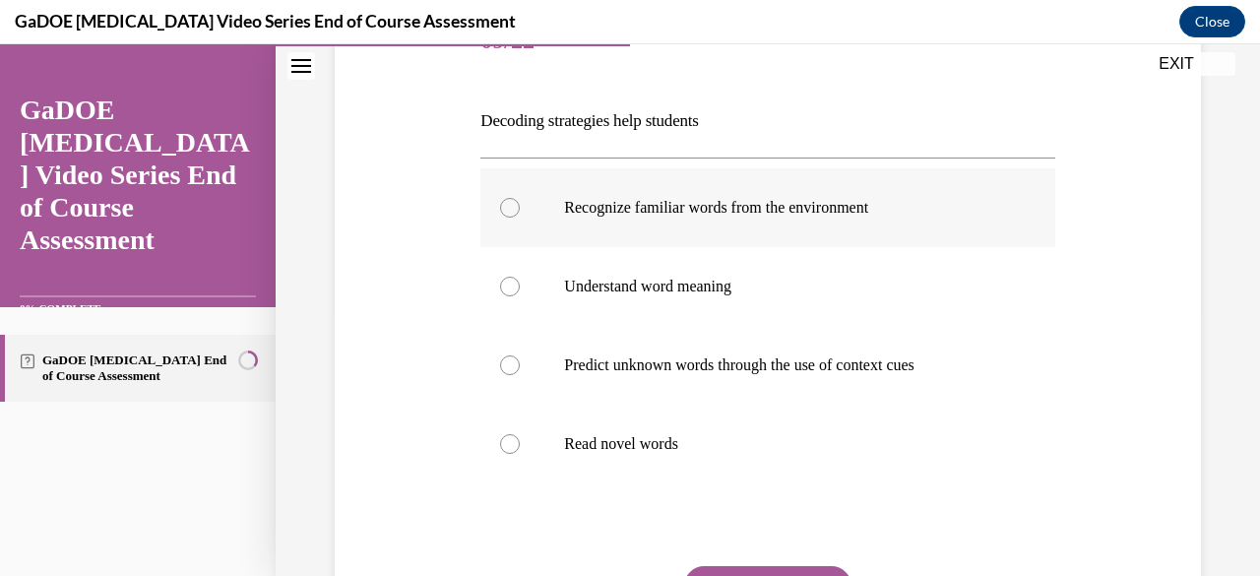
scroll to position [272, 0]
click at [774, 380] on label "Predict unknown words through the use of context cues" at bounding box center [767, 364] width 574 height 79
click at [520, 374] on input "Predict unknown words through the use of context cues" at bounding box center [510, 364] width 20 height 20
radio input "true"
click at [782, 294] on p "Understand word meaning" at bounding box center [784, 286] width 441 height 20
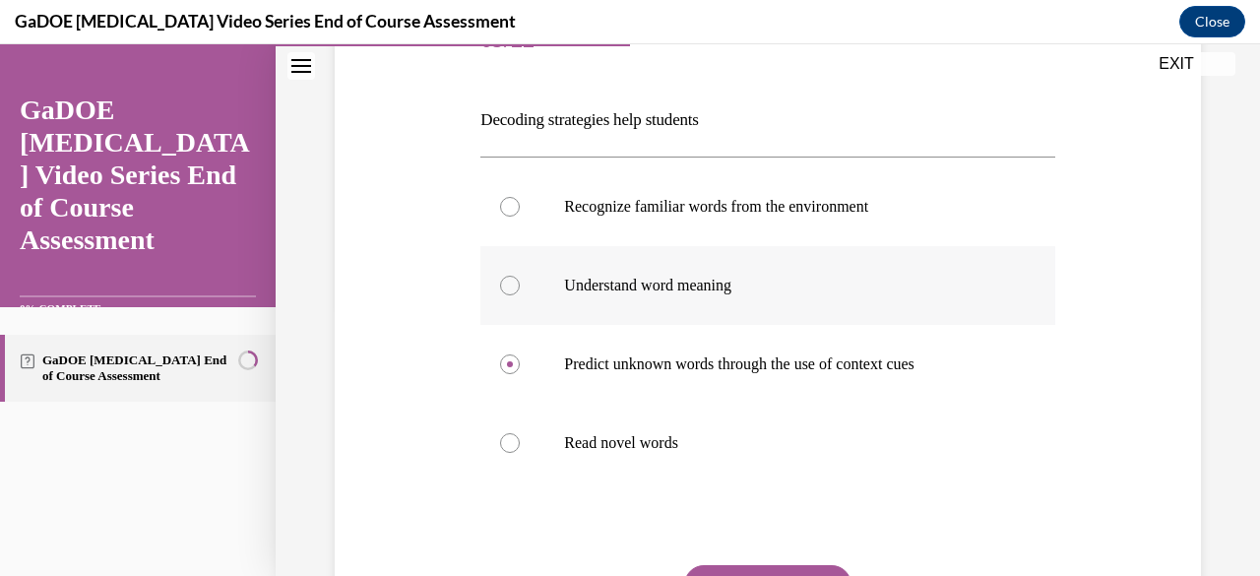
click at [520, 294] on input "Understand word meaning" at bounding box center [510, 286] width 20 height 20
radio input "true"
click at [767, 430] on label "Read novel words" at bounding box center [767, 443] width 574 height 79
click at [520, 433] on input "Read novel words" at bounding box center [510, 443] width 20 height 20
radio input "true"
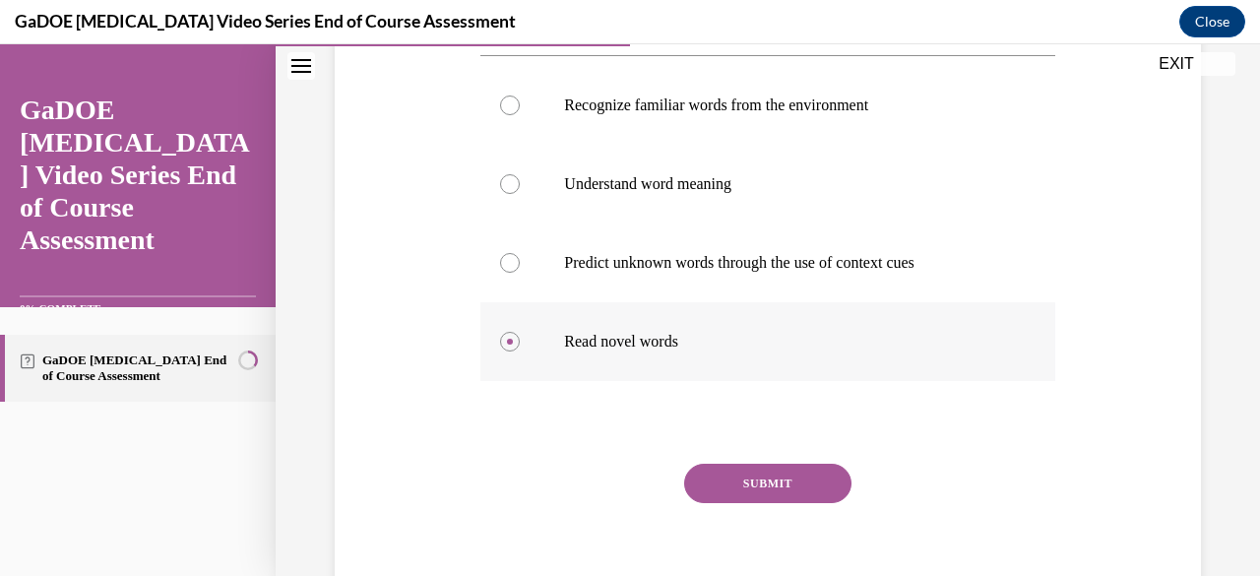
scroll to position [405, 0]
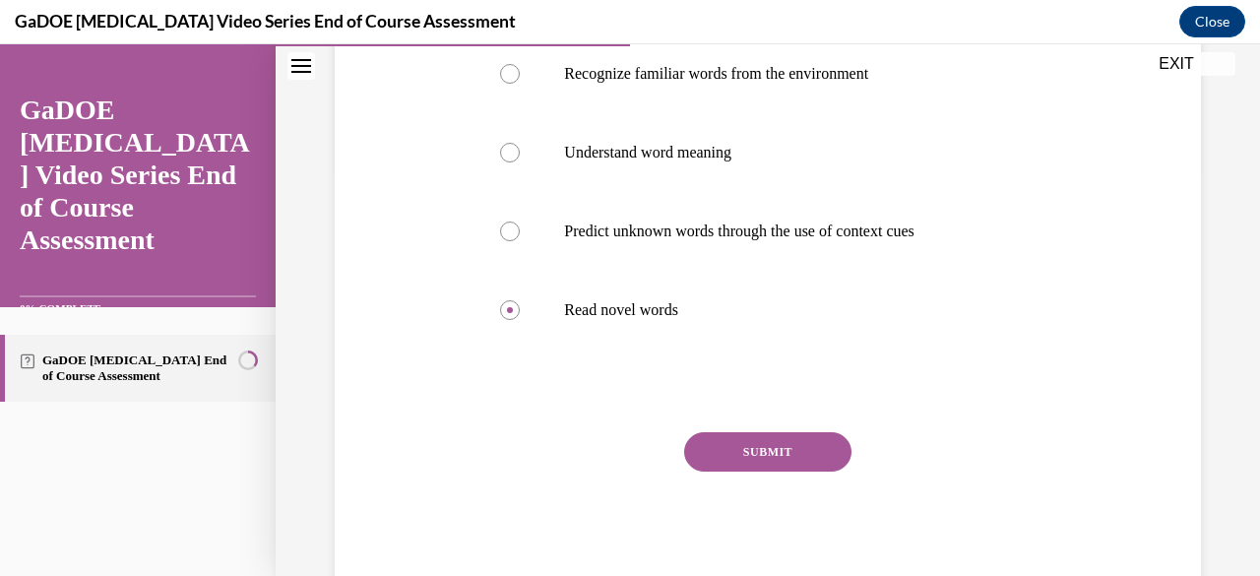
click at [762, 444] on button "SUBMIT" at bounding box center [767, 451] width 167 height 39
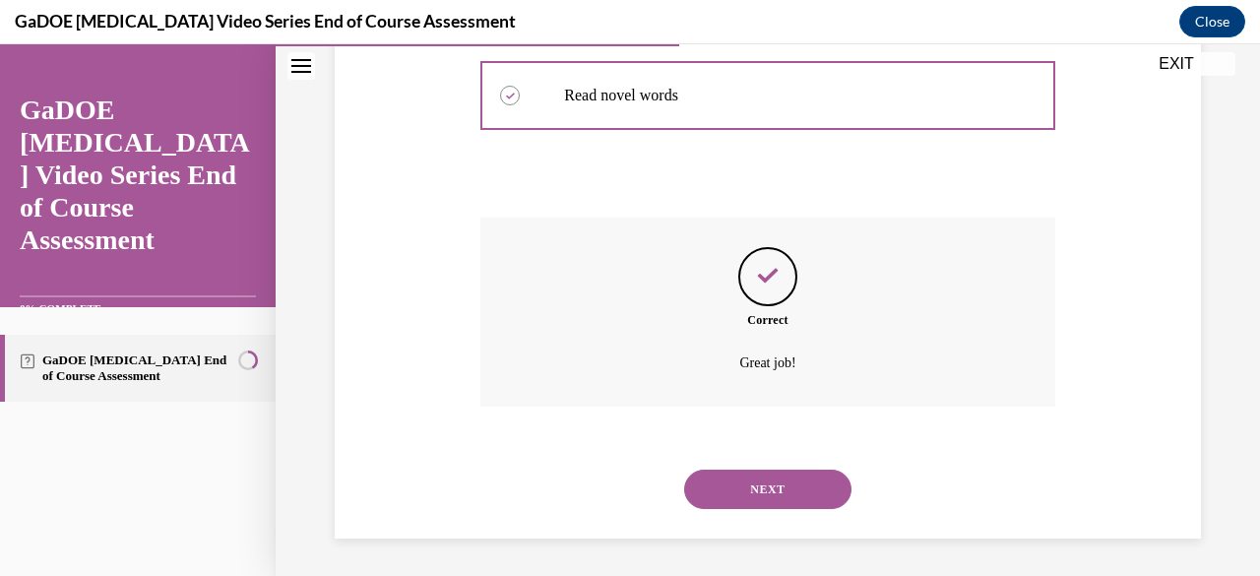
scroll to position [620, 0]
click at [764, 493] on button "NEXT" at bounding box center [767, 488] width 167 height 39
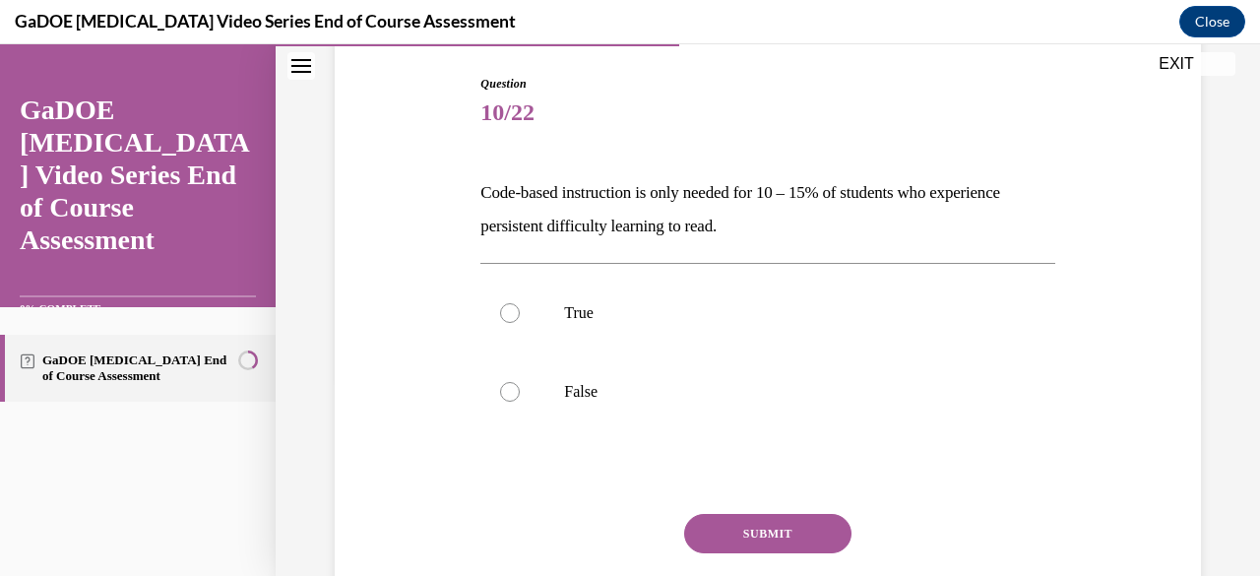
scroll to position [208, 0]
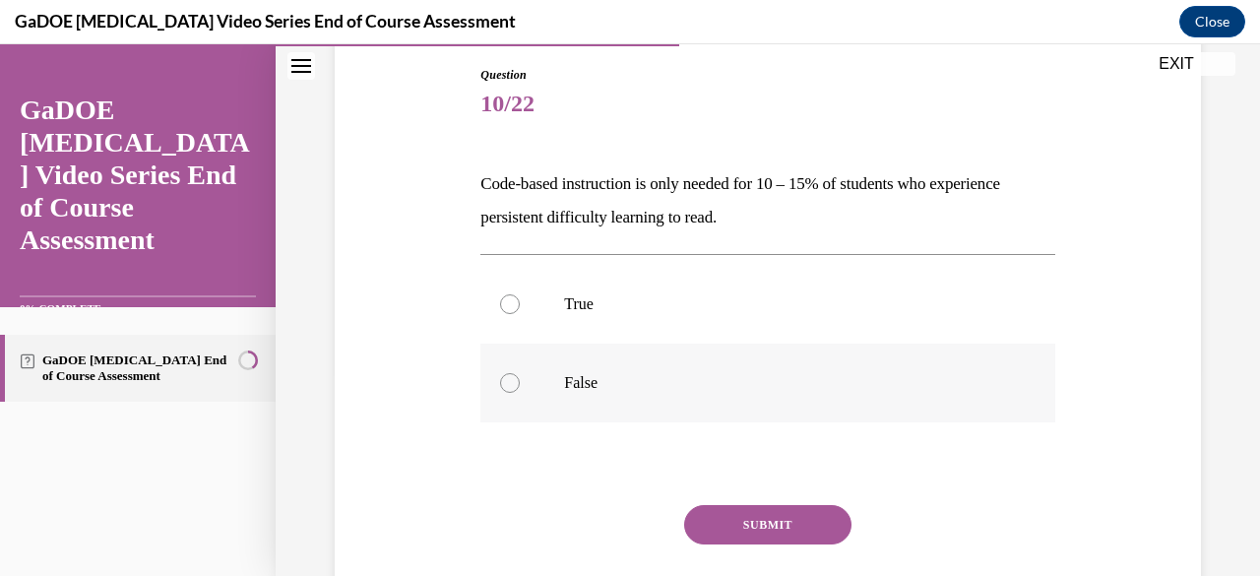
click at [712, 383] on p "False" at bounding box center [784, 383] width 441 height 20
click at [520, 383] on input "False" at bounding box center [510, 383] width 20 height 20
radio input "true"
click at [760, 523] on button "SUBMIT" at bounding box center [767, 524] width 167 height 39
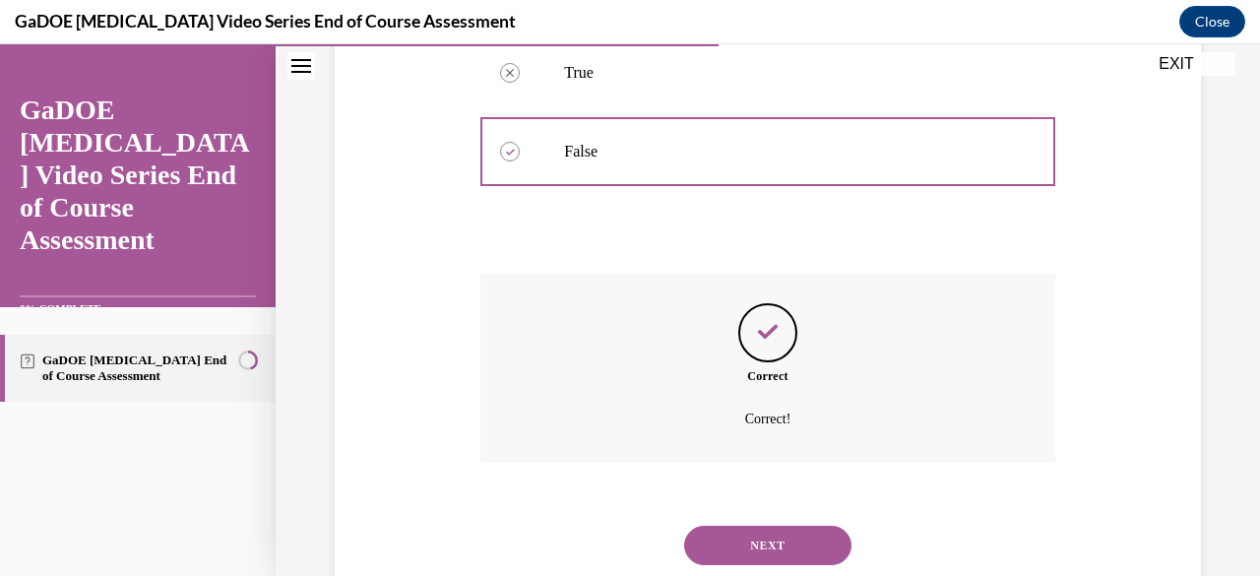
scroll to position [496, 0]
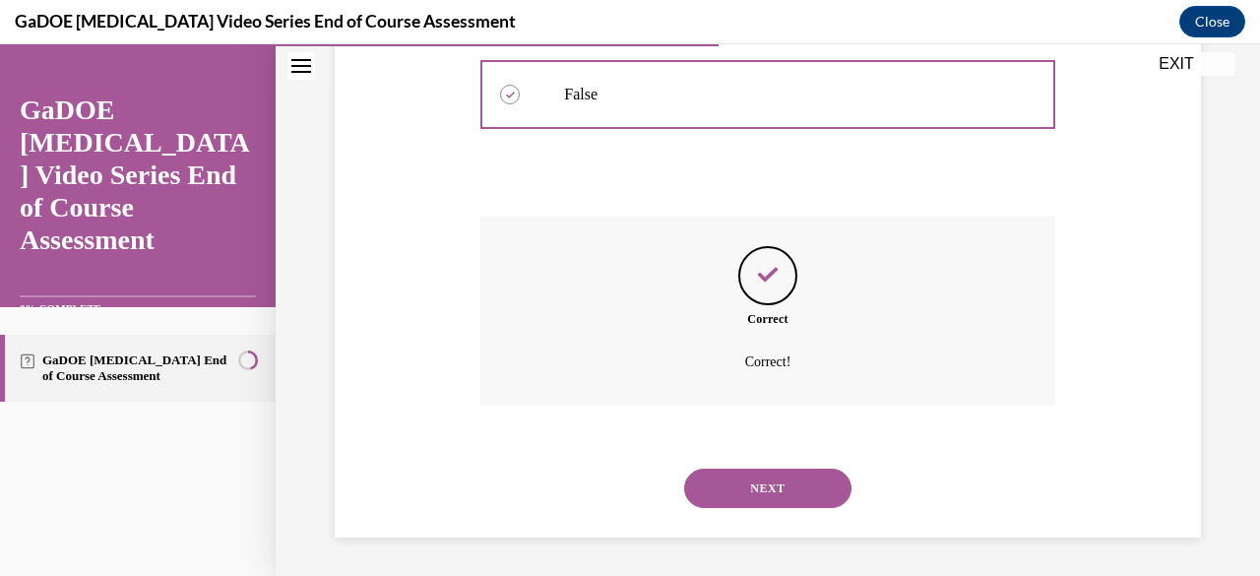
click at [764, 492] on button "NEXT" at bounding box center [767, 488] width 167 height 39
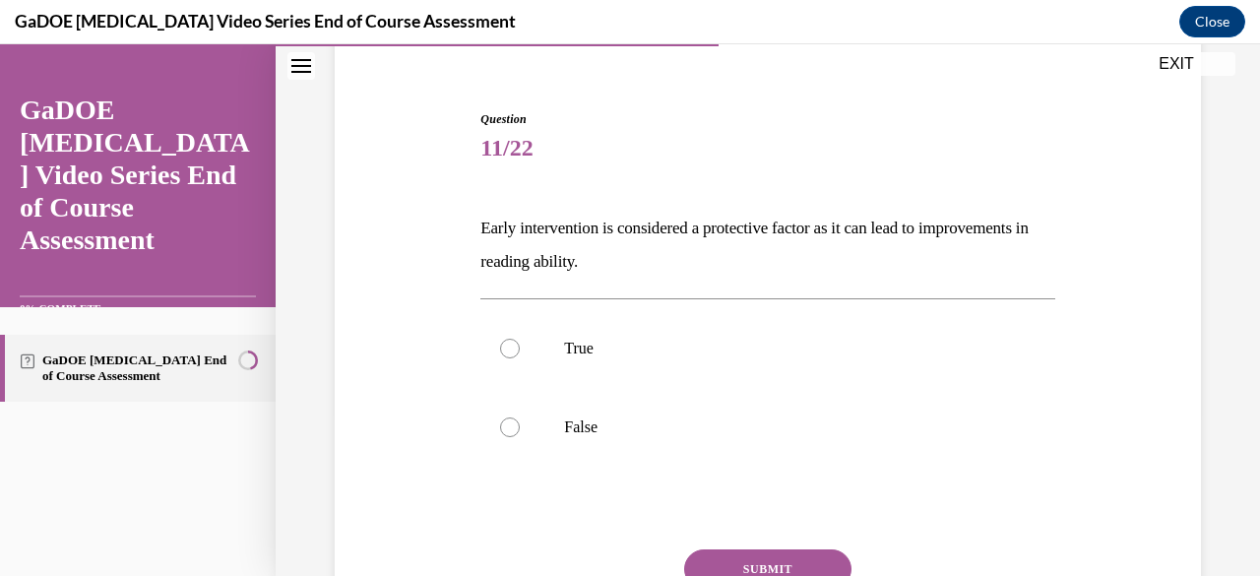
scroll to position [167, 0]
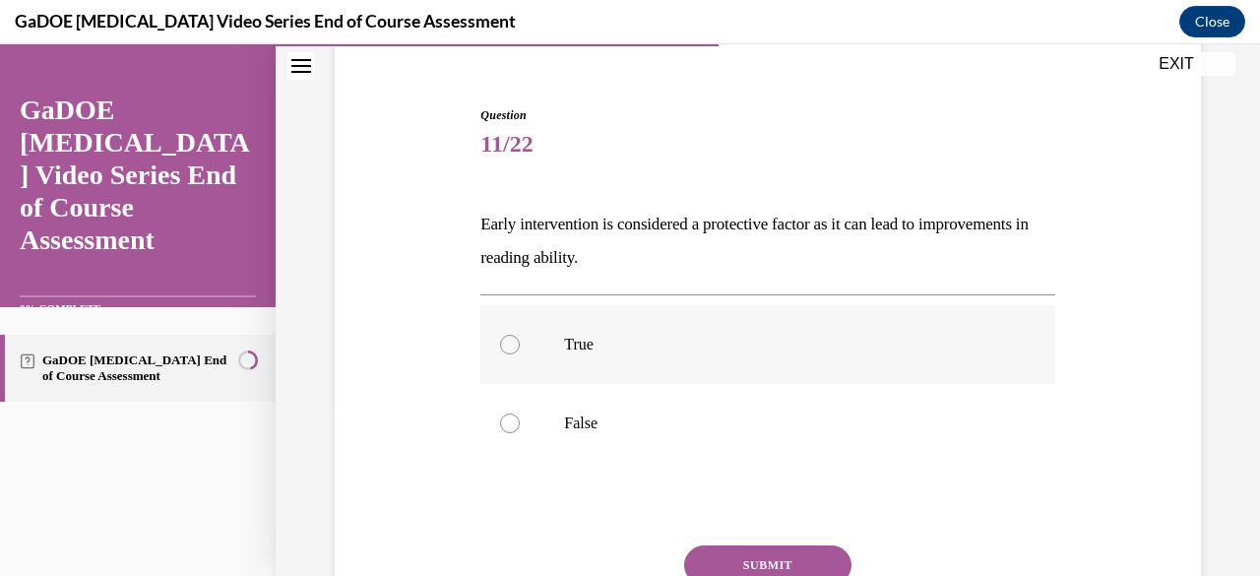
click at [710, 355] on label "True" at bounding box center [767, 344] width 574 height 79
click at [520, 354] on input "True" at bounding box center [510, 345] width 20 height 20
radio input "true"
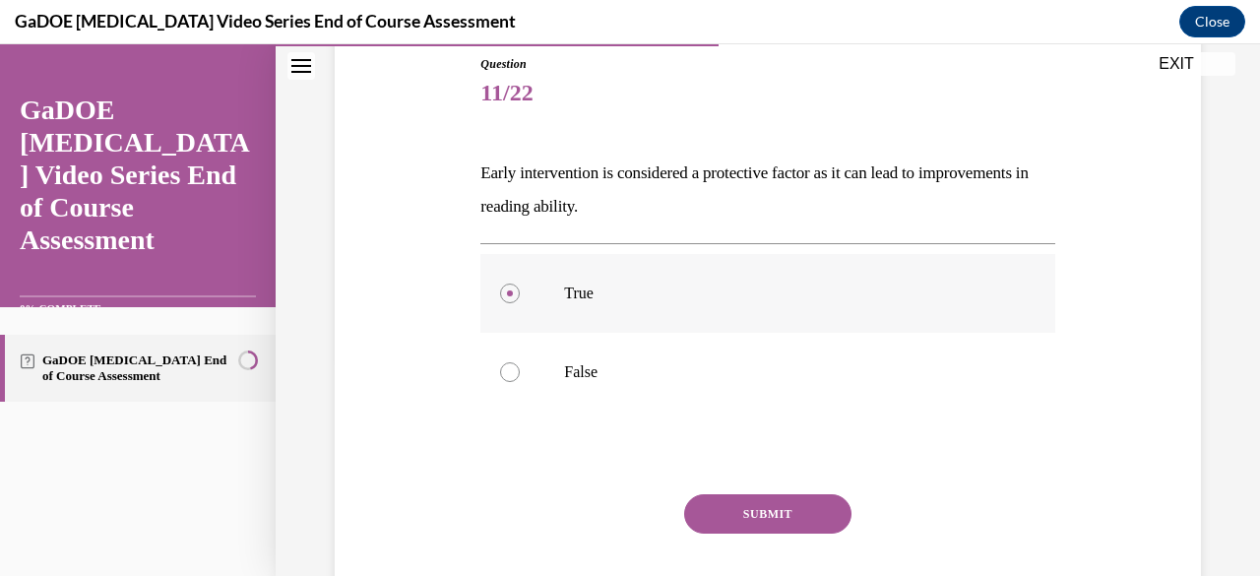
scroll to position [228, 0]
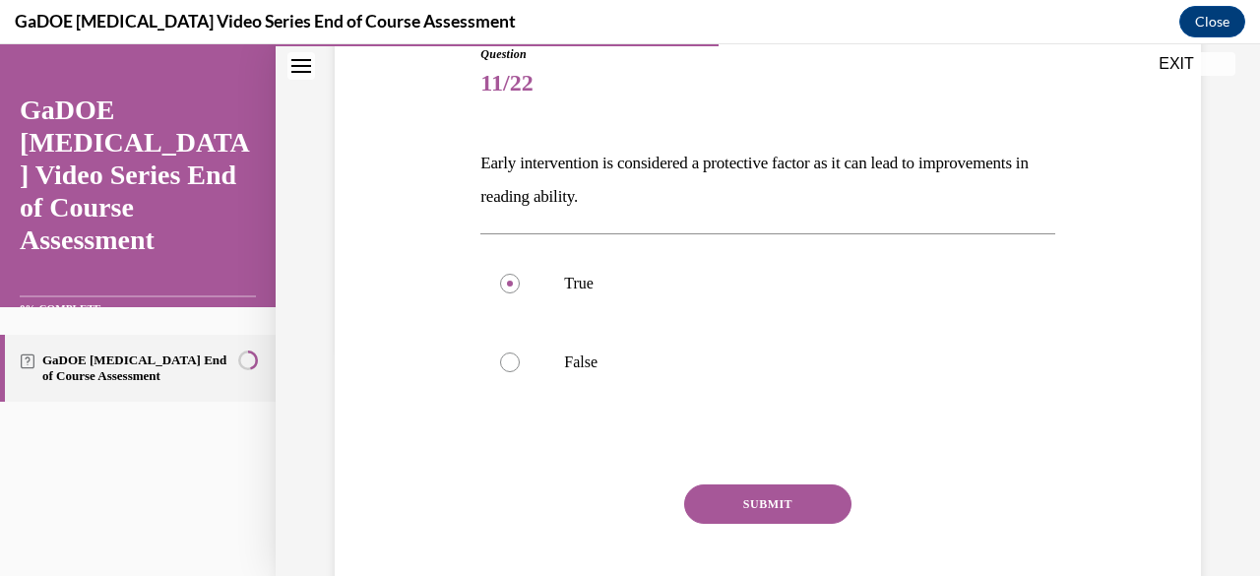
click at [758, 493] on button "SUBMIT" at bounding box center [767, 503] width 167 height 39
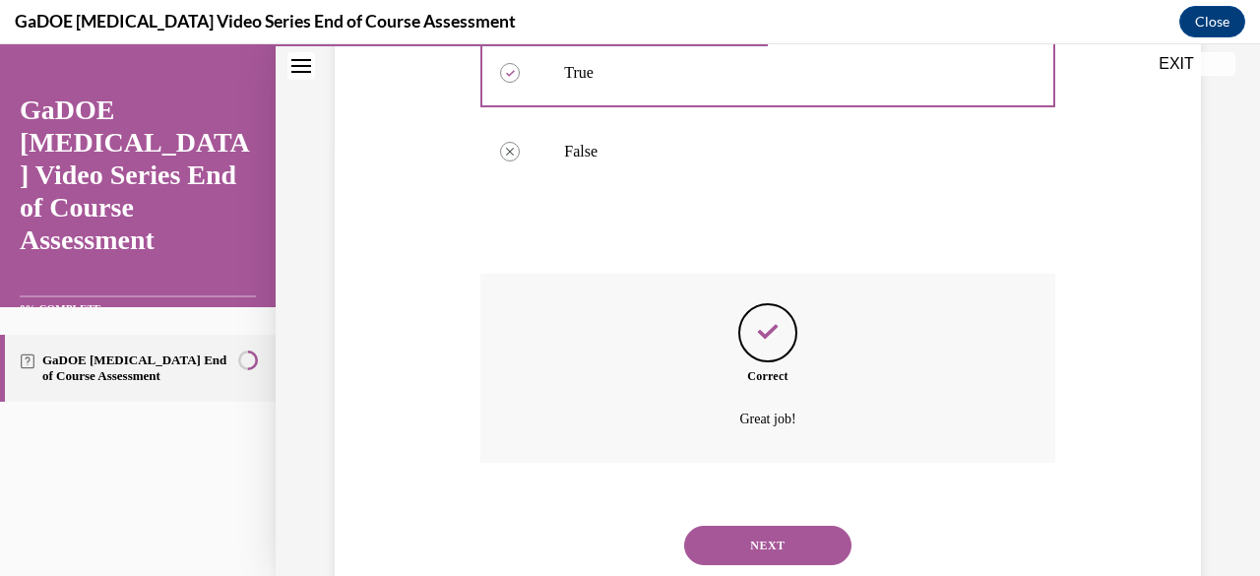
scroll to position [496, 0]
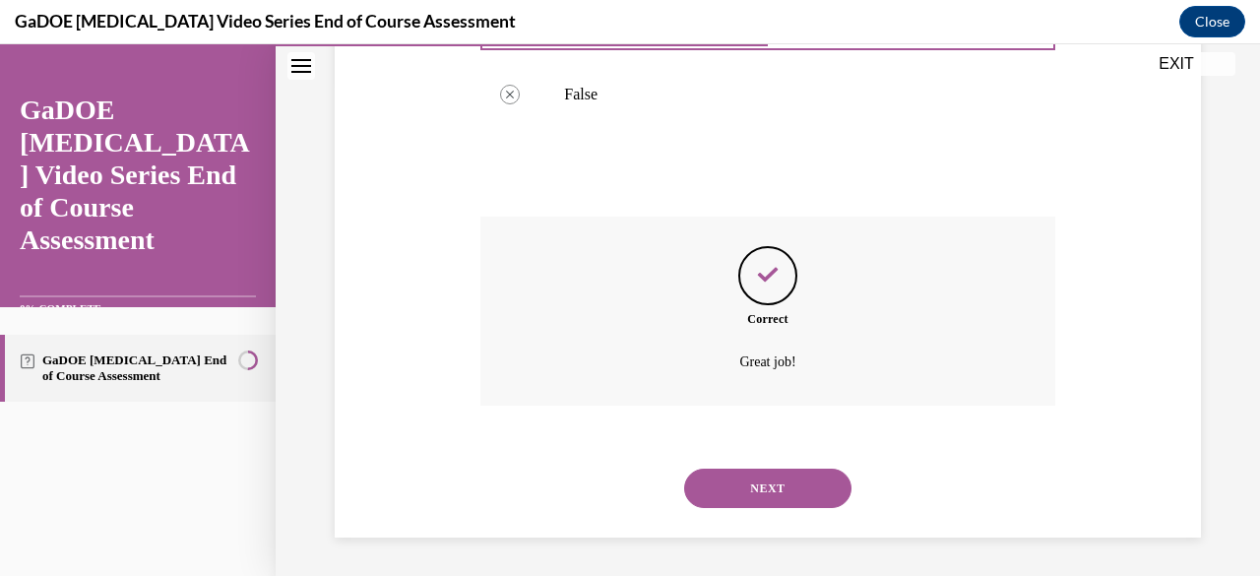
click at [758, 493] on button "NEXT" at bounding box center [767, 488] width 167 height 39
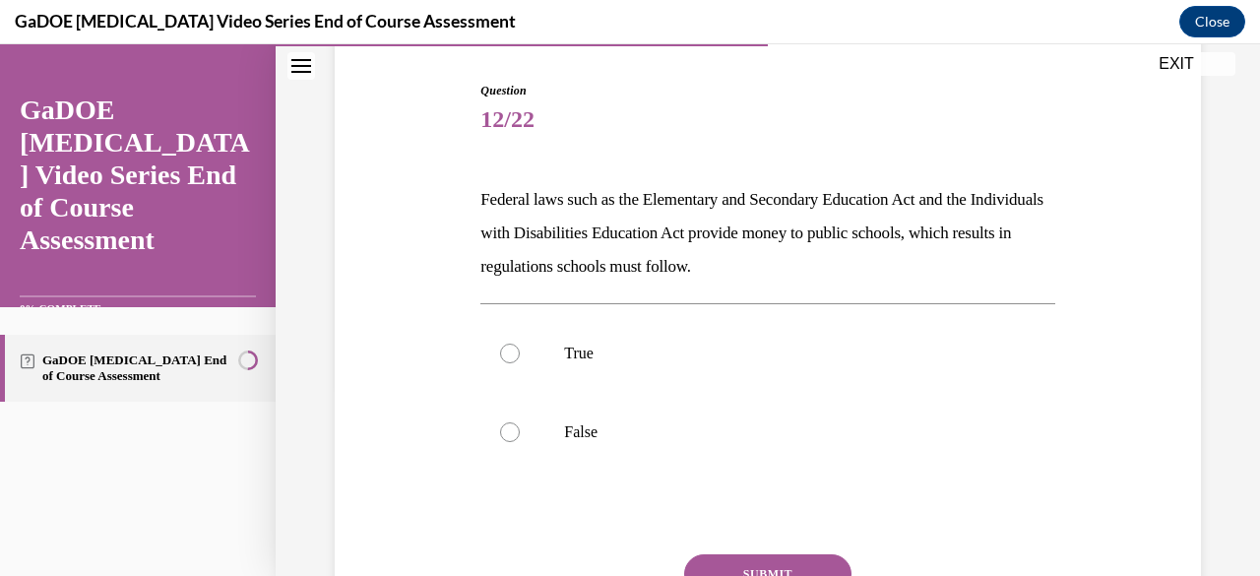
scroll to position [193, 0]
click at [680, 364] on label "True" at bounding box center [767, 352] width 574 height 79
click at [520, 362] on input "True" at bounding box center [510, 353] width 20 height 20
radio input "true"
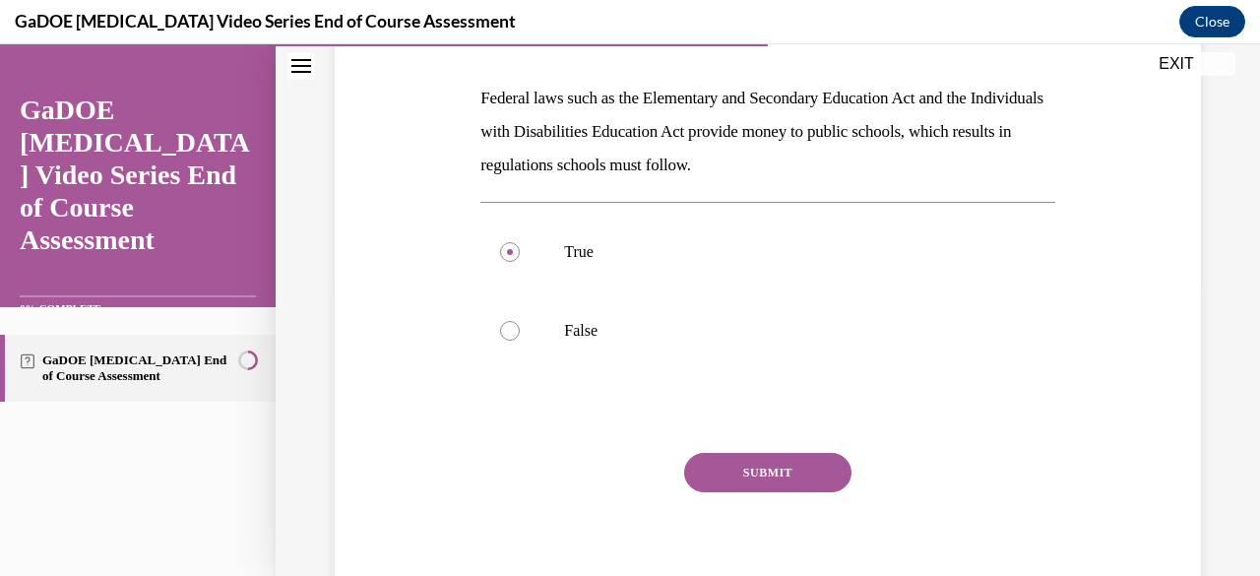
click at [735, 471] on button "SUBMIT" at bounding box center [767, 472] width 167 height 39
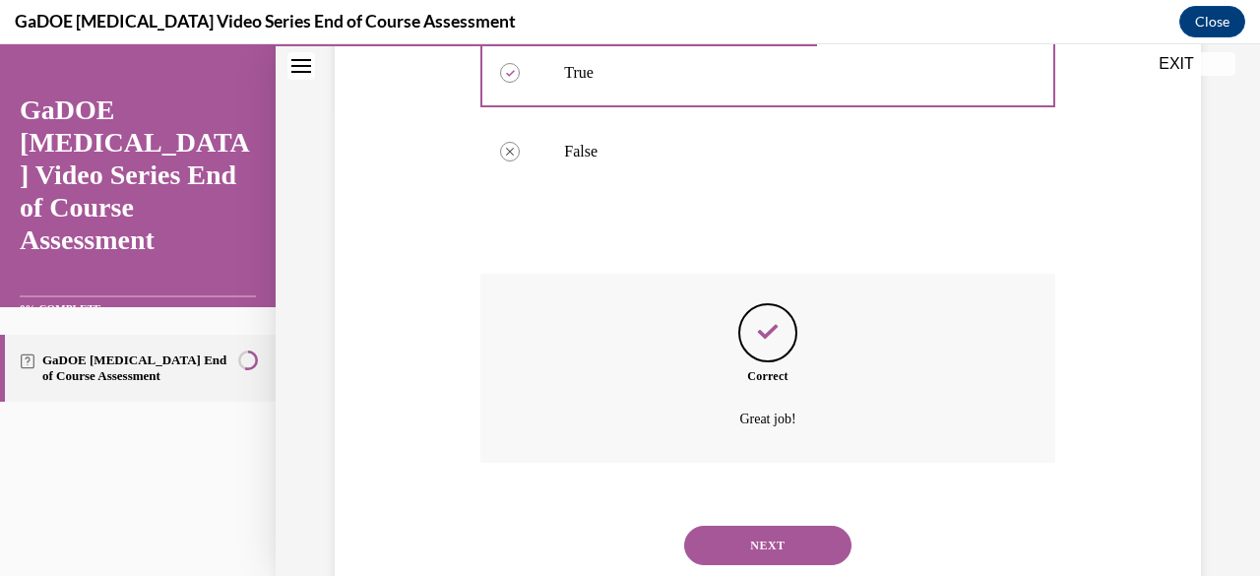
scroll to position [530, 0]
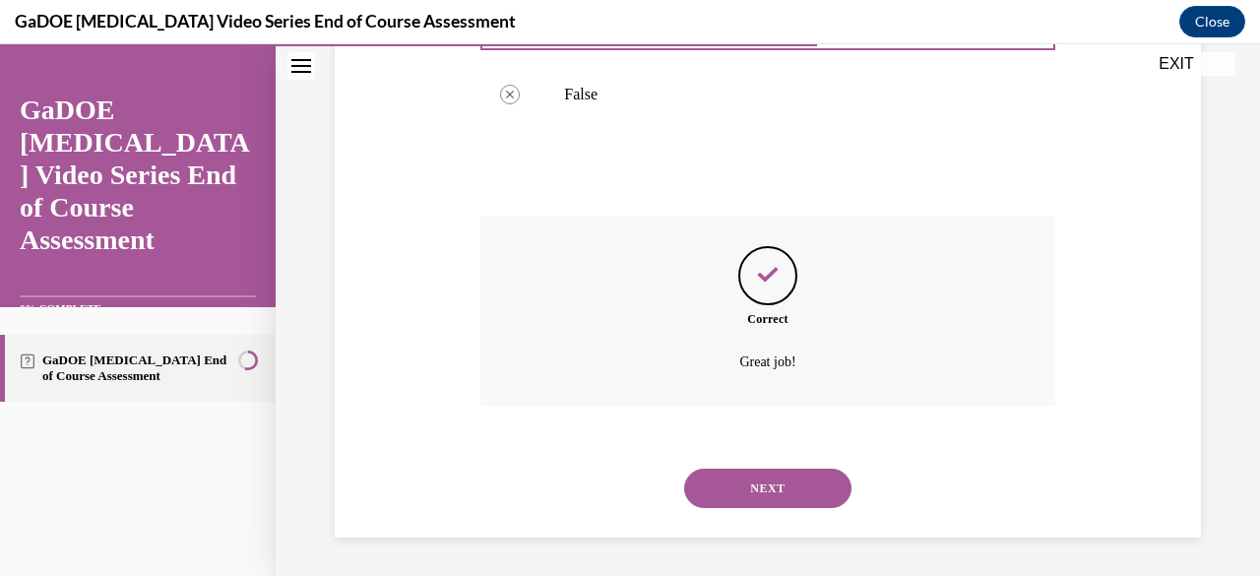
click at [772, 497] on button "NEXT" at bounding box center [767, 488] width 167 height 39
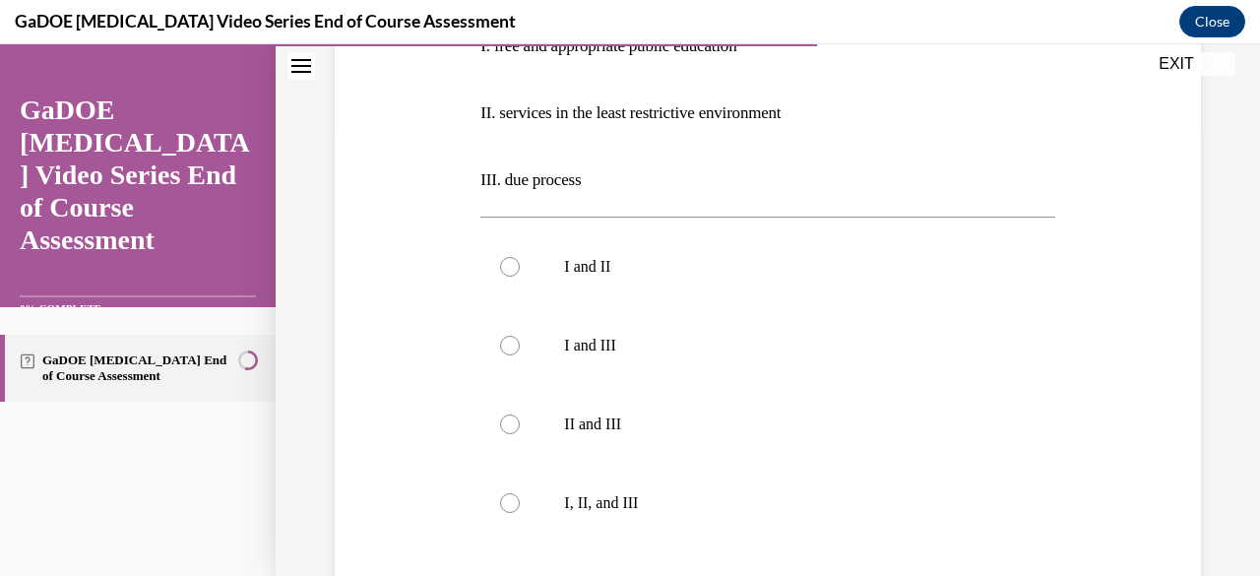
scroll to position [460, 0]
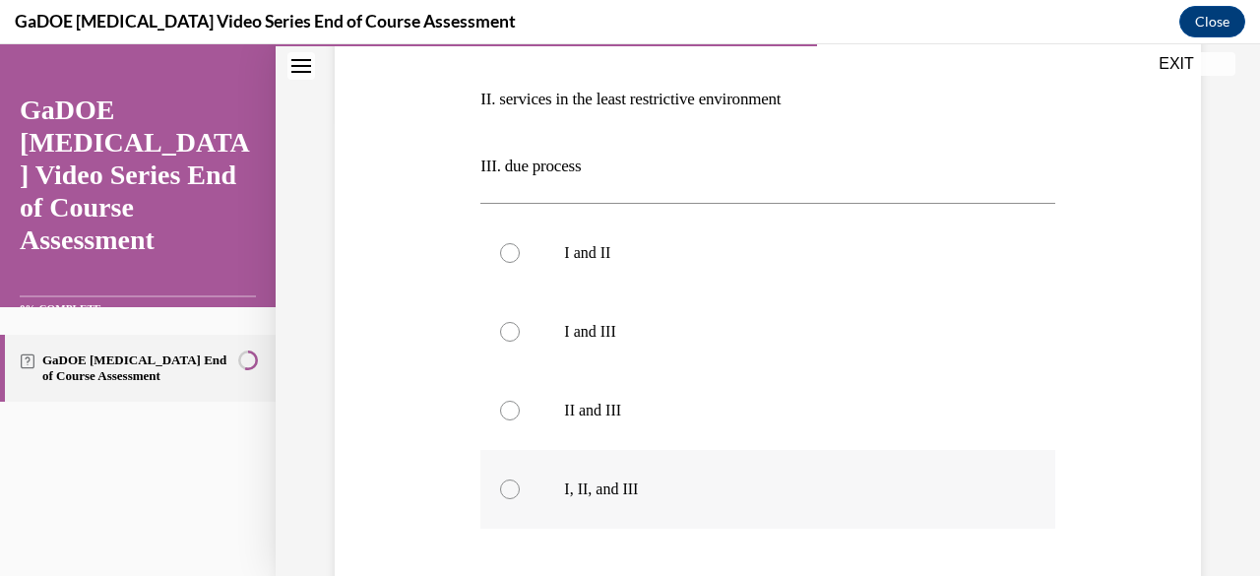
click at [675, 470] on label "I, II, and III" at bounding box center [767, 489] width 574 height 79
click at [520, 479] on input "I, II, and III" at bounding box center [510, 489] width 20 height 20
radio input "true"
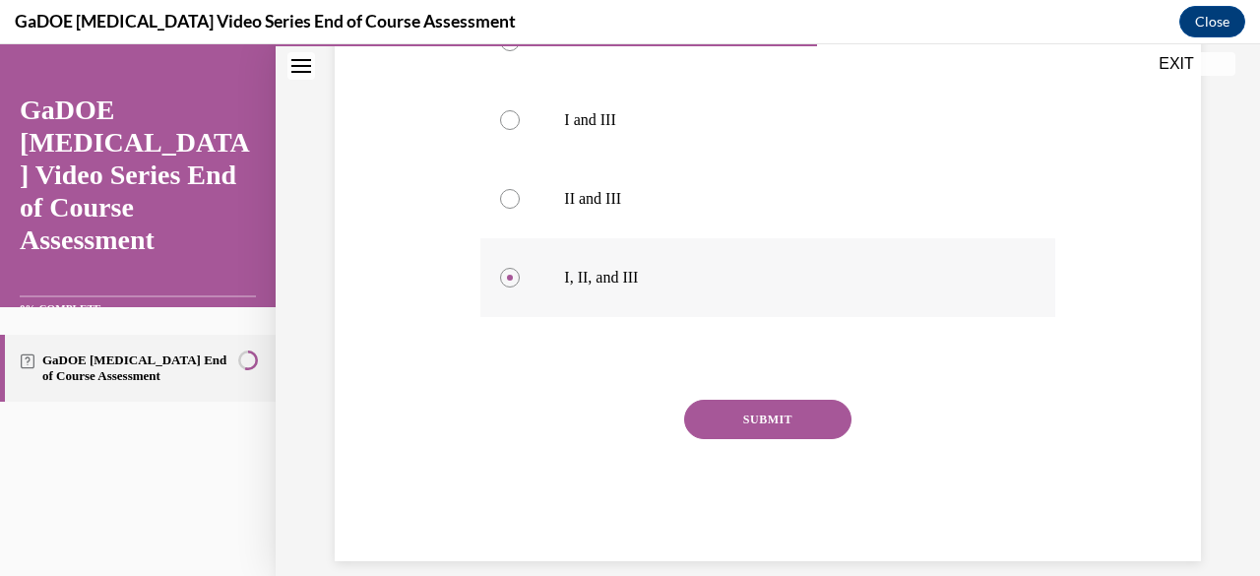
scroll to position [678, 0]
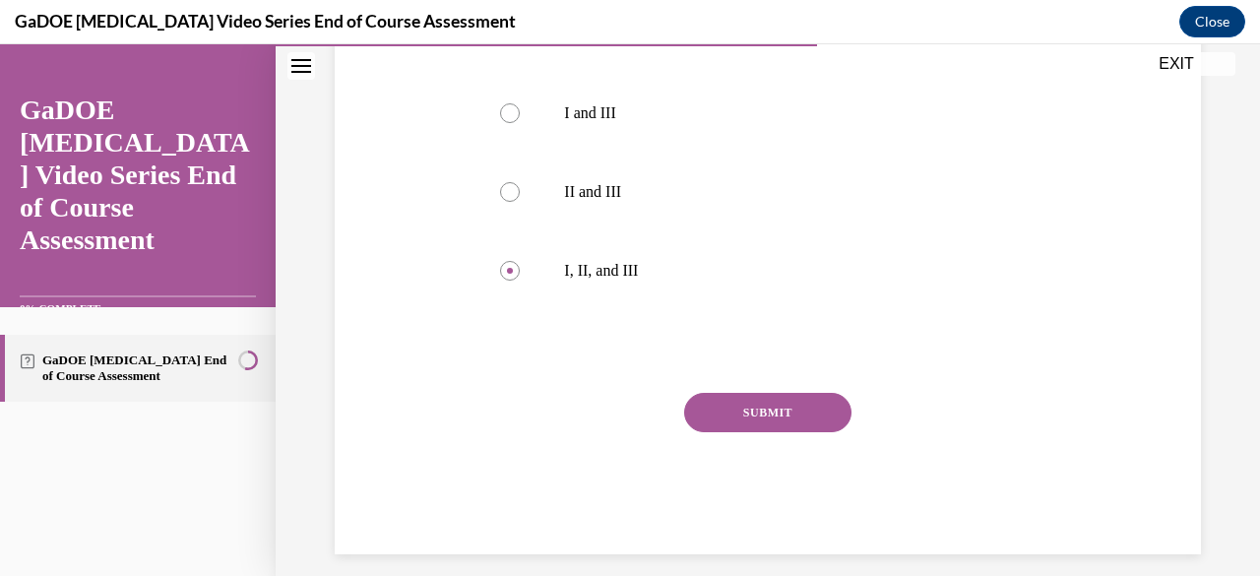
click at [727, 409] on button "SUBMIT" at bounding box center [767, 412] width 167 height 39
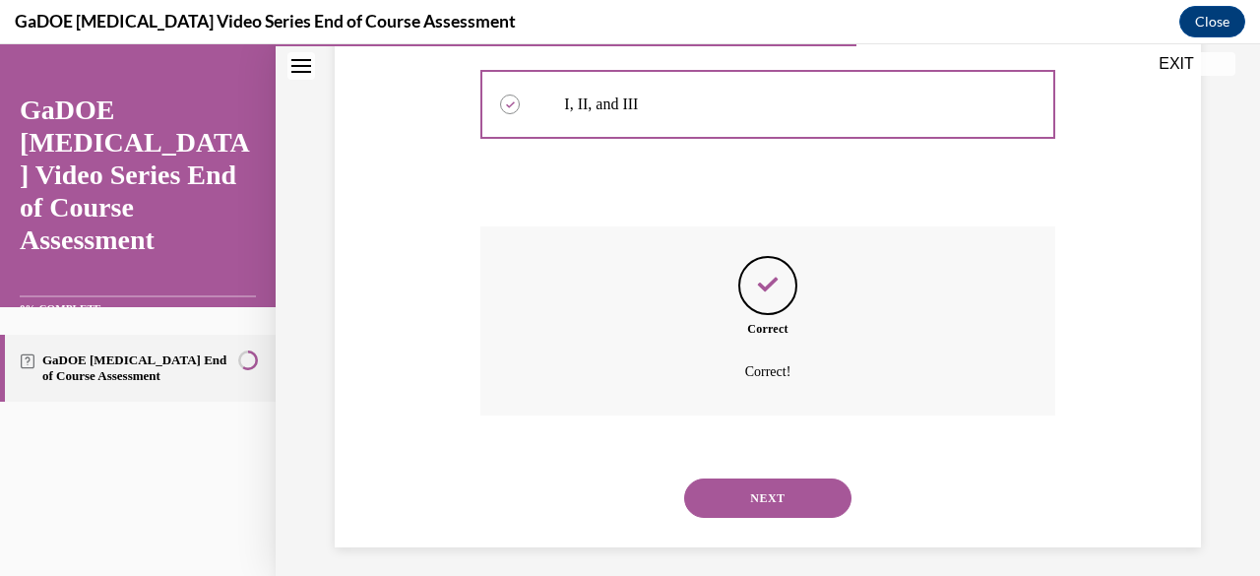
scroll to position [854, 0]
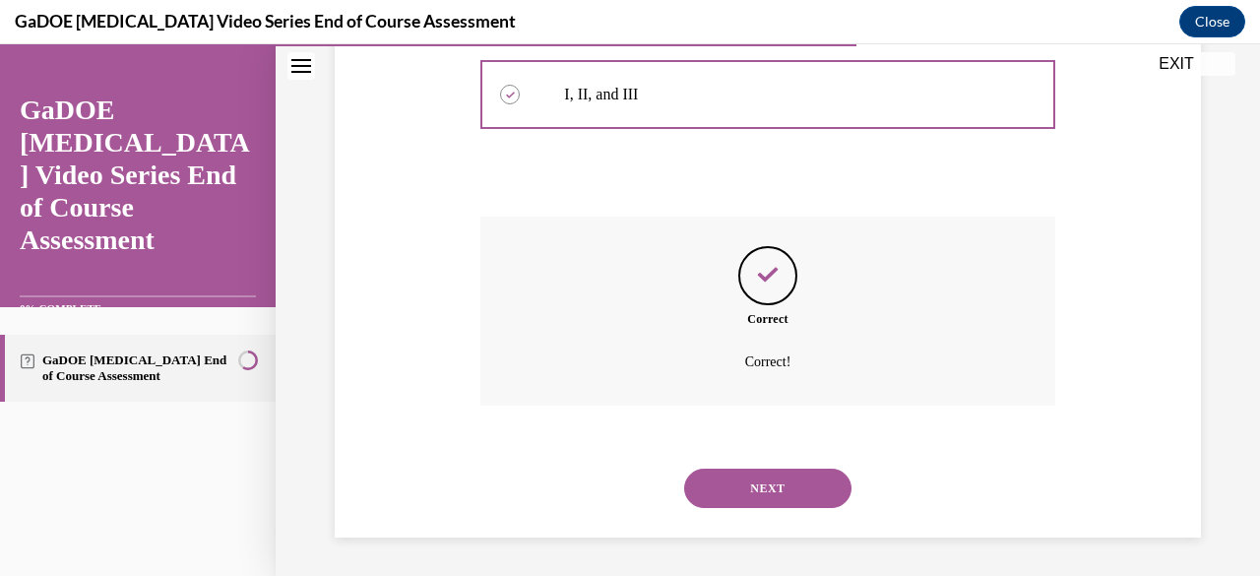
click at [748, 472] on button "NEXT" at bounding box center [767, 488] width 167 height 39
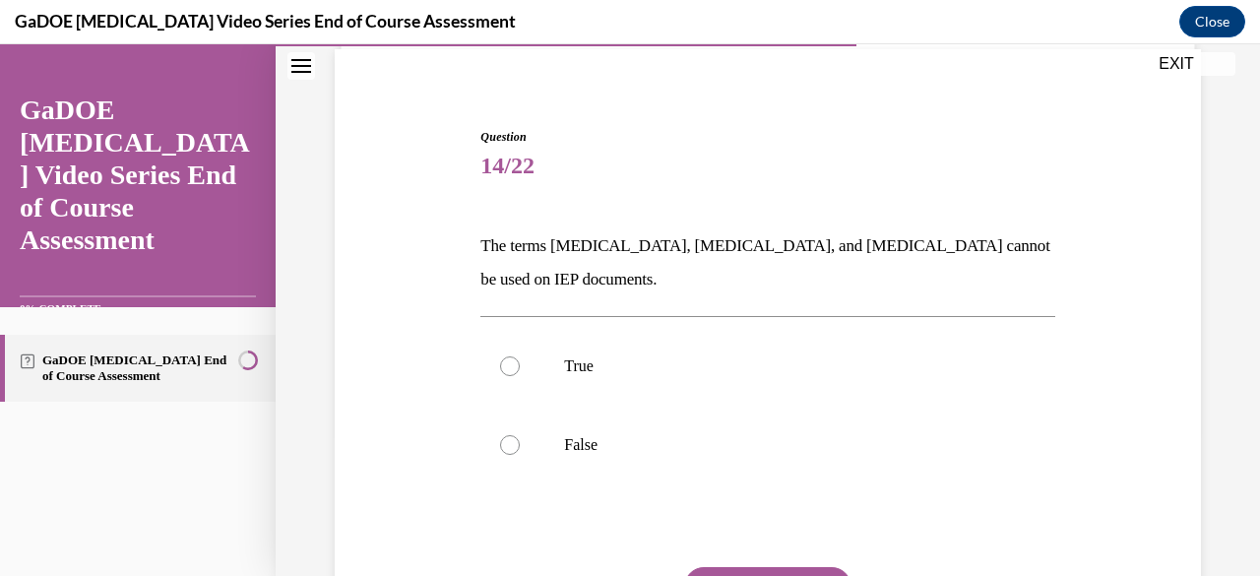
scroll to position [185, 0]
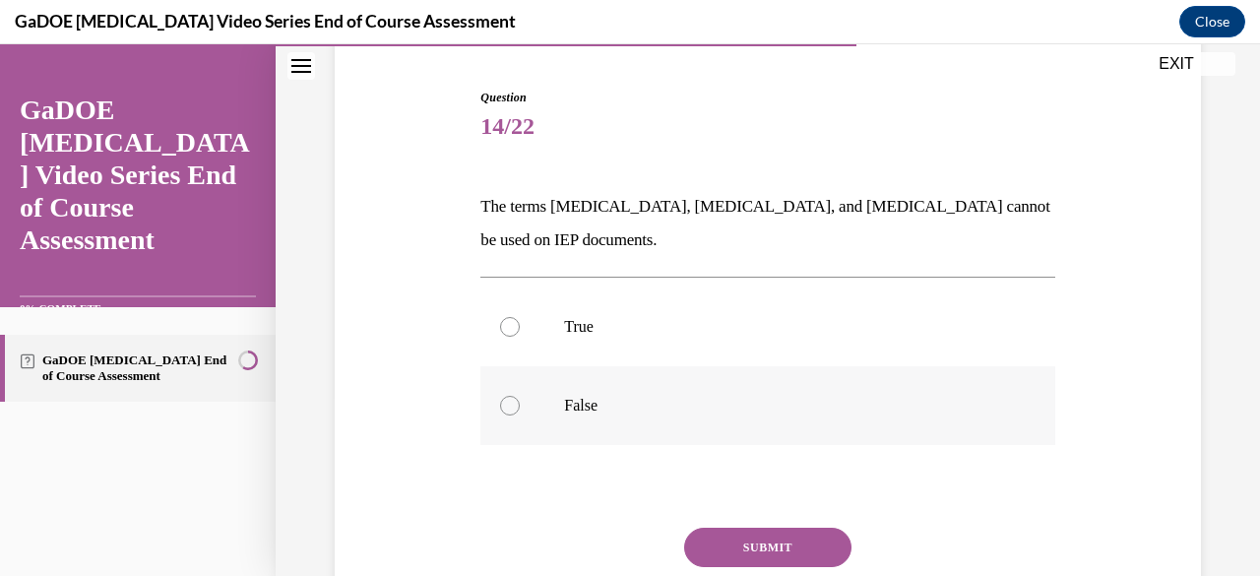
click at [731, 417] on label "False" at bounding box center [767, 405] width 574 height 79
click at [520, 415] on input "False" at bounding box center [510, 406] width 20 height 20
radio input "true"
click at [748, 533] on button "SUBMIT" at bounding box center [767, 547] width 167 height 39
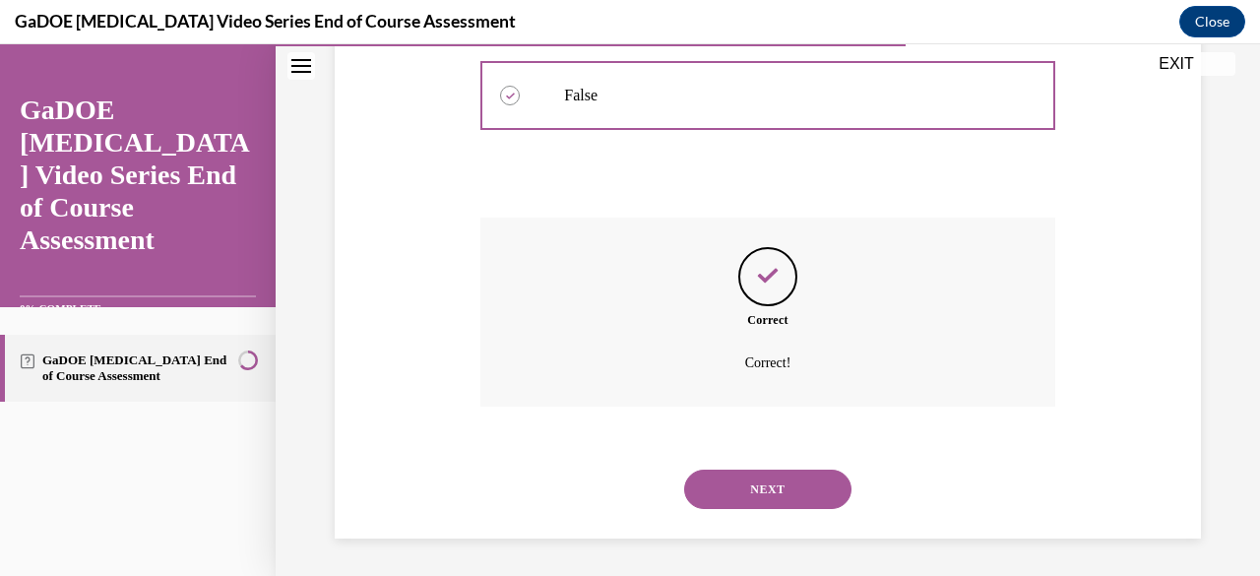
scroll to position [496, 0]
click at [764, 476] on button "NEXT" at bounding box center [767, 488] width 167 height 39
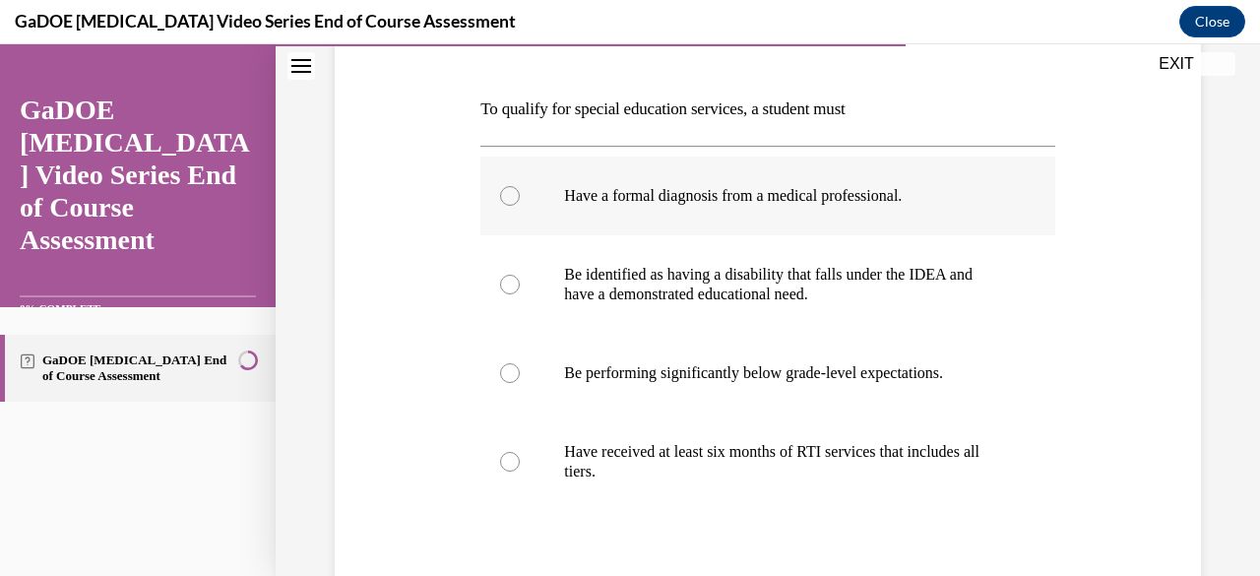
scroll to position [284, 0]
click at [976, 286] on p "Be identified as having a disability that falls under the IDEA and have a demon…" at bounding box center [784, 283] width 441 height 39
click at [520, 286] on input "Be identified as having a disability that falls under the IDEA and have a demon…" at bounding box center [510, 284] width 20 height 20
radio input "true"
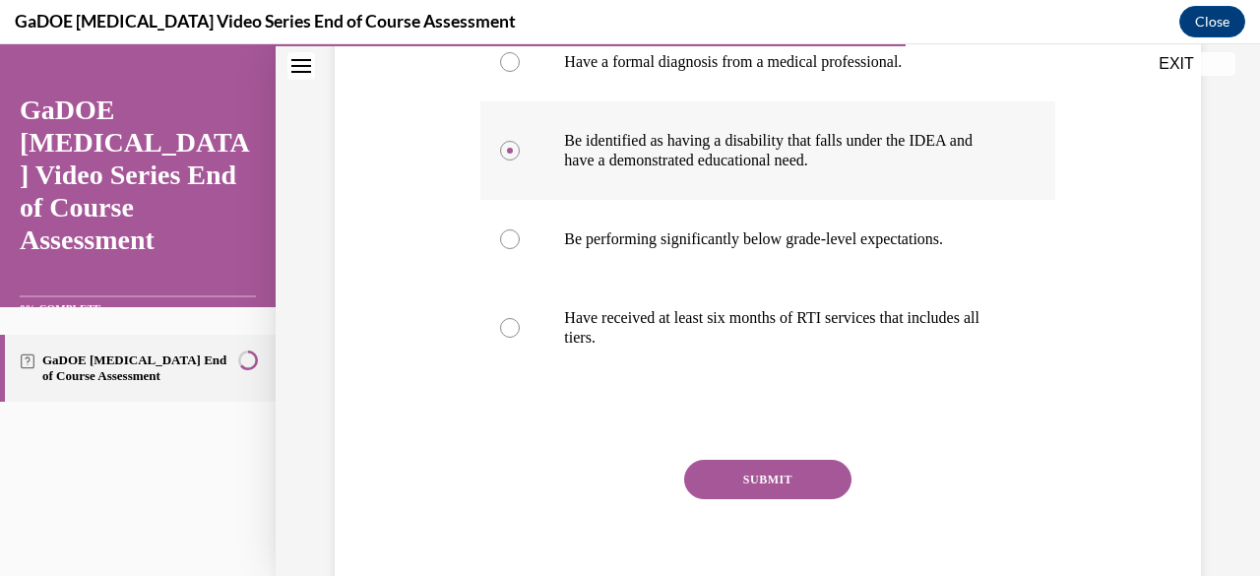
scroll to position [417, 0]
click at [791, 464] on button "SUBMIT" at bounding box center [767, 478] width 167 height 39
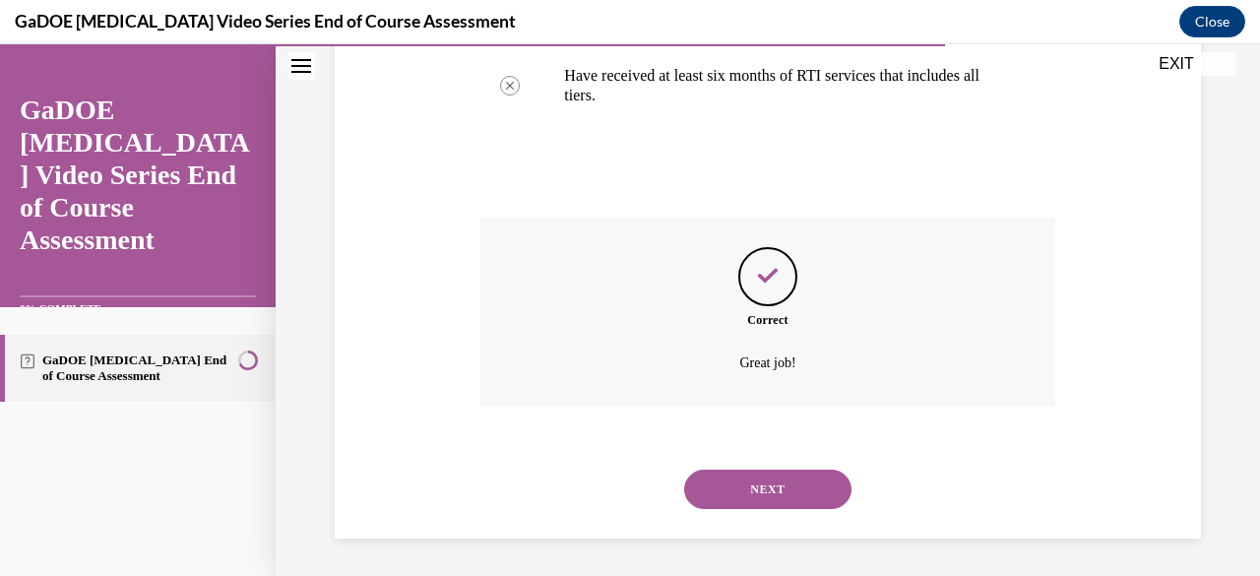
scroll to position [660, 0]
click at [770, 484] on button "NEXT" at bounding box center [767, 488] width 167 height 39
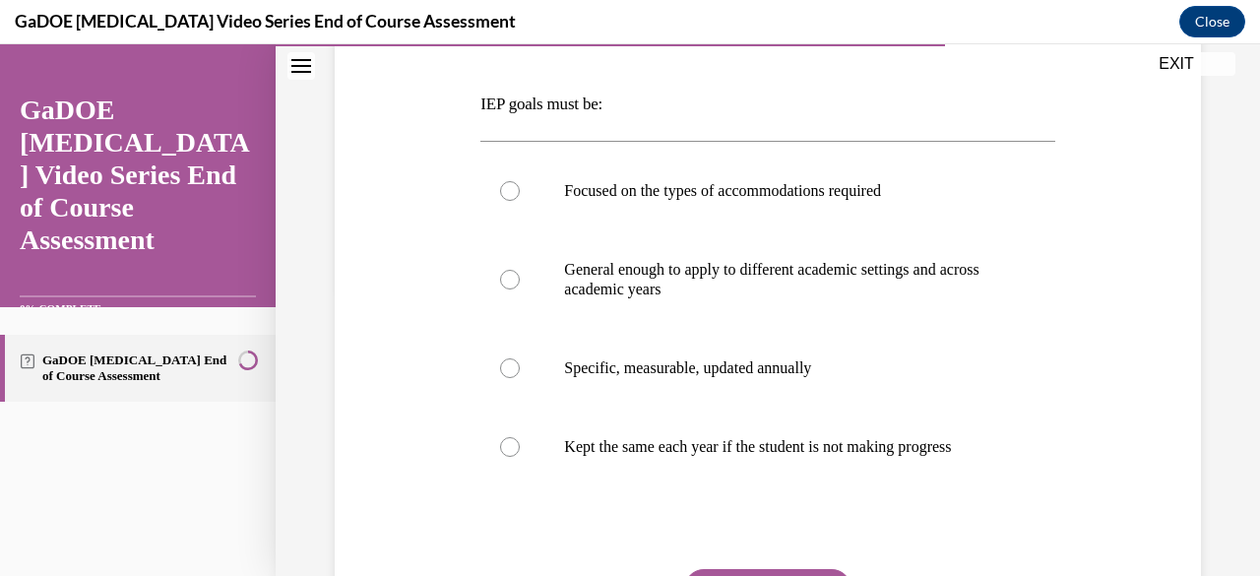
scroll to position [288, 0]
click at [717, 386] on label "Specific, measurable, updated annually" at bounding box center [767, 367] width 574 height 79
click at [520, 377] on input "Specific, measurable, updated annually" at bounding box center [510, 367] width 20 height 20
radio input "true"
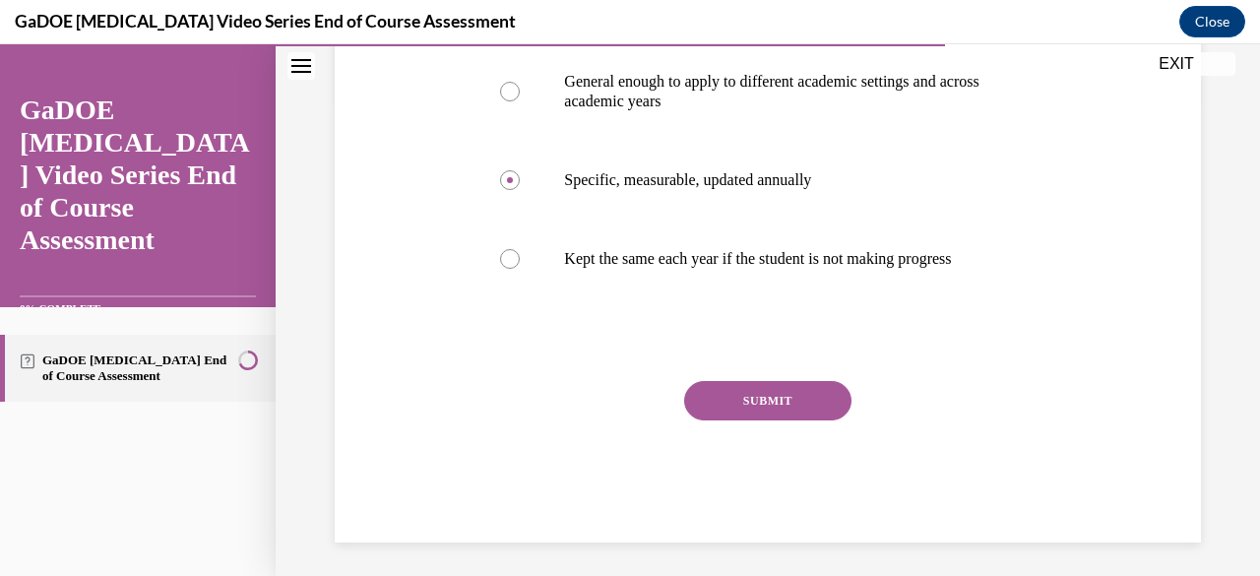
click at [735, 408] on button "SUBMIT" at bounding box center [767, 400] width 167 height 39
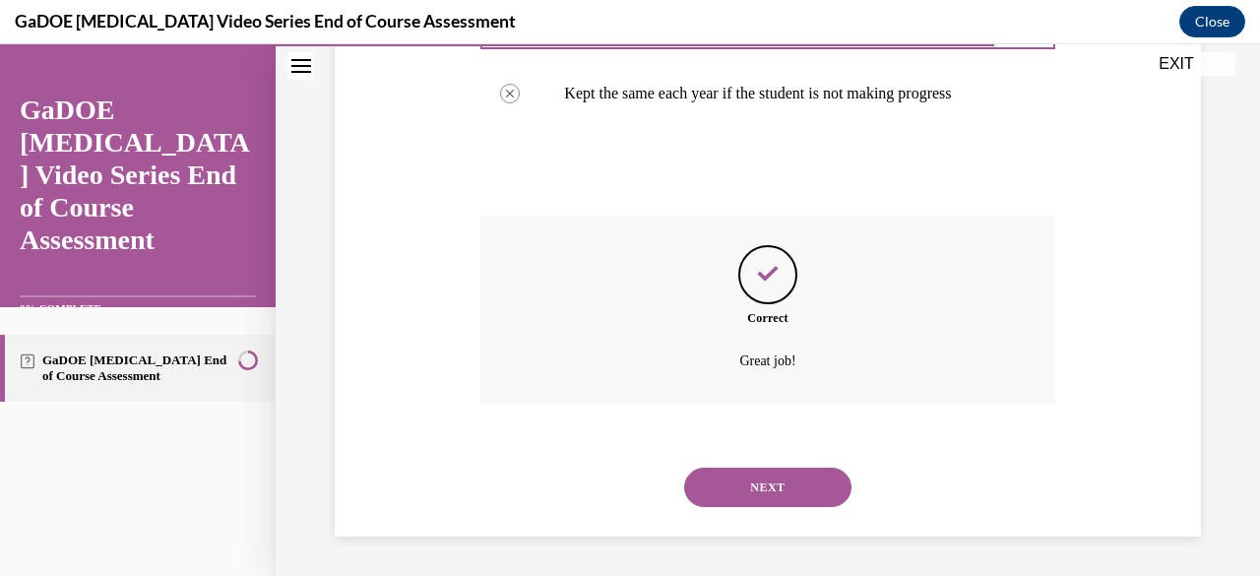
scroll to position [660, 0]
click at [747, 465] on div "NEXT" at bounding box center [767, 487] width 574 height 79
click at [749, 479] on button "NEXT" at bounding box center [767, 487] width 167 height 39
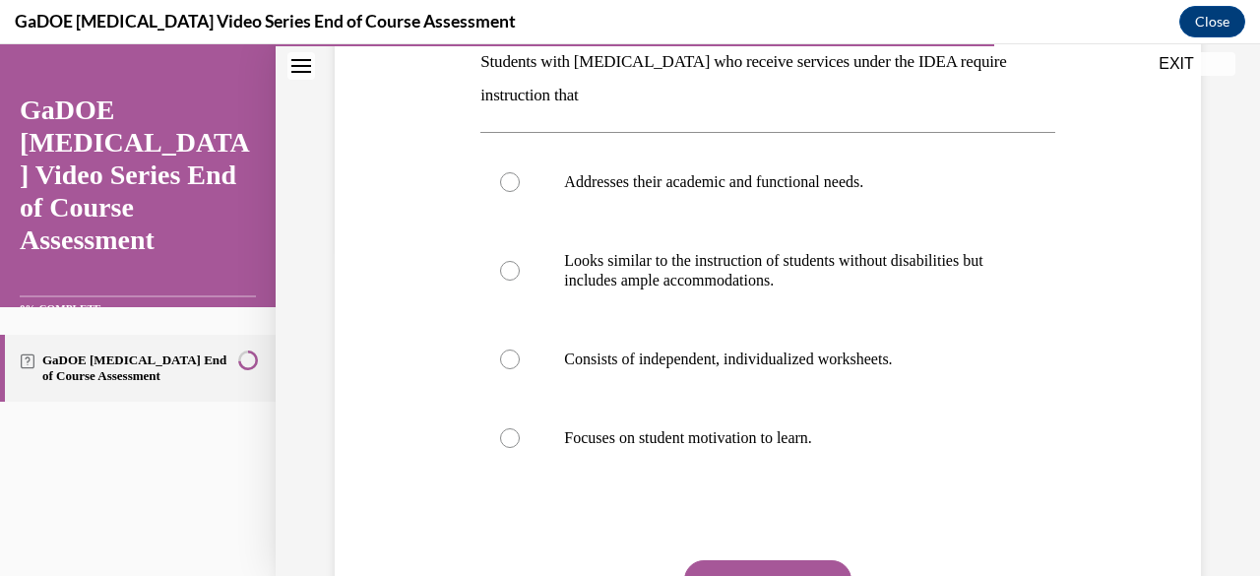
scroll to position [331, 0]
click at [856, 200] on label "Addresses their academic and functional needs." at bounding box center [767, 181] width 574 height 79
click at [520, 191] on input "Addresses their academic and functional needs." at bounding box center [510, 181] width 20 height 20
radio input "true"
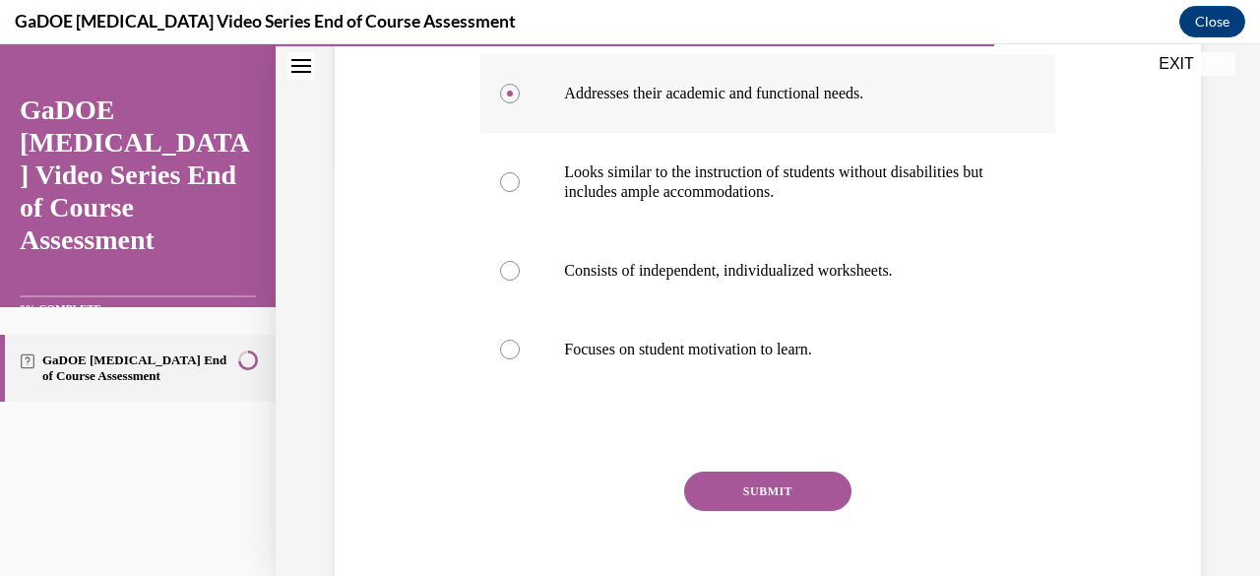
scroll to position [419, 0]
click at [766, 483] on button "SUBMIT" at bounding box center [767, 490] width 167 height 39
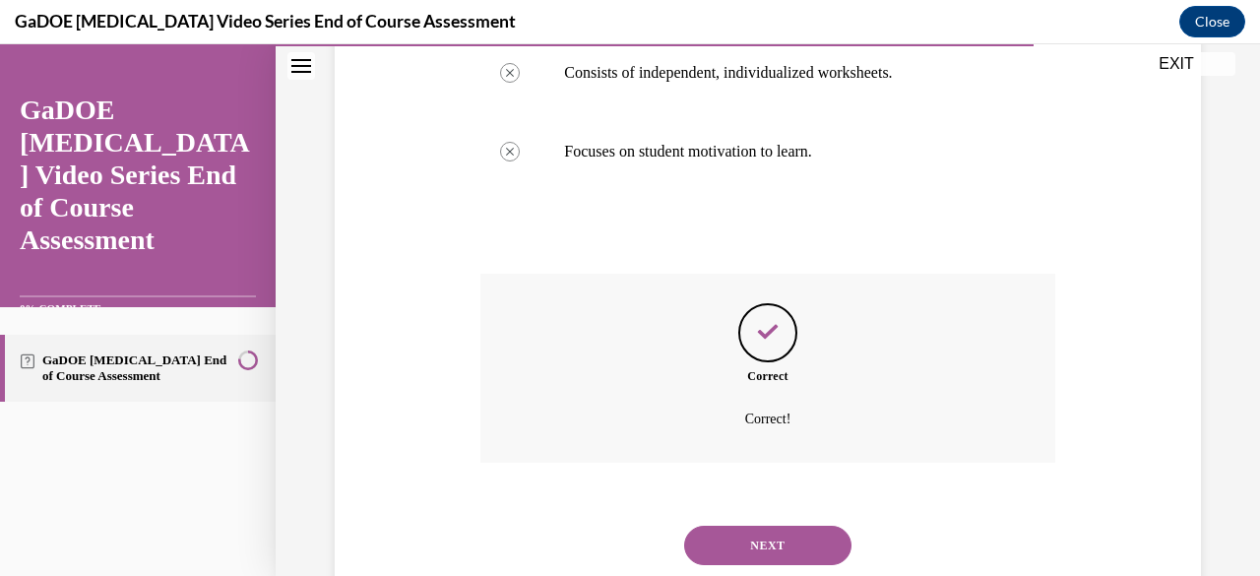
scroll to position [673, 0]
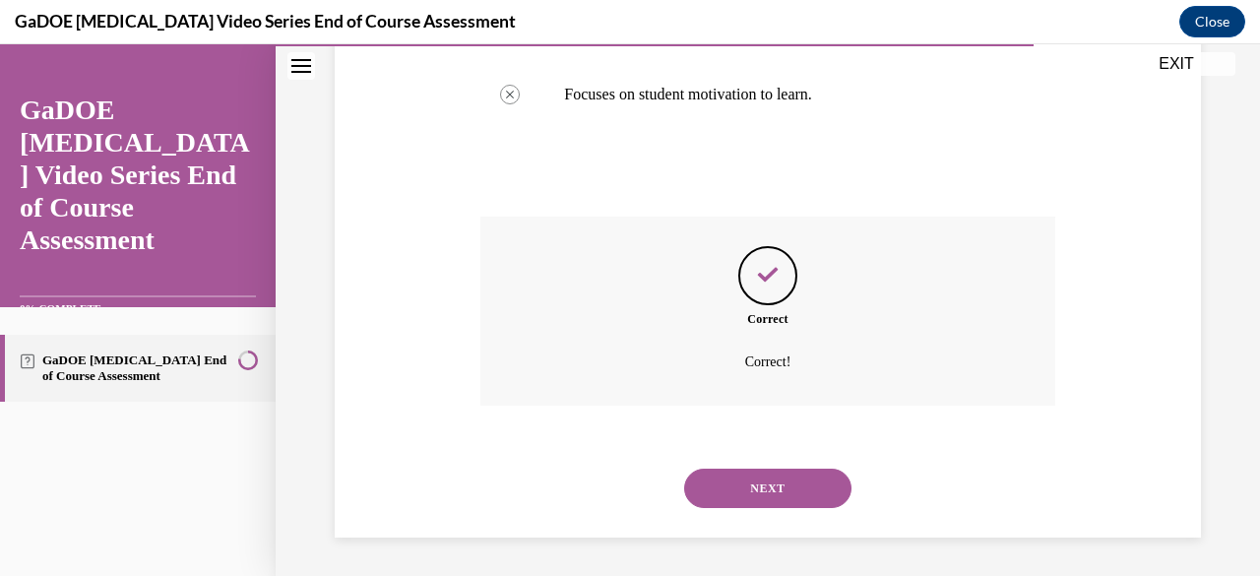
click at [743, 486] on button "NEXT" at bounding box center [767, 488] width 167 height 39
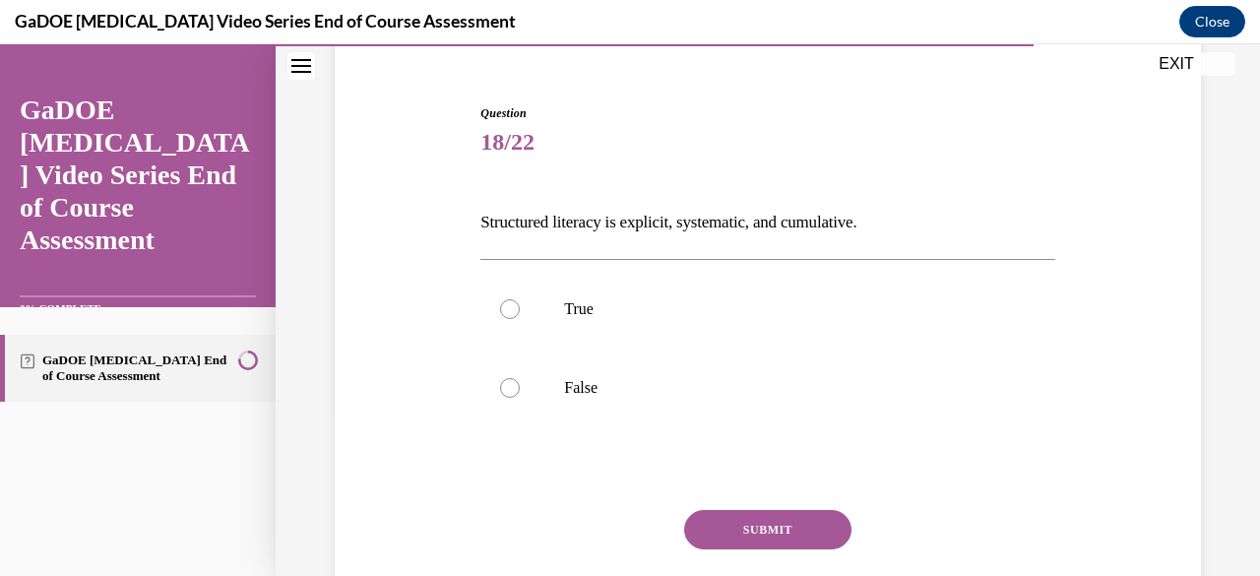
scroll to position [170, 0]
click at [714, 326] on label "True" at bounding box center [767, 308] width 574 height 79
click at [520, 318] on input "True" at bounding box center [510, 308] width 20 height 20
radio input "true"
click at [750, 525] on button "SUBMIT" at bounding box center [767, 528] width 167 height 39
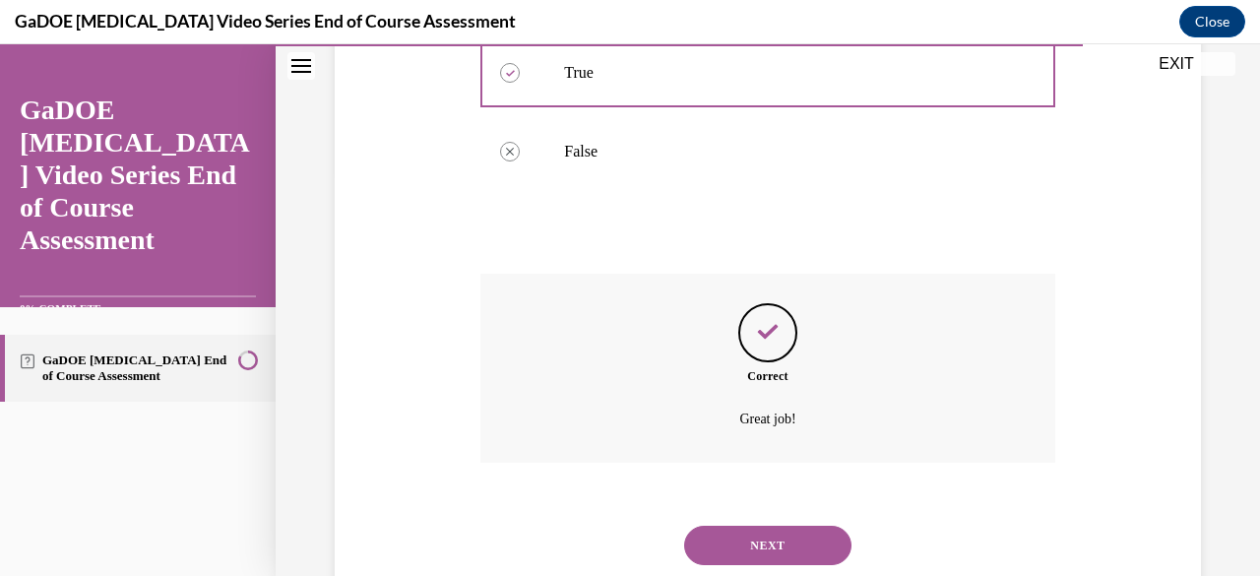
scroll to position [463, 0]
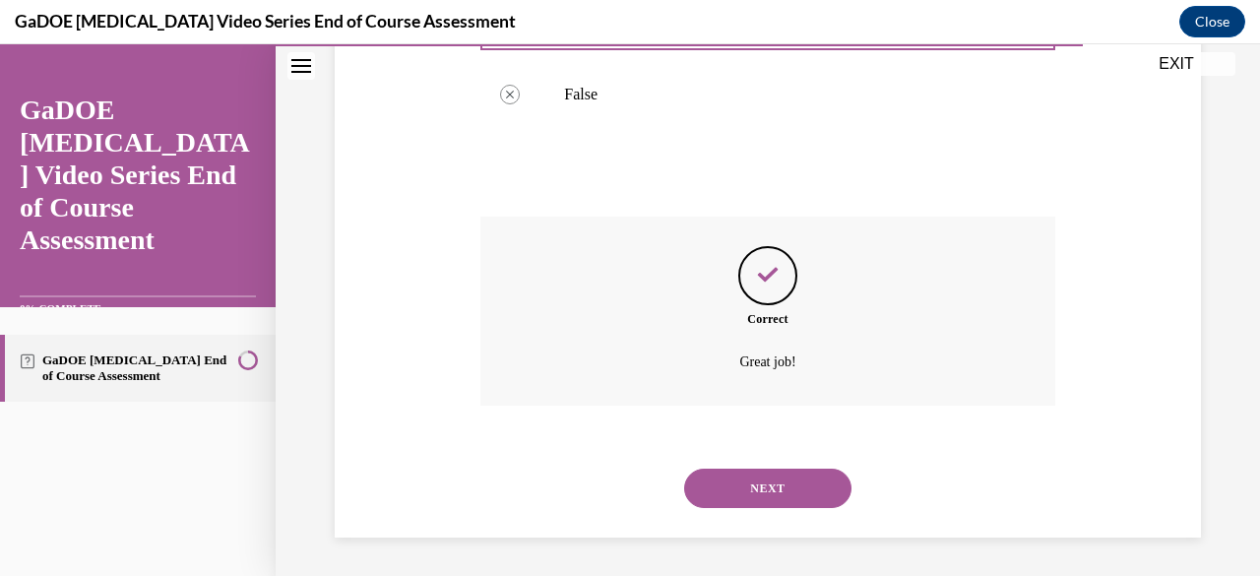
click at [748, 481] on button "NEXT" at bounding box center [767, 488] width 167 height 39
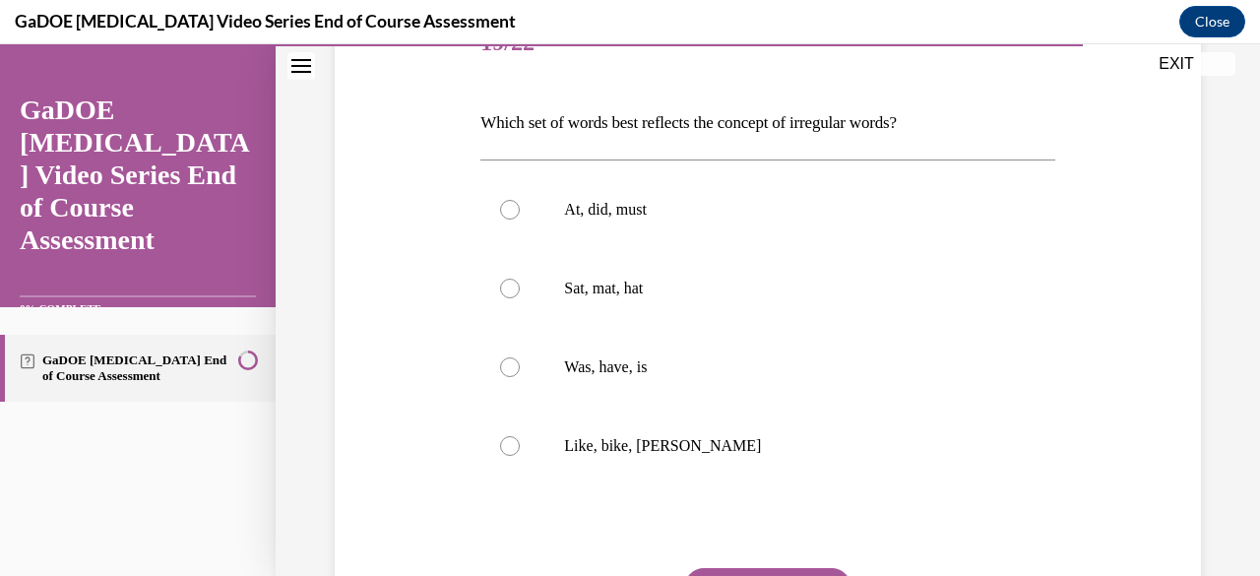
scroll to position [270, 0]
click at [709, 386] on label "Was, have, is" at bounding box center [767, 366] width 574 height 79
click at [520, 376] on input "Was, have, is" at bounding box center [510, 366] width 20 height 20
radio input "true"
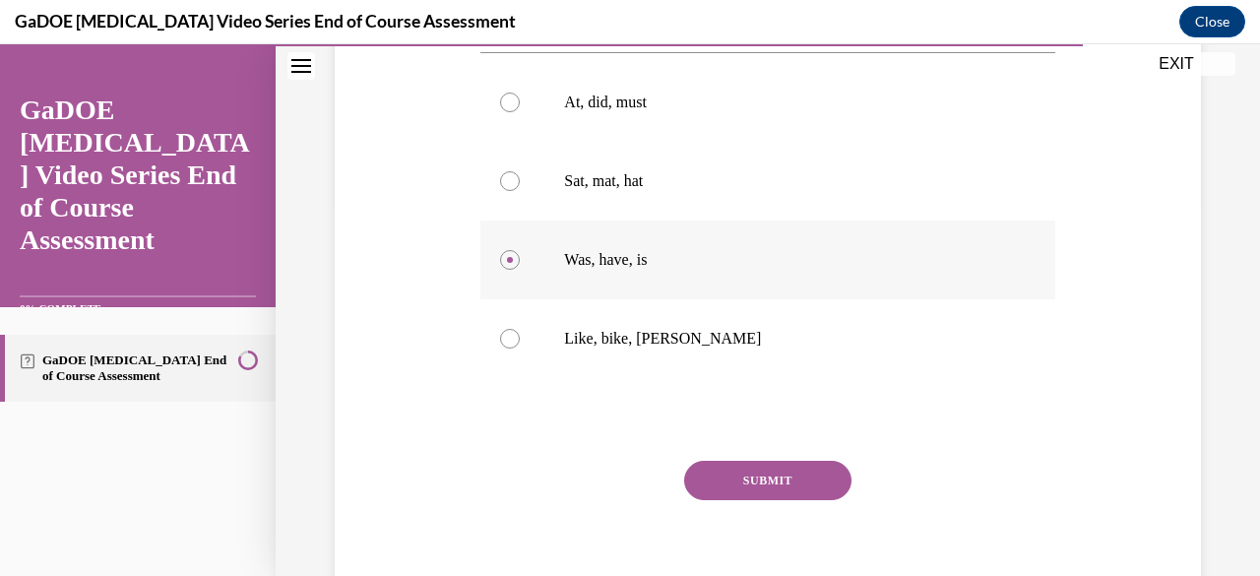
scroll to position [382, 0]
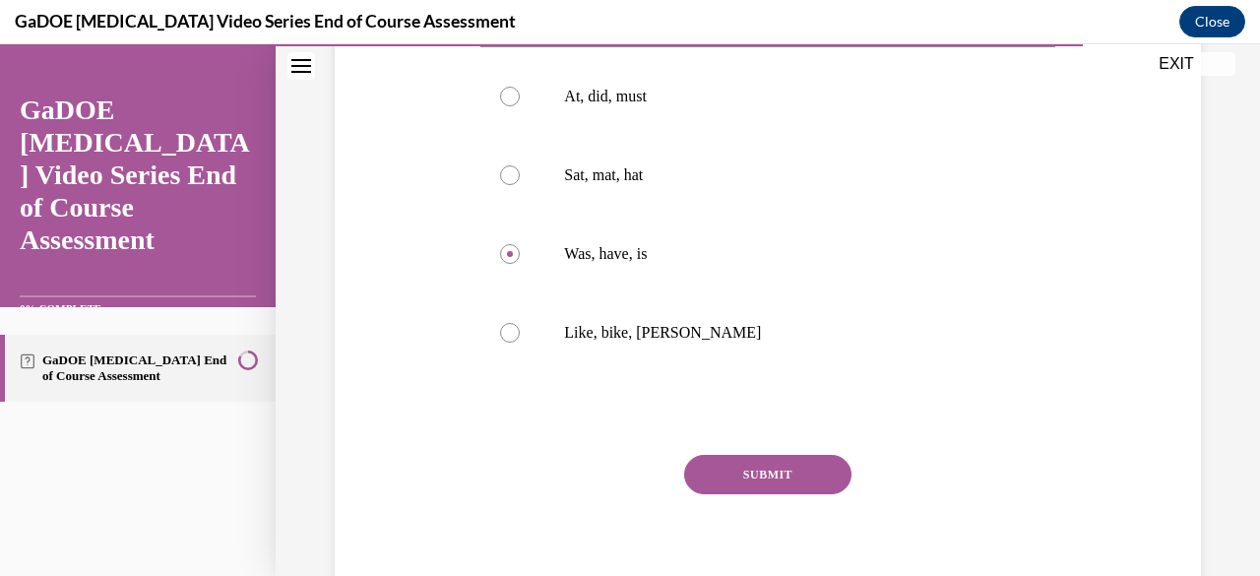
click at [749, 467] on button "SUBMIT" at bounding box center [767, 474] width 167 height 39
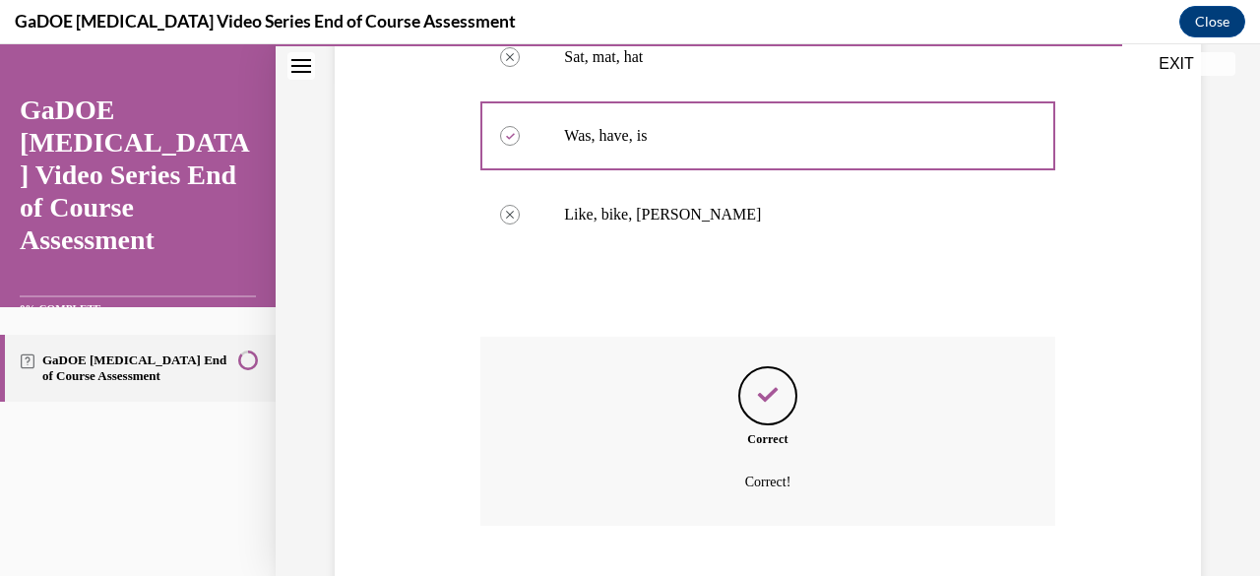
scroll to position [620, 0]
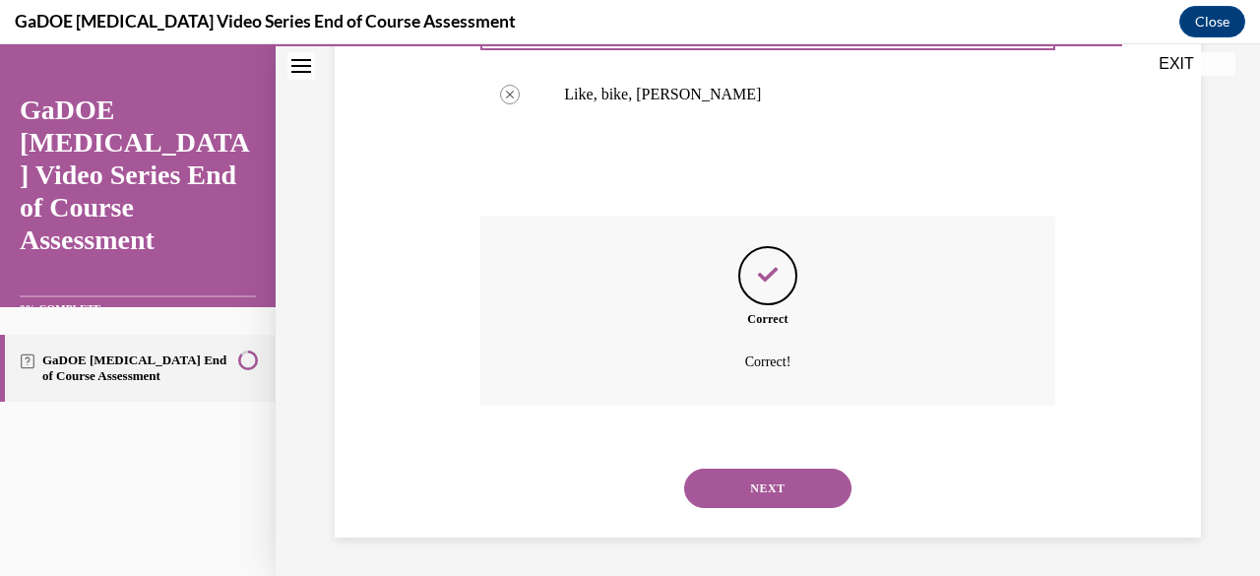
click at [756, 488] on button "NEXT" at bounding box center [767, 488] width 167 height 39
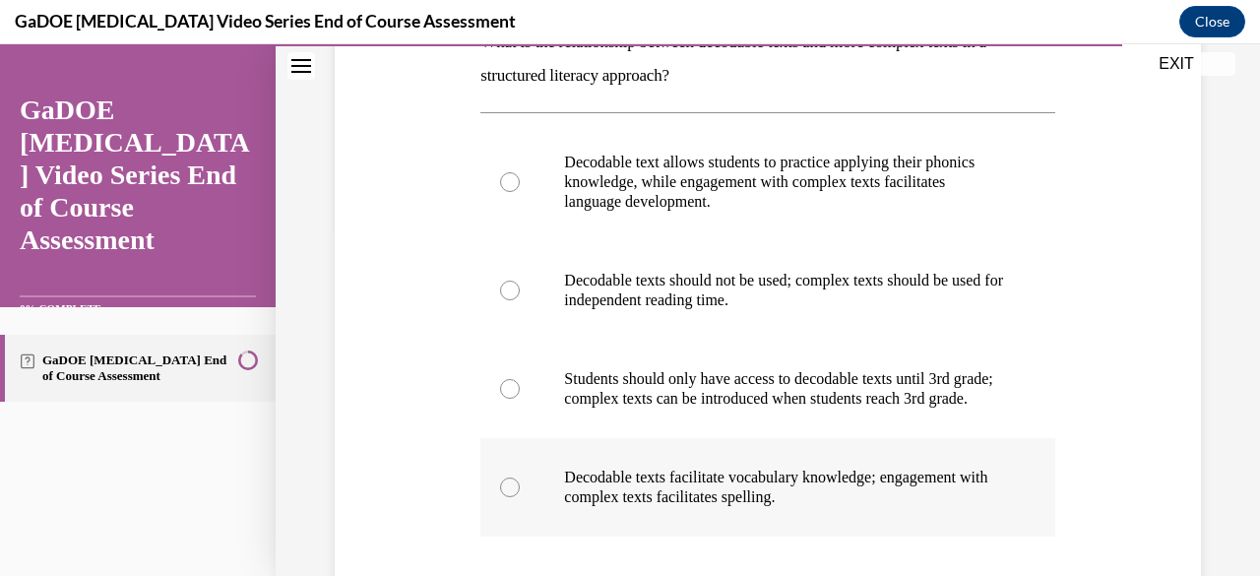
scroll to position [348, 0]
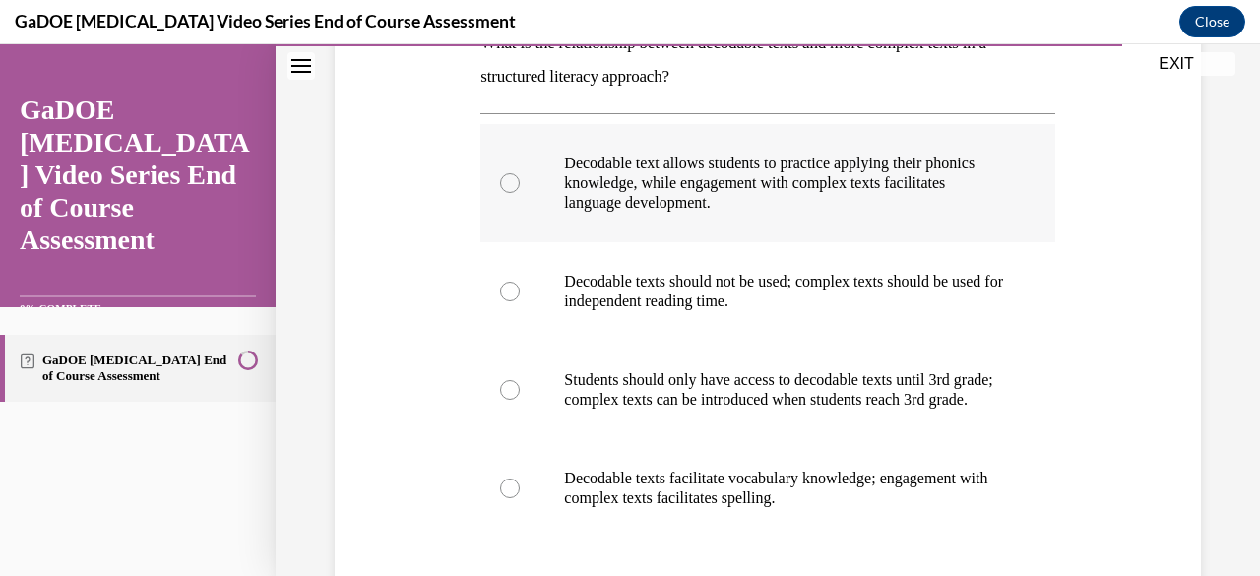
click at [829, 189] on p "Decodable text allows students to practice applying their phonics knowledge, wh…" at bounding box center [784, 183] width 441 height 59
click at [520, 189] on input "Decodable text allows students to practice applying their phonics knowledge, wh…" at bounding box center [510, 183] width 20 height 20
radio input "true"
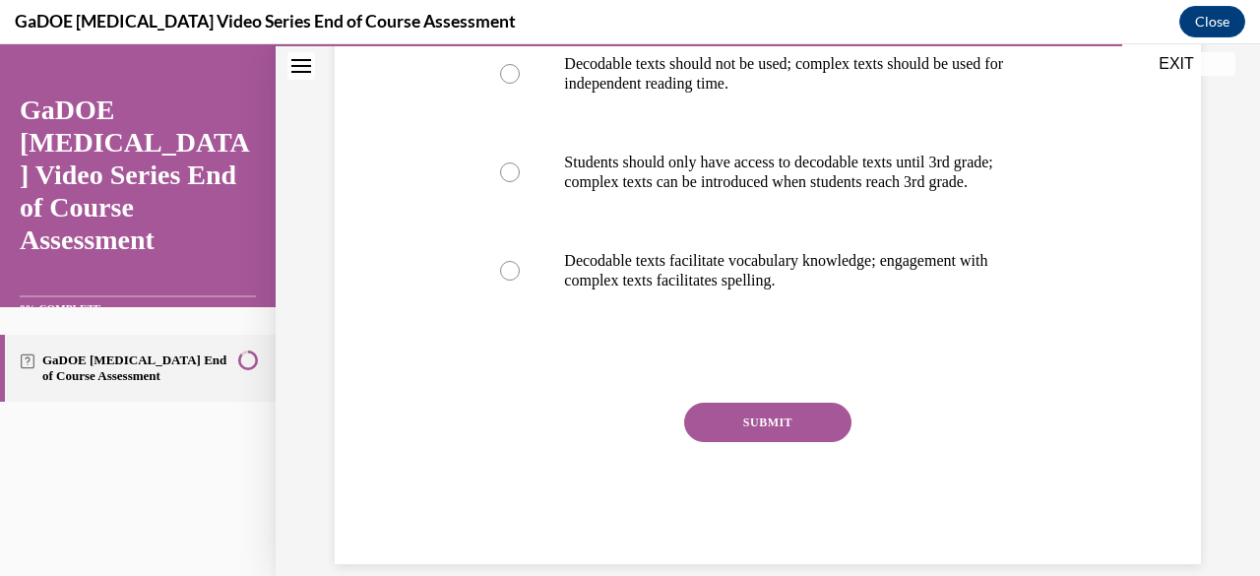
scroll to position [603, 0]
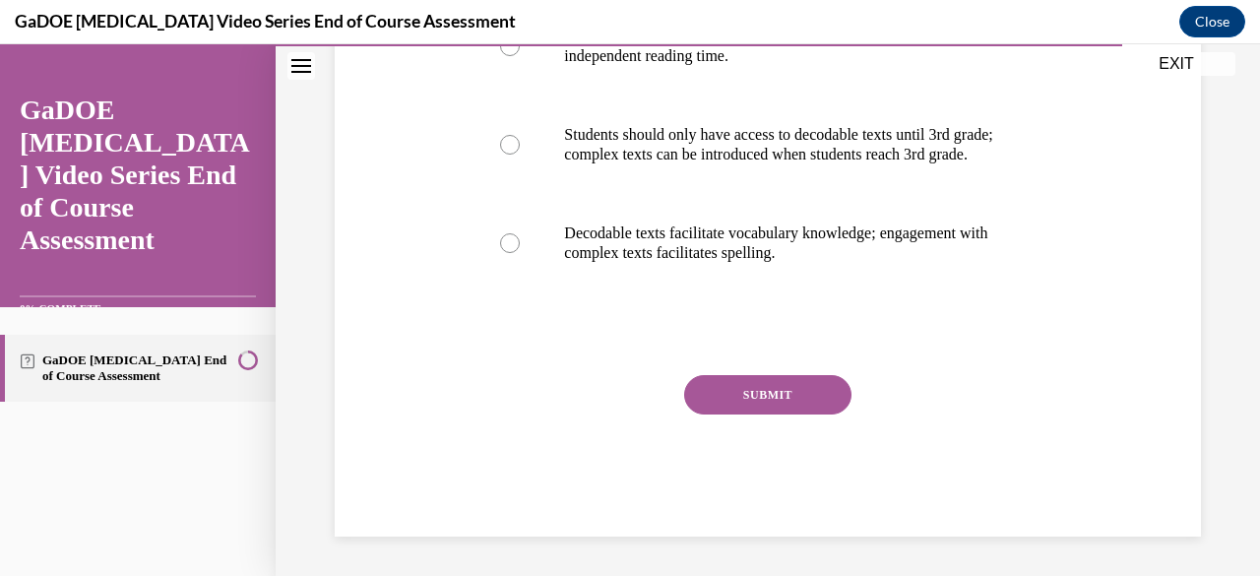
click at [770, 399] on button "SUBMIT" at bounding box center [767, 394] width 167 height 39
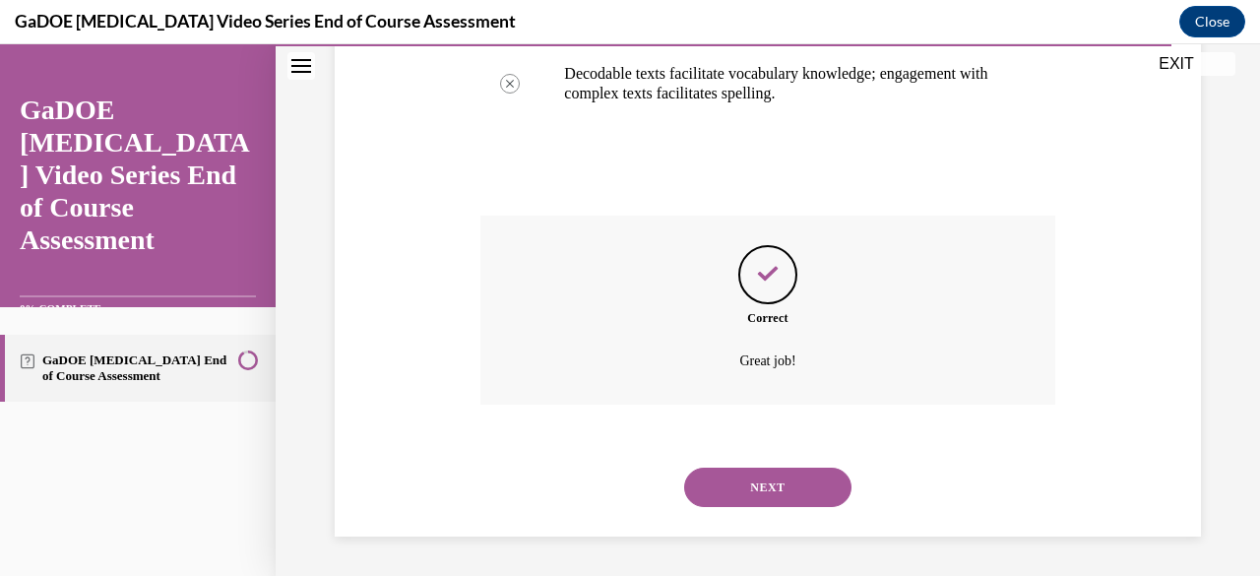
scroll to position [772, 0]
click at [770, 478] on button "NEXT" at bounding box center [767, 487] width 167 height 39
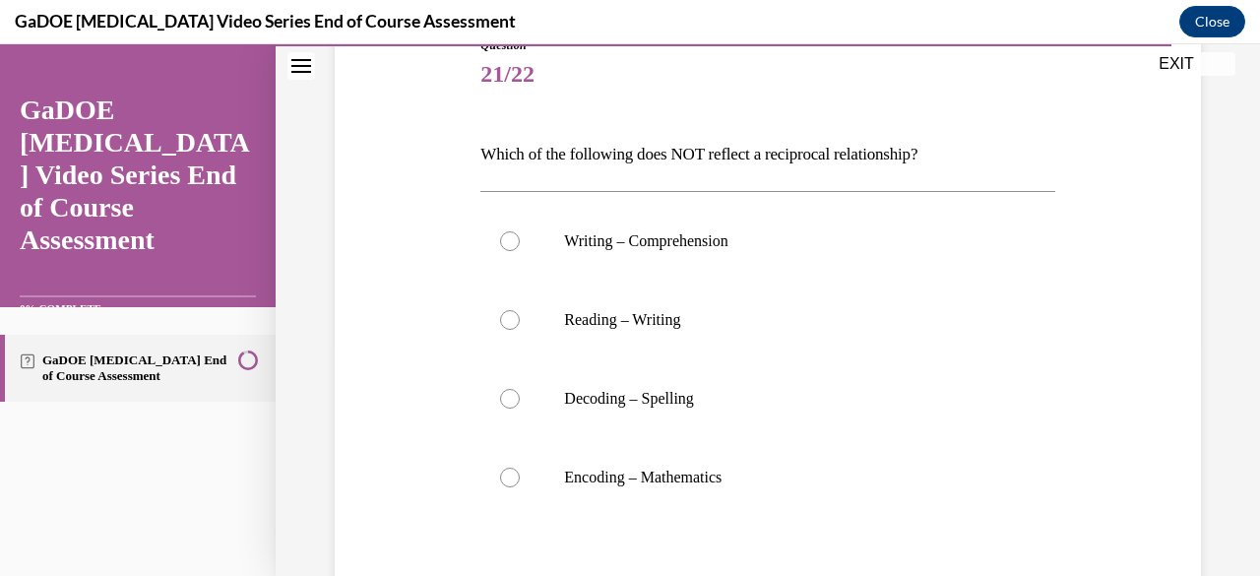
scroll to position [247, 0]
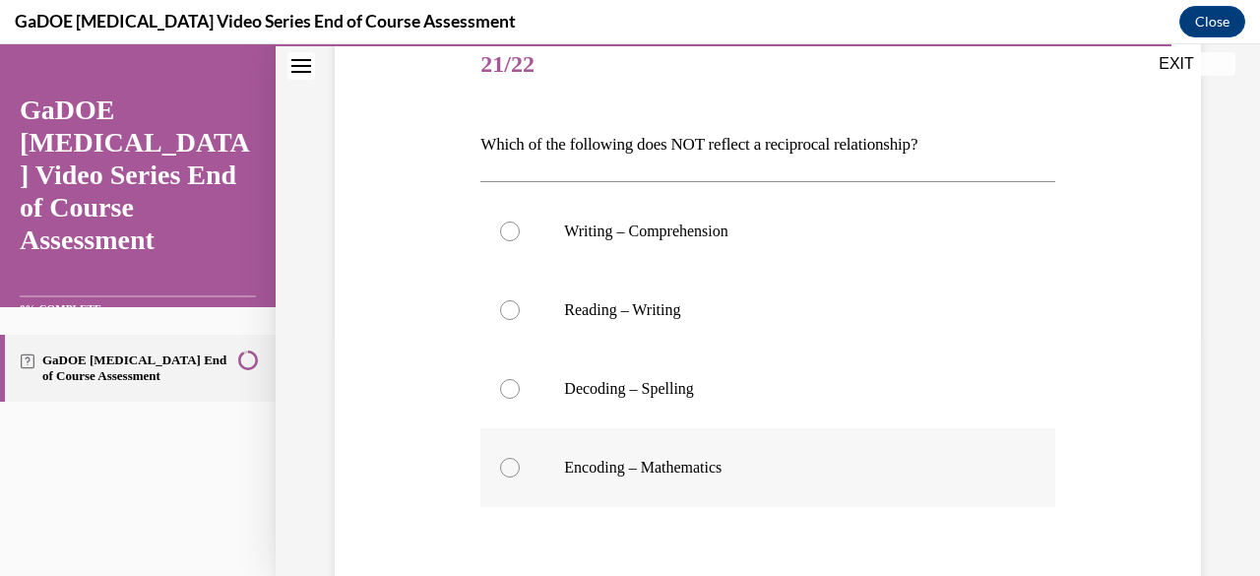
click at [756, 464] on p "Encoding – Mathematics" at bounding box center [784, 468] width 441 height 20
click at [520, 464] on input "Encoding – Mathematics" at bounding box center [510, 468] width 20 height 20
radio input "true"
click at [738, 248] on label "Writing – Comprehension" at bounding box center [767, 231] width 574 height 79
click at [520, 241] on input "Writing – Comprehension" at bounding box center [510, 231] width 20 height 20
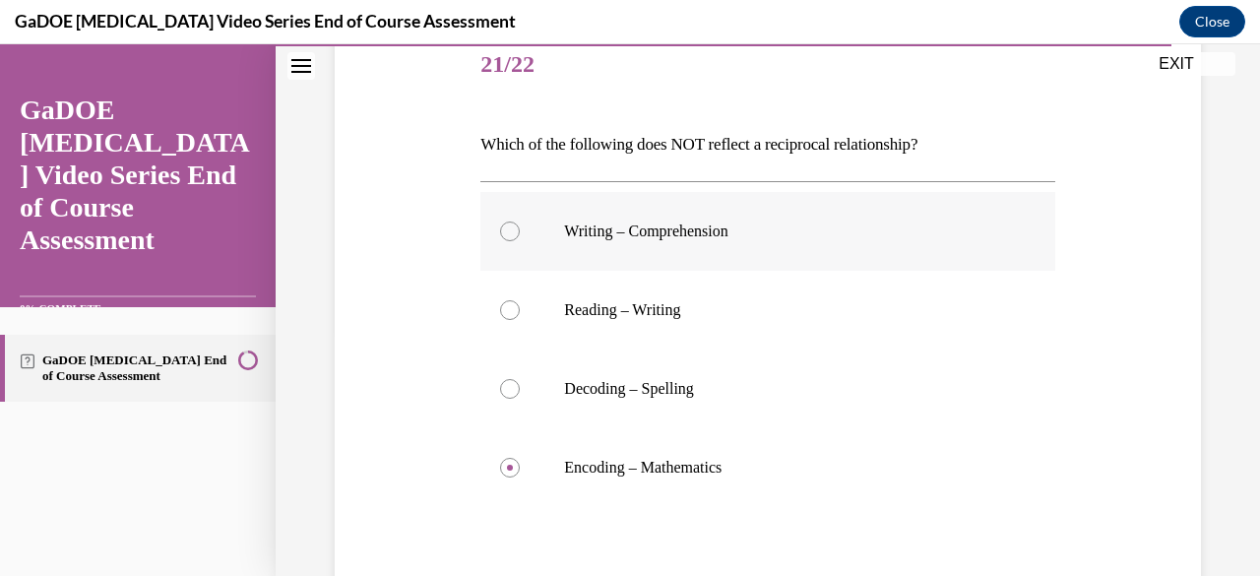
radio input "true"
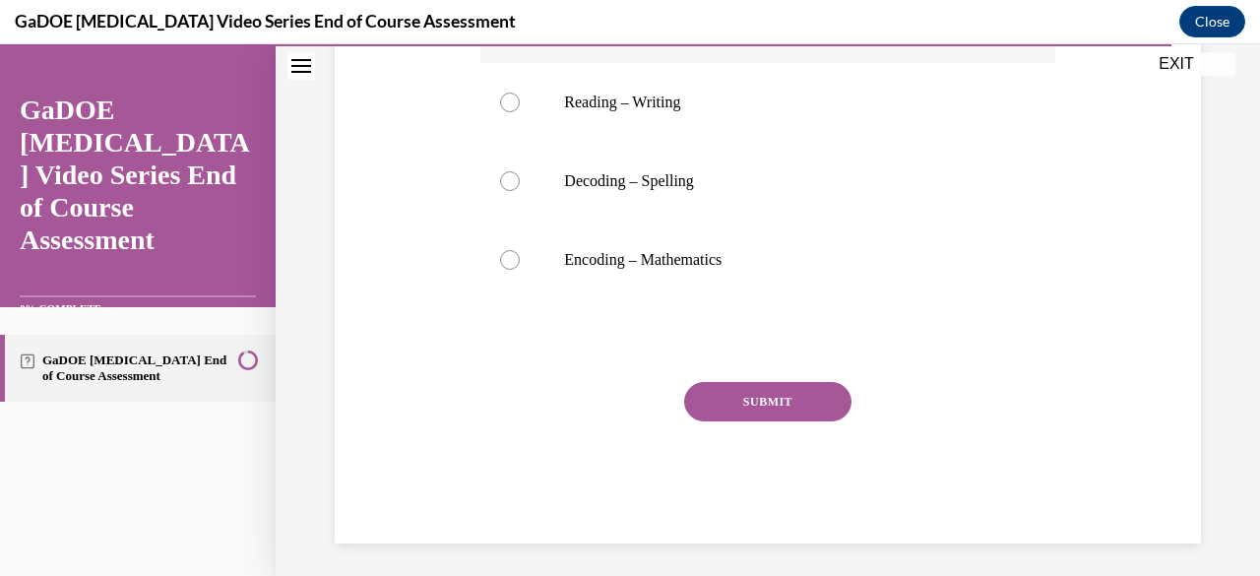
scroll to position [461, 0]
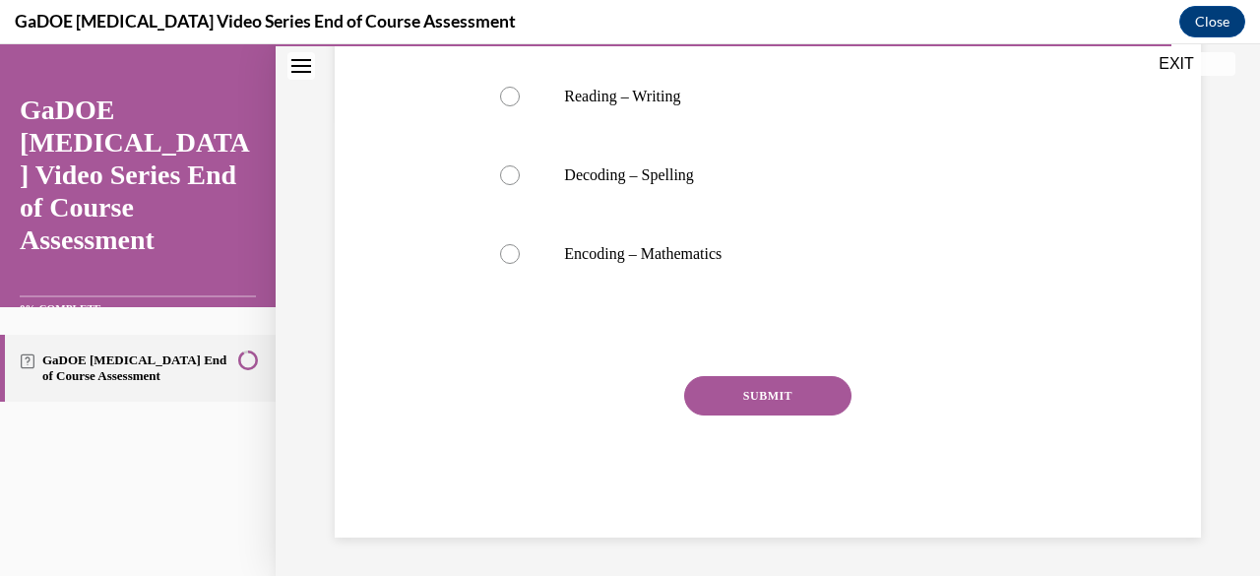
click at [752, 403] on button "SUBMIT" at bounding box center [767, 395] width 167 height 39
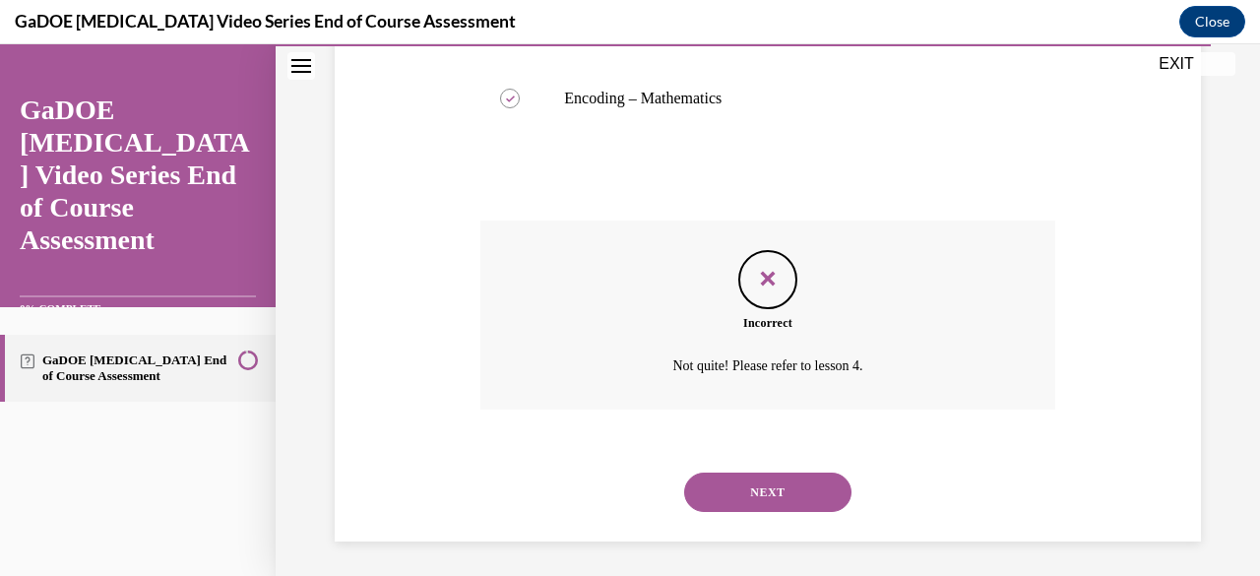
scroll to position [620, 0]
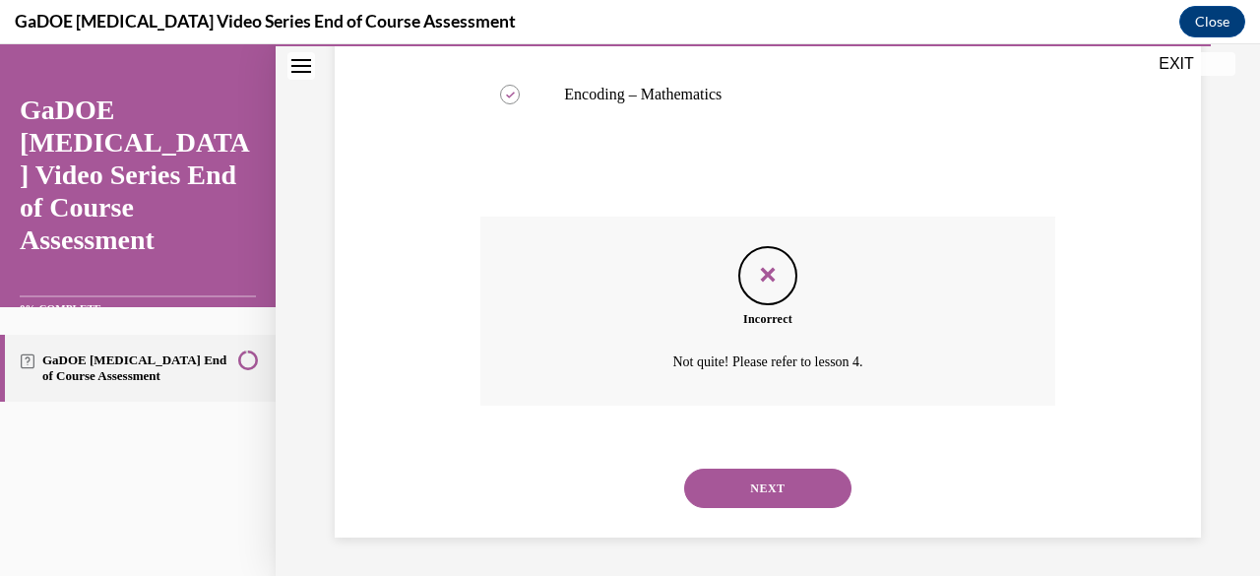
click at [760, 477] on button "NEXT" at bounding box center [767, 488] width 167 height 39
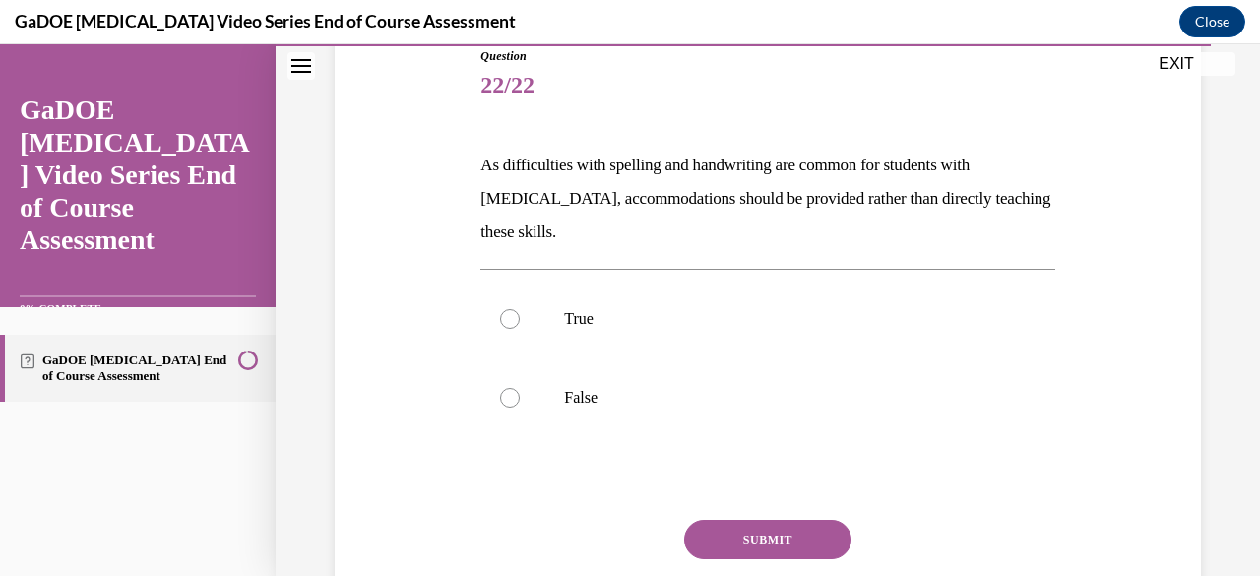
scroll to position [233, 0]
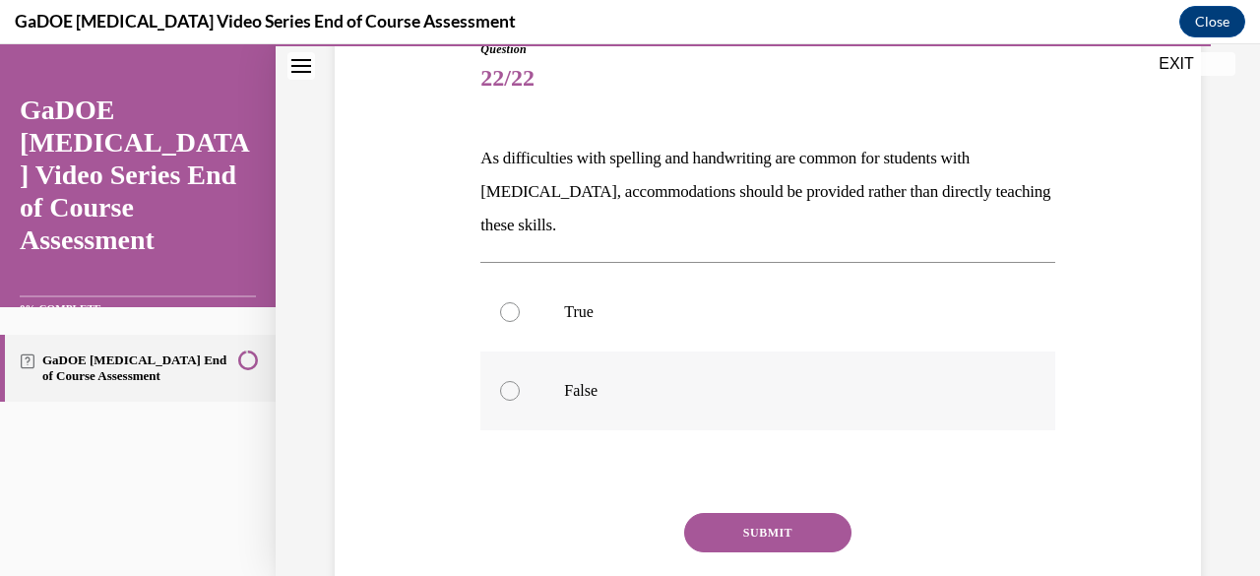
click at [693, 420] on label "False" at bounding box center [767, 390] width 574 height 79
click at [520, 401] on input "False" at bounding box center [510, 391] width 20 height 20
radio input "true"
click at [768, 542] on button "SUBMIT" at bounding box center [767, 532] width 167 height 39
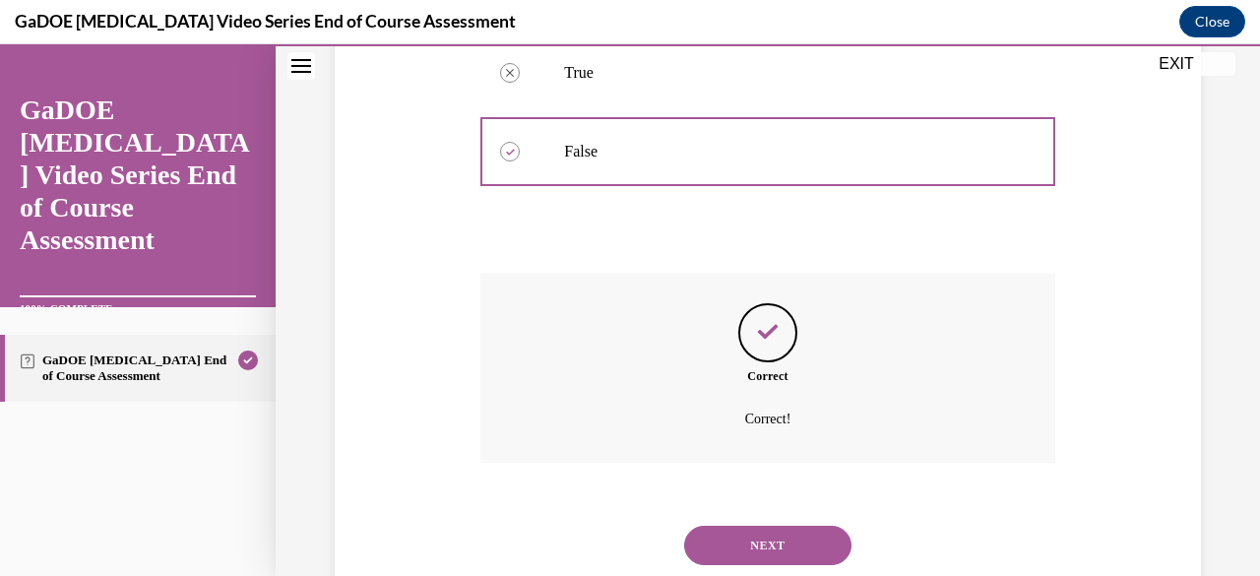
scroll to position [530, 0]
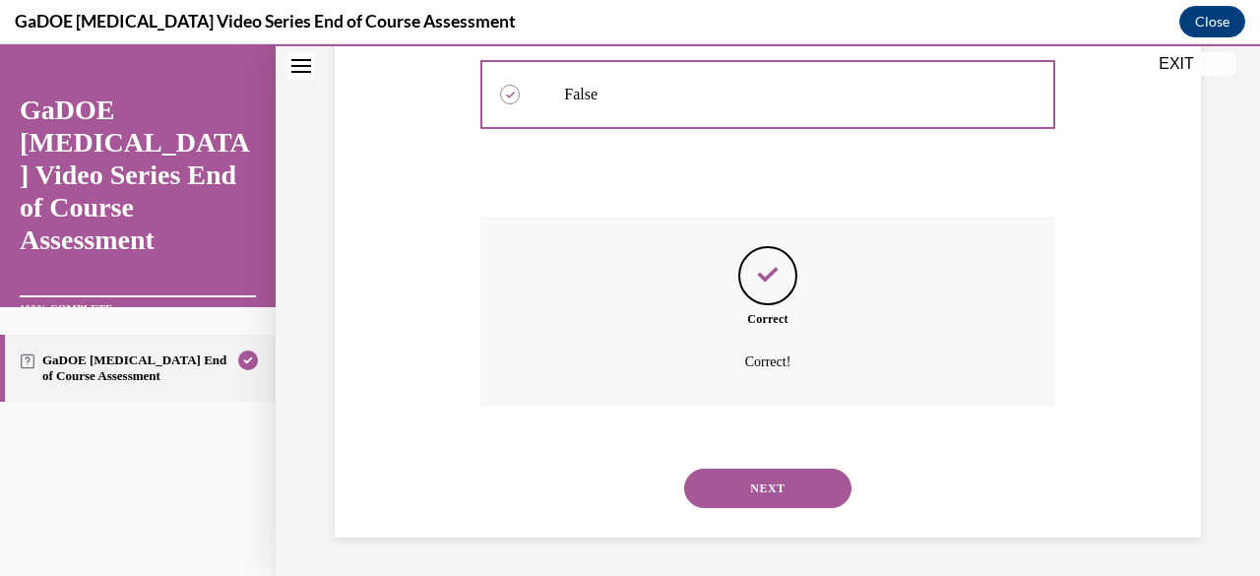
click at [752, 494] on button "NEXT" at bounding box center [767, 488] width 167 height 39
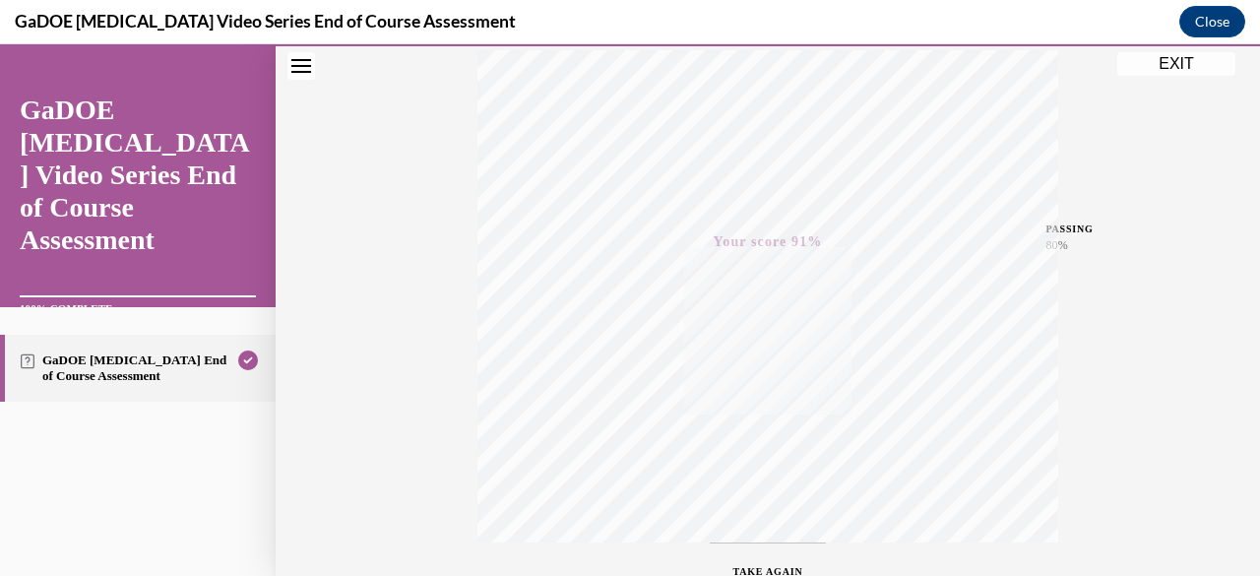
scroll to position [476, 0]
click at [1128, 73] on button "EXIT" at bounding box center [1176, 64] width 118 height 24
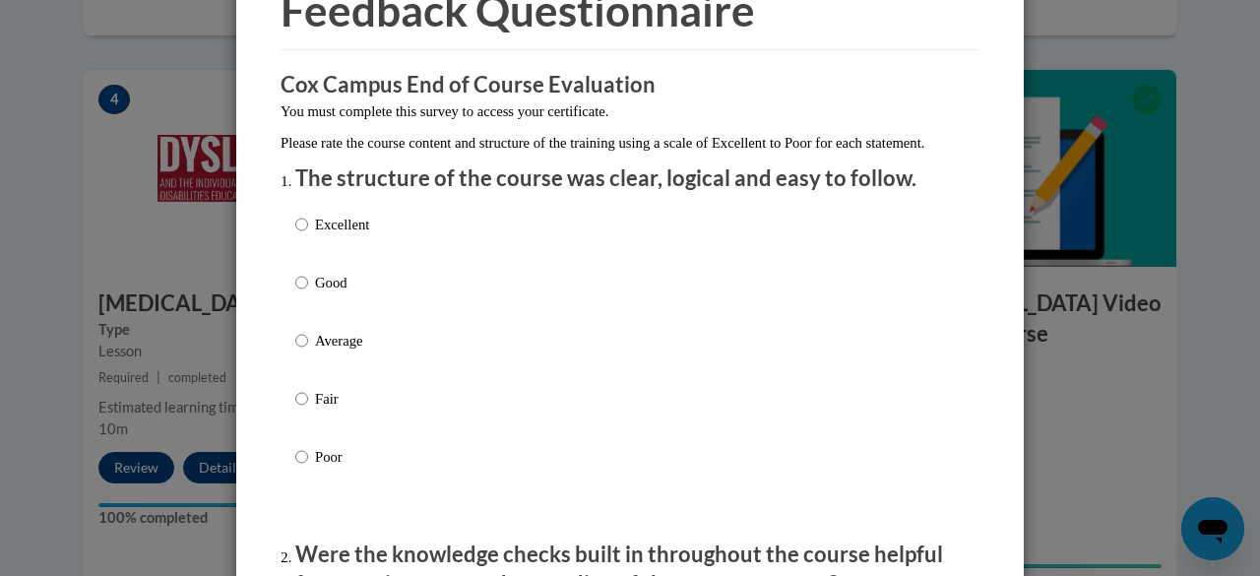
scroll to position [112, 0]
click at [662, 253] on div "Excellent Good Average Fair Poor" at bounding box center [629, 363] width 669 height 321
click at [337, 234] on p "Excellent" at bounding box center [342, 224] width 54 height 22
click at [308, 234] on input "Excellent" at bounding box center [301, 224] width 13 height 22
radio input "true"
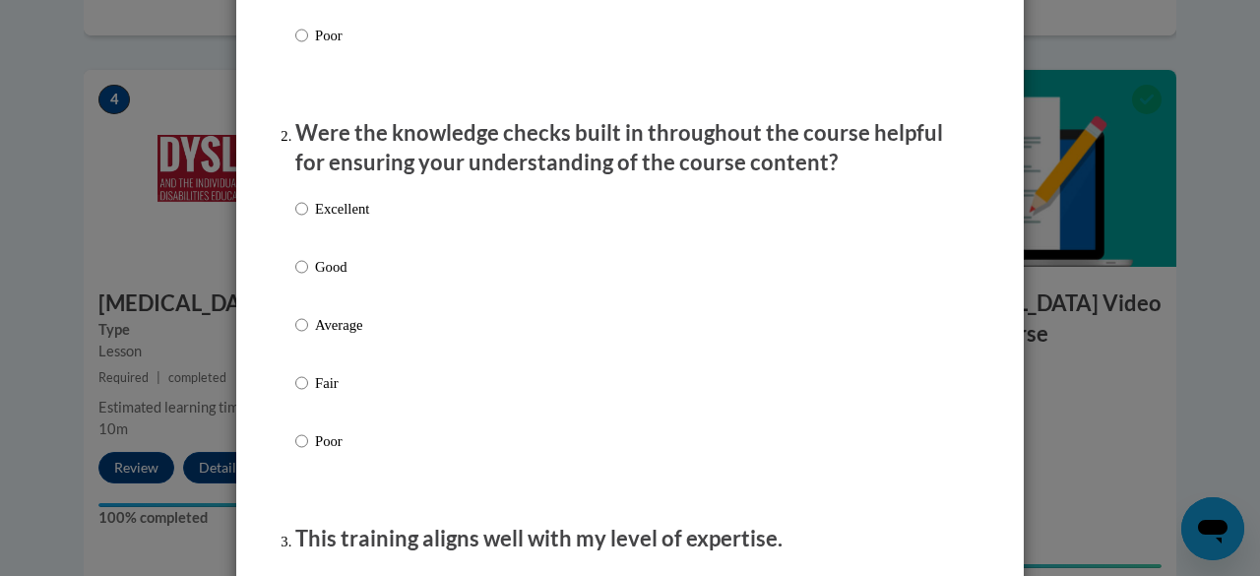
scroll to position [534, 0]
click at [337, 241] on label "Excellent" at bounding box center [332, 223] width 74 height 53
click at [308, 219] on input "Excellent" at bounding box center [301, 208] width 13 height 22
radio input "true"
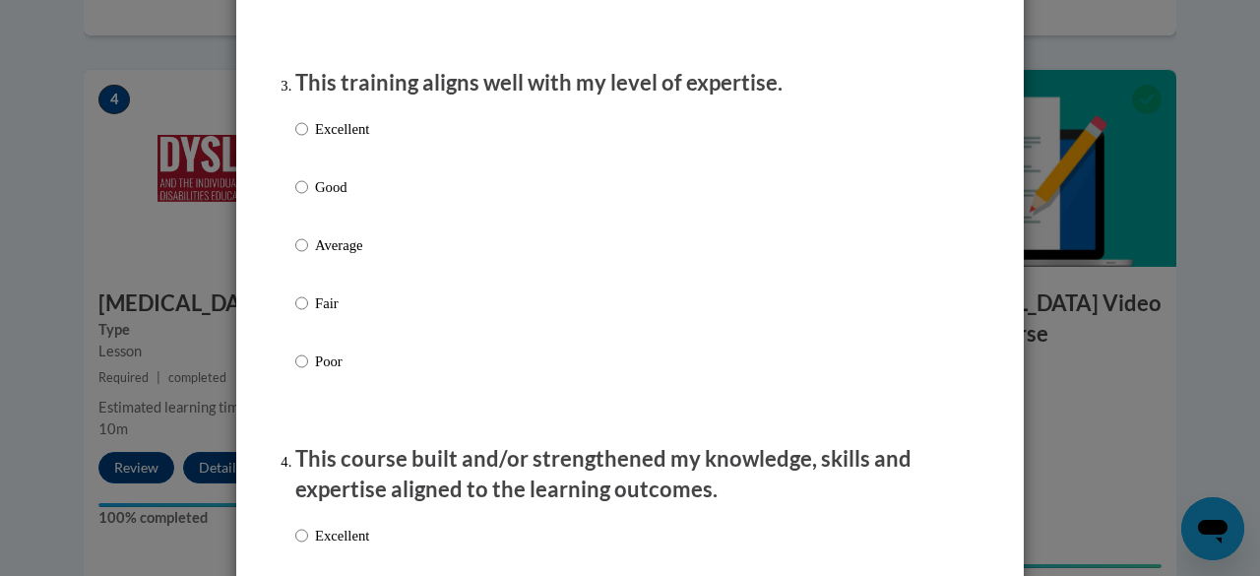
scroll to position [992, 0]
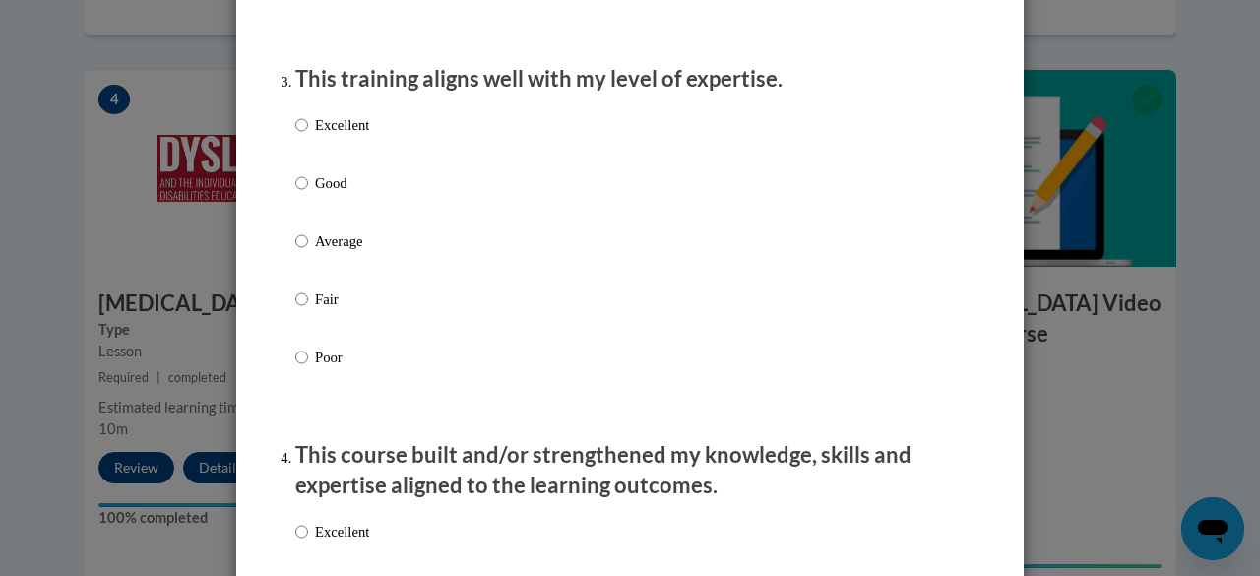
click at [322, 158] on label "Excellent" at bounding box center [332, 140] width 74 height 53
click at [308, 136] on input "Excellent" at bounding box center [301, 125] width 13 height 22
radio input "true"
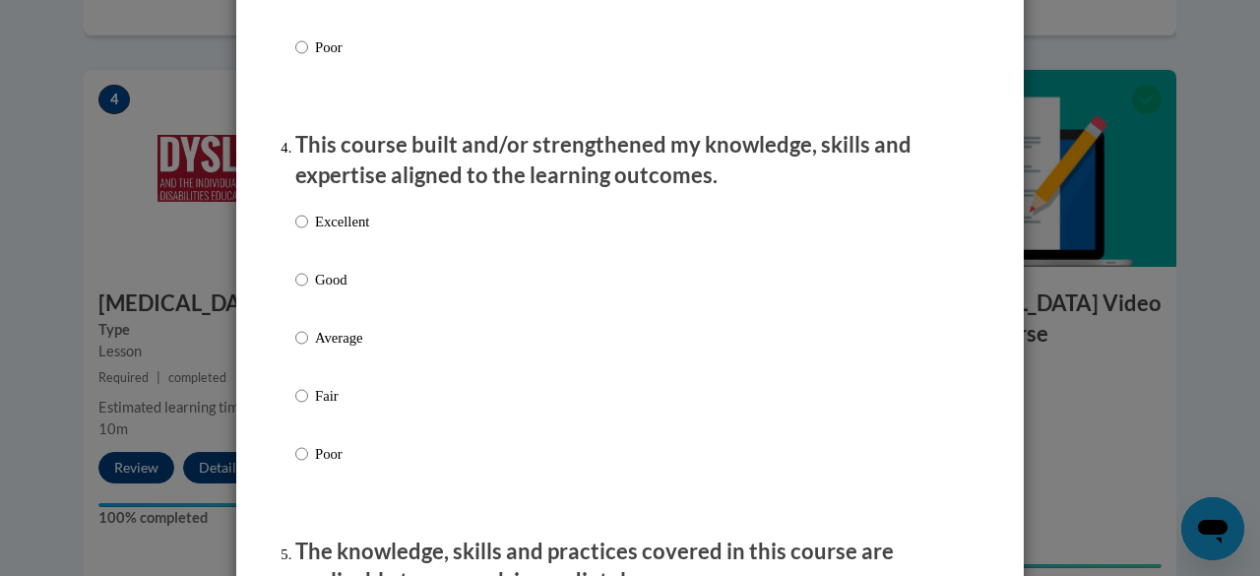
scroll to position [1306, 0]
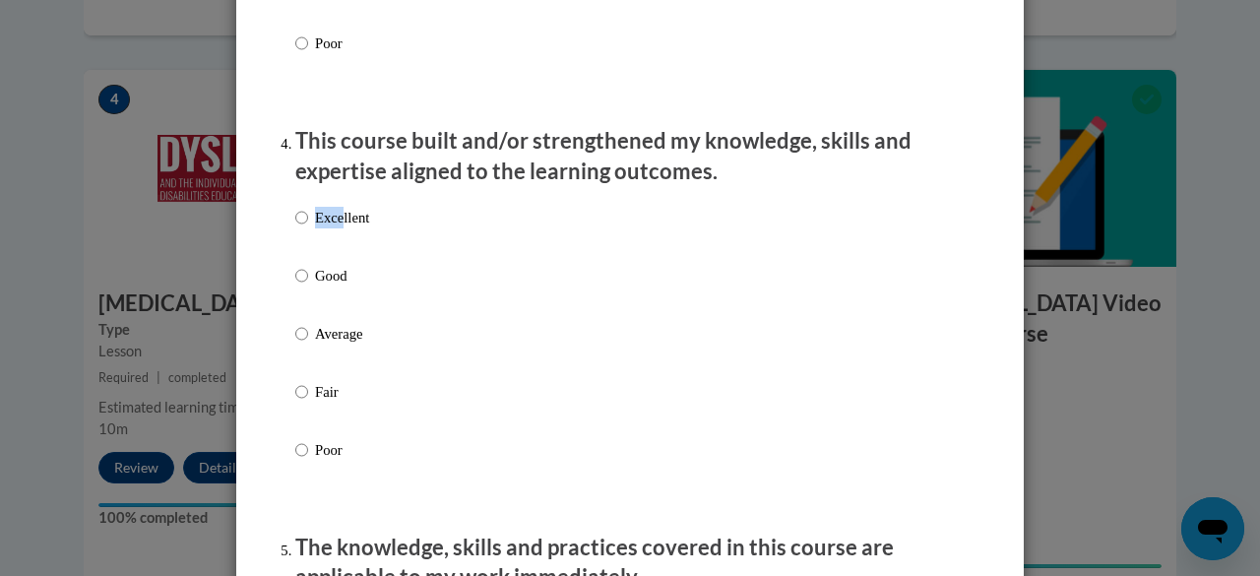
drag, startPoint x: 331, startPoint y: 217, endPoint x: 335, endPoint y: 237, distance: 21.0
click at [335, 237] on div "Excellent Good Average Fair Poor" at bounding box center [332, 349] width 74 height 305
click at [335, 228] on p "Excellent" at bounding box center [342, 218] width 54 height 22
click at [308, 228] on input "Excellent" at bounding box center [301, 218] width 13 height 22
radio input "true"
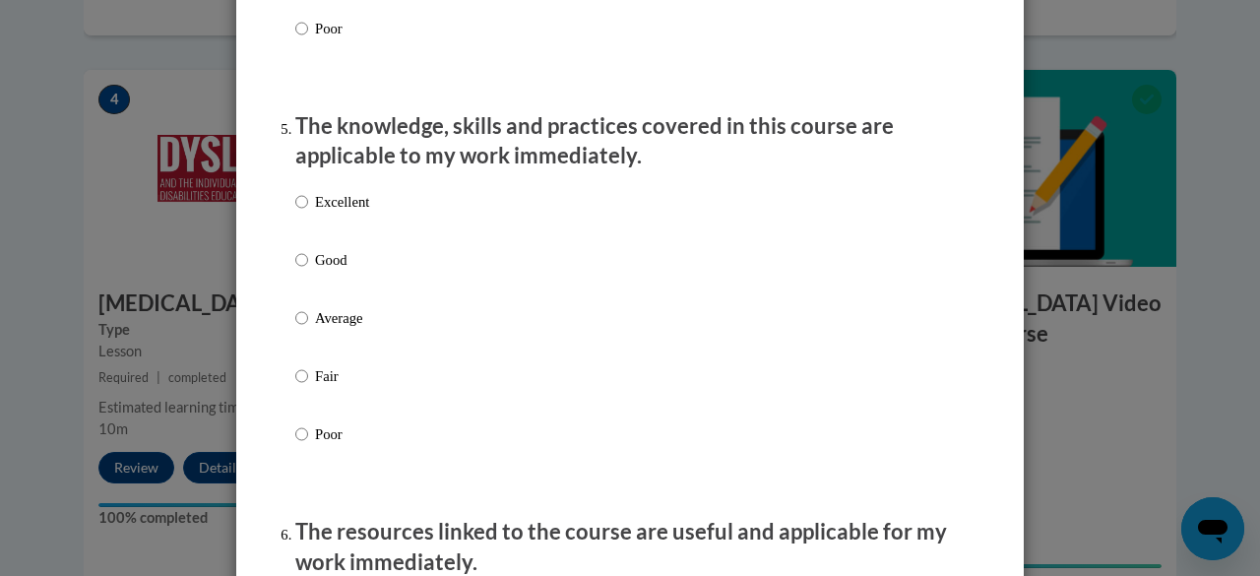
click at [335, 237] on label "Excellent" at bounding box center [332, 217] width 74 height 53
click at [308, 213] on input "Excellent" at bounding box center [301, 202] width 13 height 22
radio input "true"
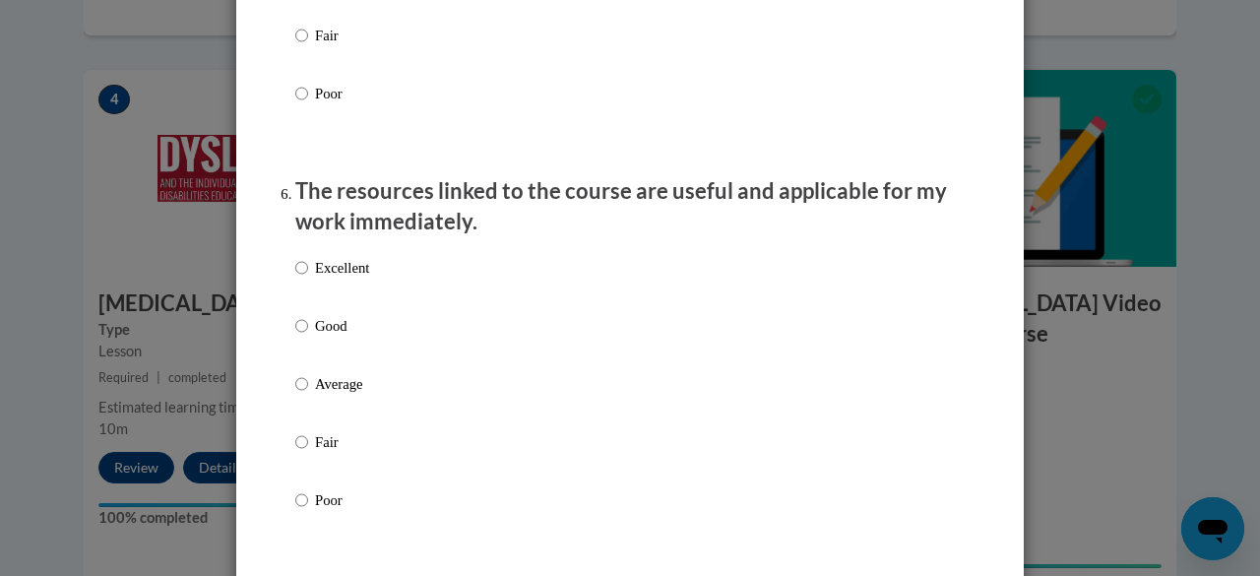
scroll to position [2145, 0]
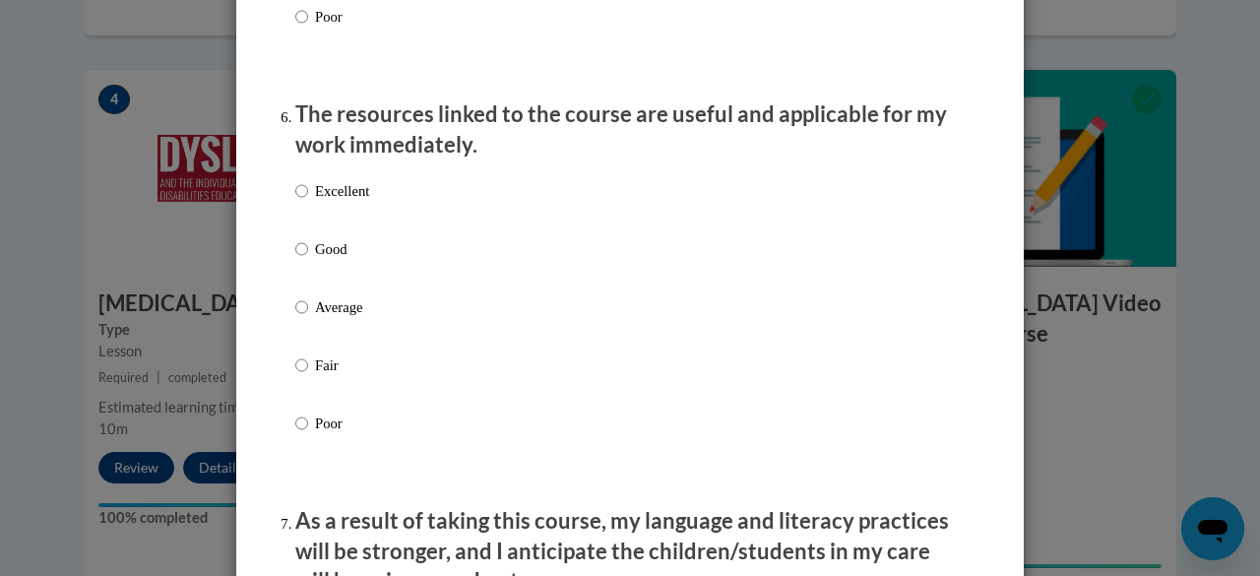
click at [329, 202] on p "Excellent" at bounding box center [342, 191] width 54 height 22
click at [308, 202] on input "Excellent" at bounding box center [301, 191] width 13 height 22
radio input "true"
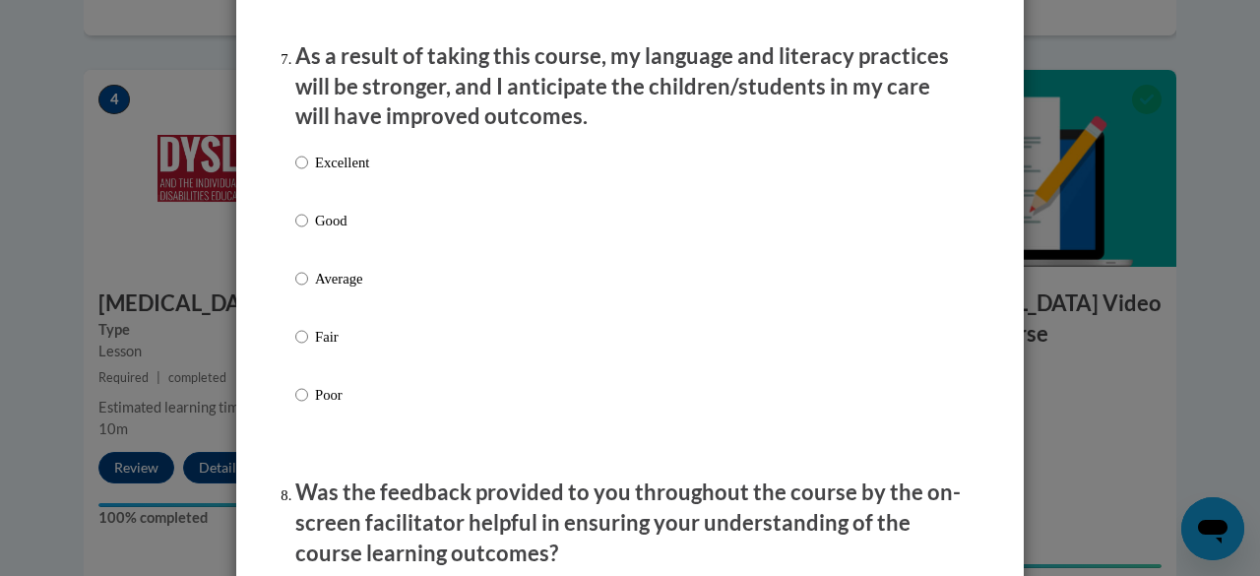
scroll to position [2612, 0]
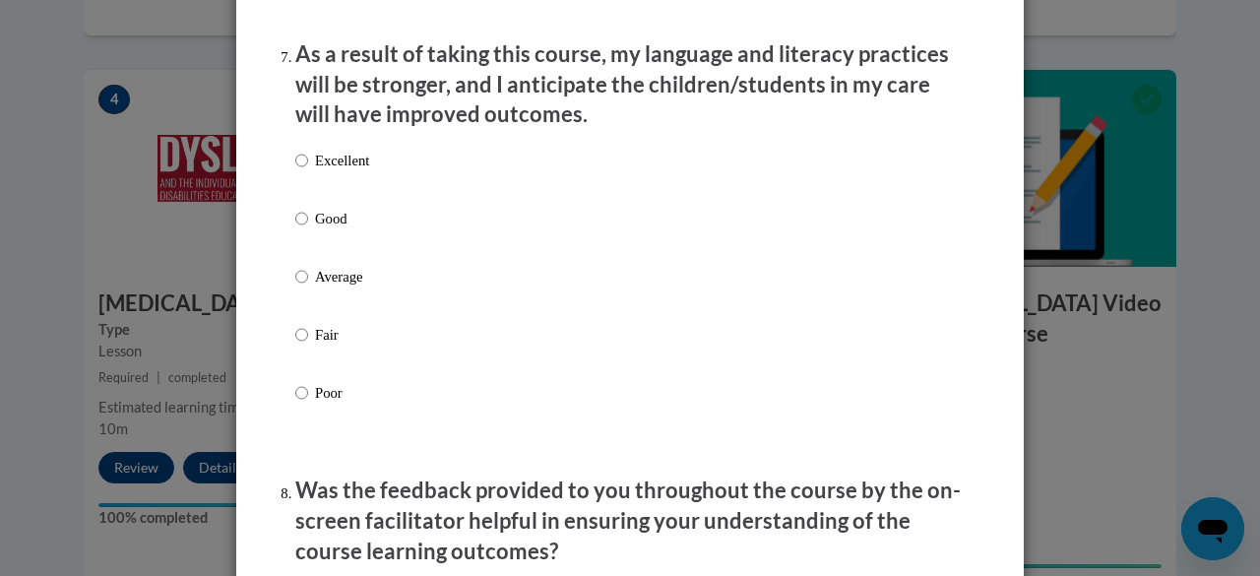
click at [322, 171] on p "Excellent" at bounding box center [342, 161] width 54 height 22
click at [308, 171] on input "Excellent" at bounding box center [301, 161] width 13 height 22
radio input "true"
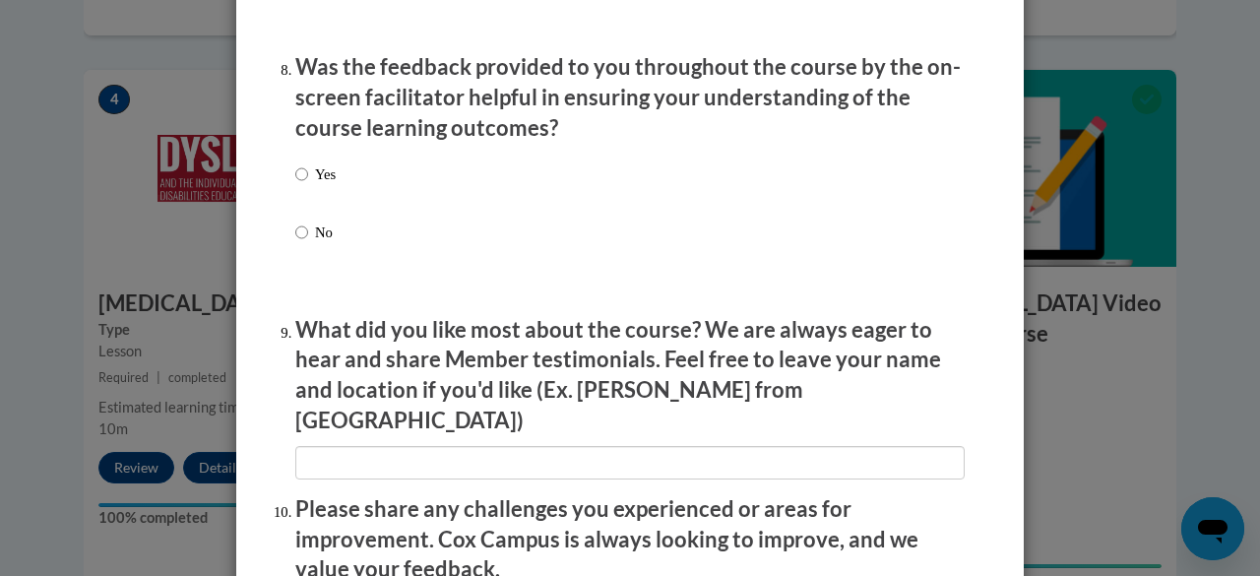
scroll to position [3037, 0]
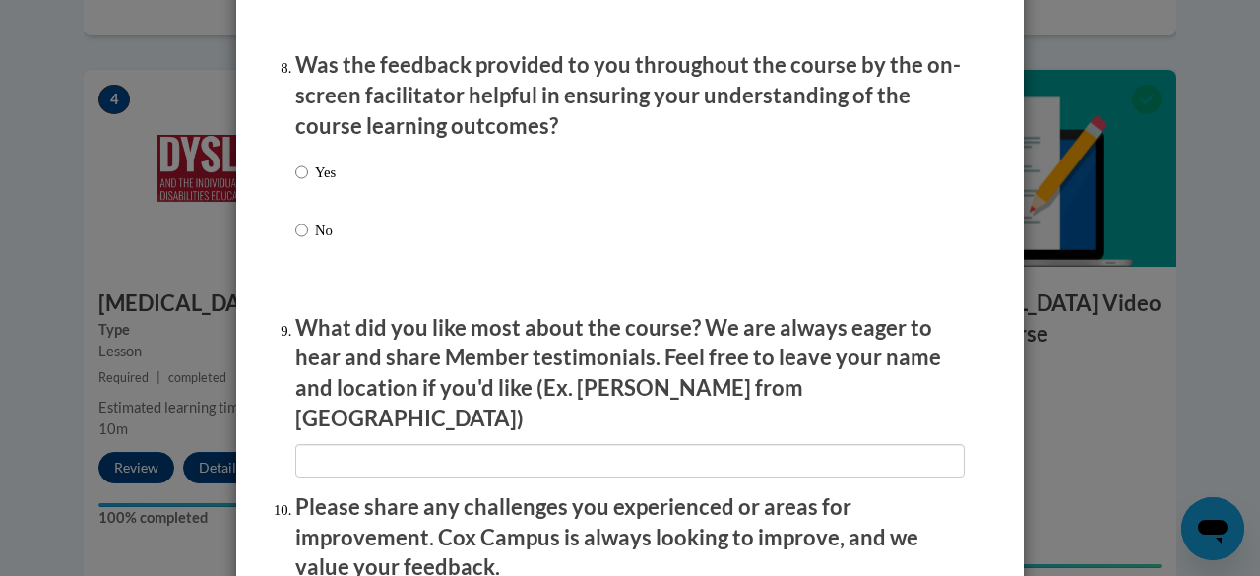
click at [322, 183] on p "Yes" at bounding box center [325, 172] width 21 height 22
click at [308, 183] on input "Yes" at bounding box center [301, 172] width 13 height 22
radio input "true"
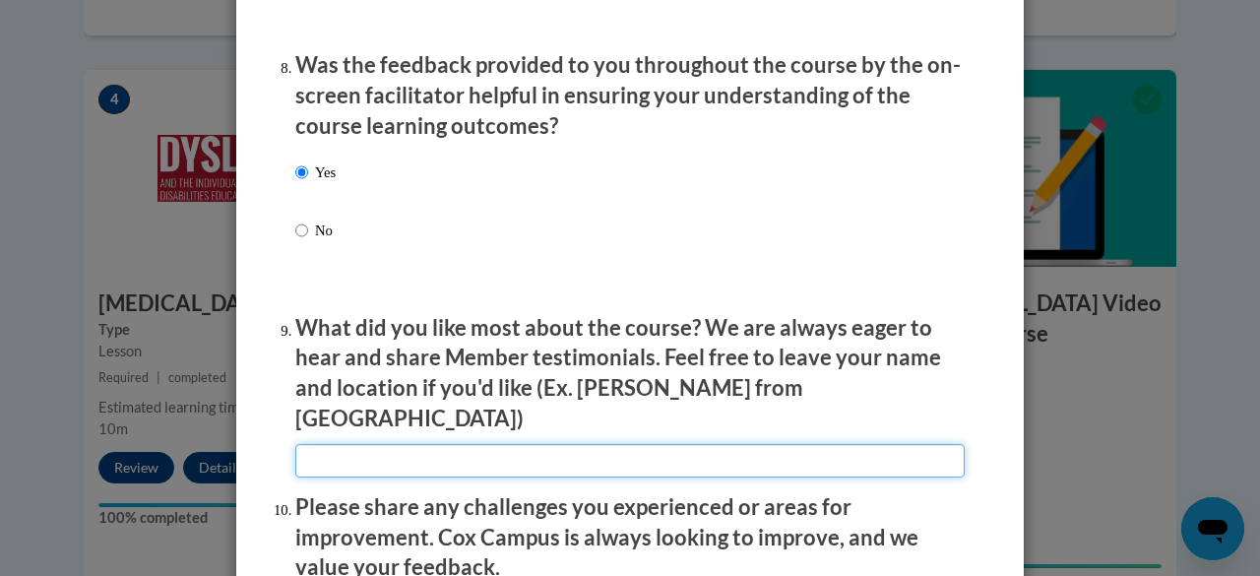
click at [376, 444] on input "textbox" at bounding box center [629, 460] width 669 height 33
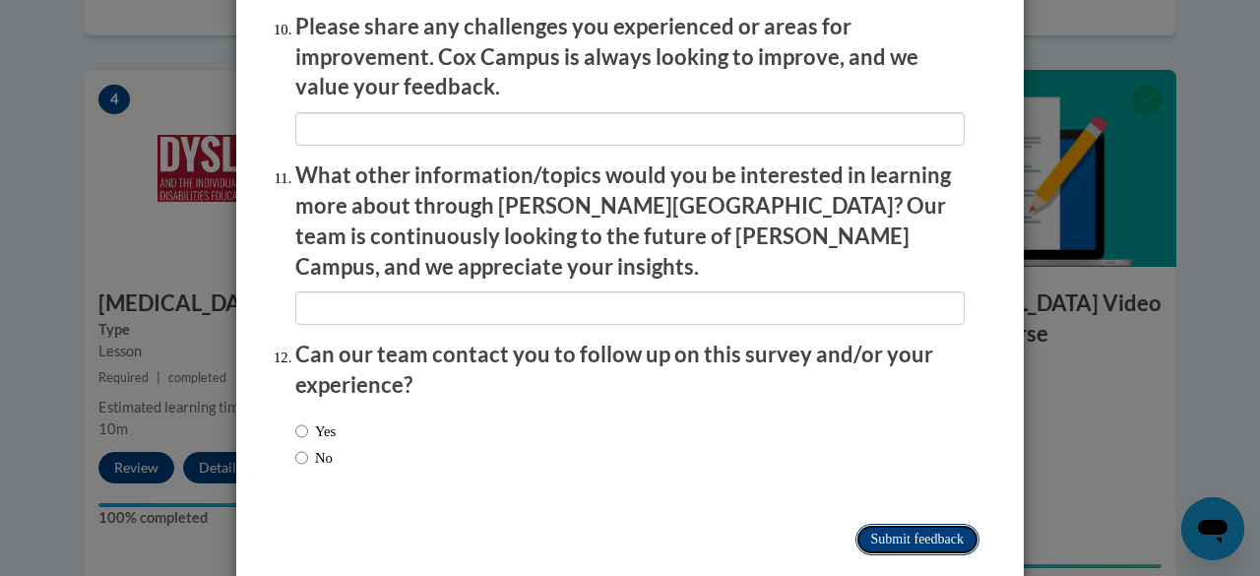
click at [884, 524] on input "Submit feedback" at bounding box center [917, 540] width 124 height 32
